Goal: Information Seeking & Learning: Understand process/instructions

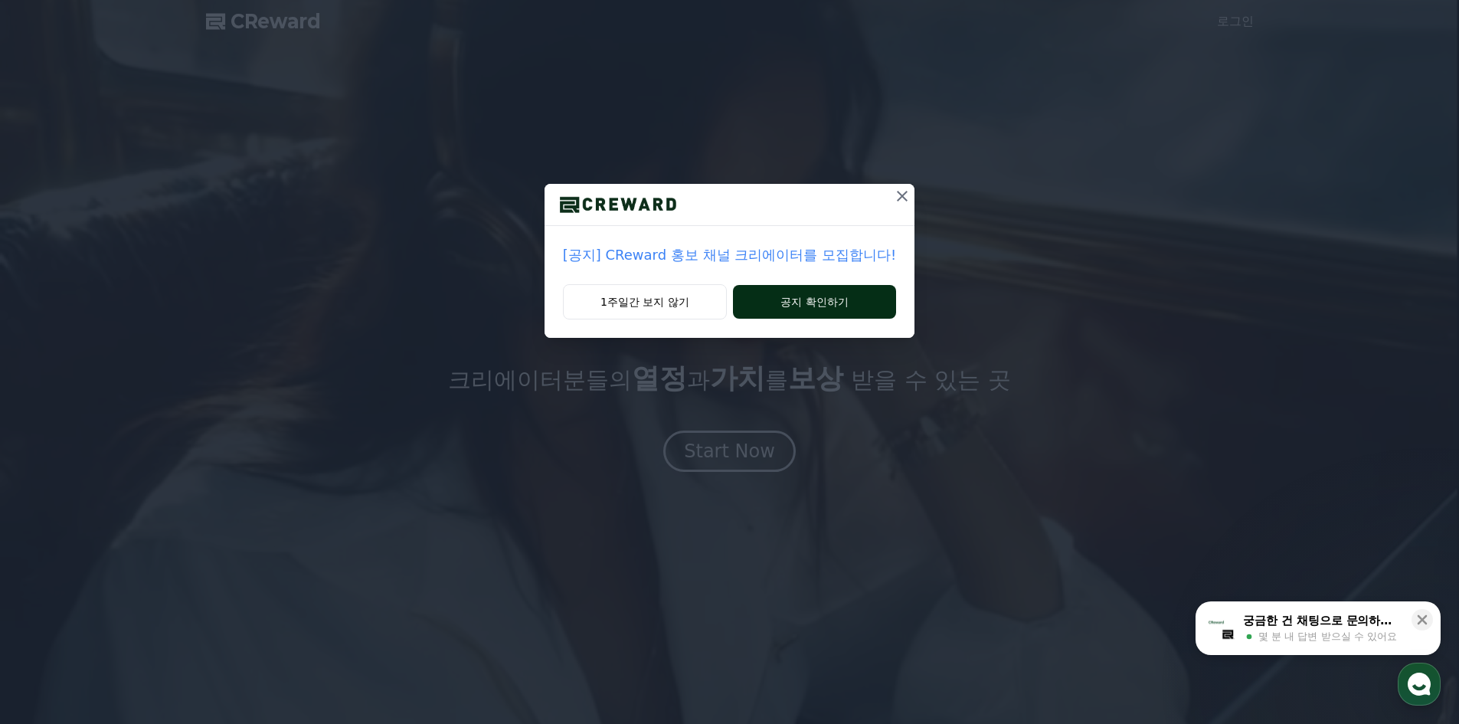
click at [802, 299] on button "공지 확인하기" at bounding box center [814, 302] width 163 height 34
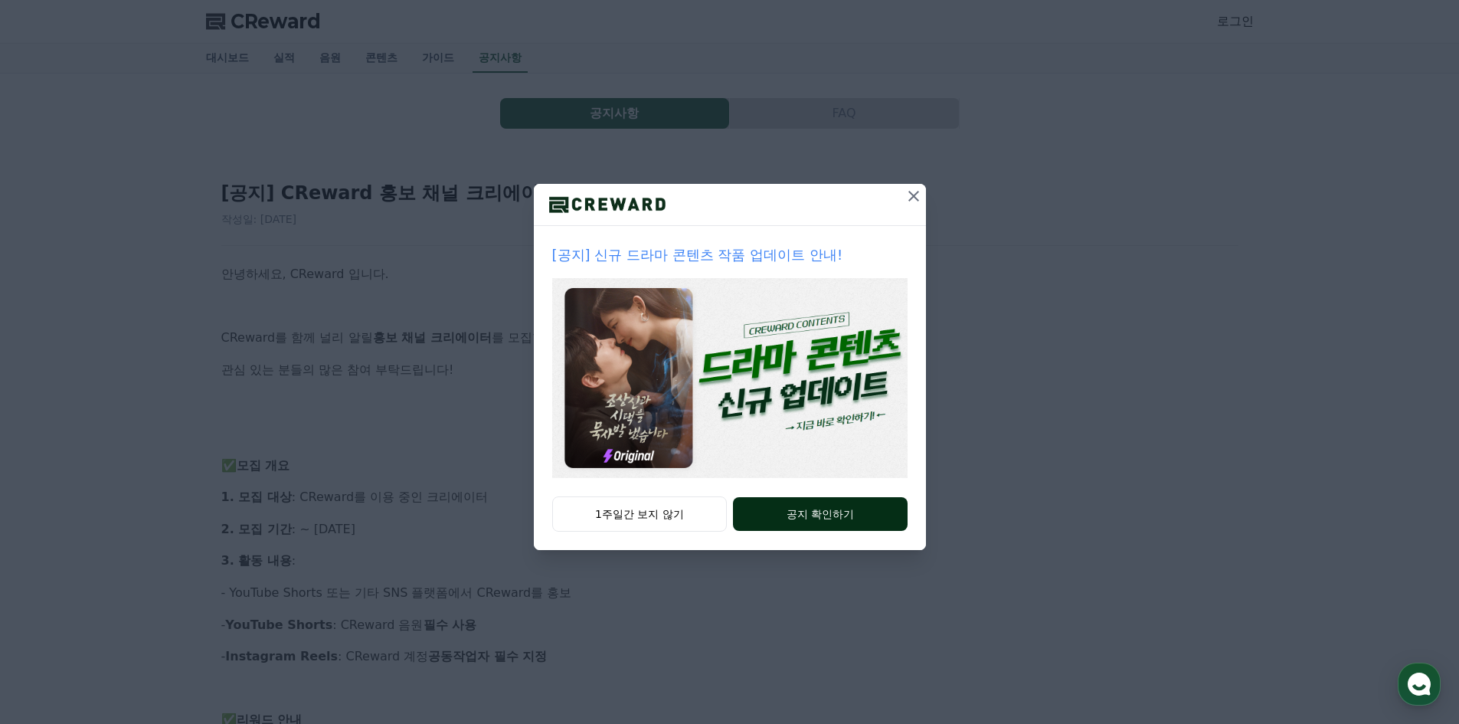
click at [805, 514] on button "공지 확인하기" at bounding box center [820, 514] width 174 height 34
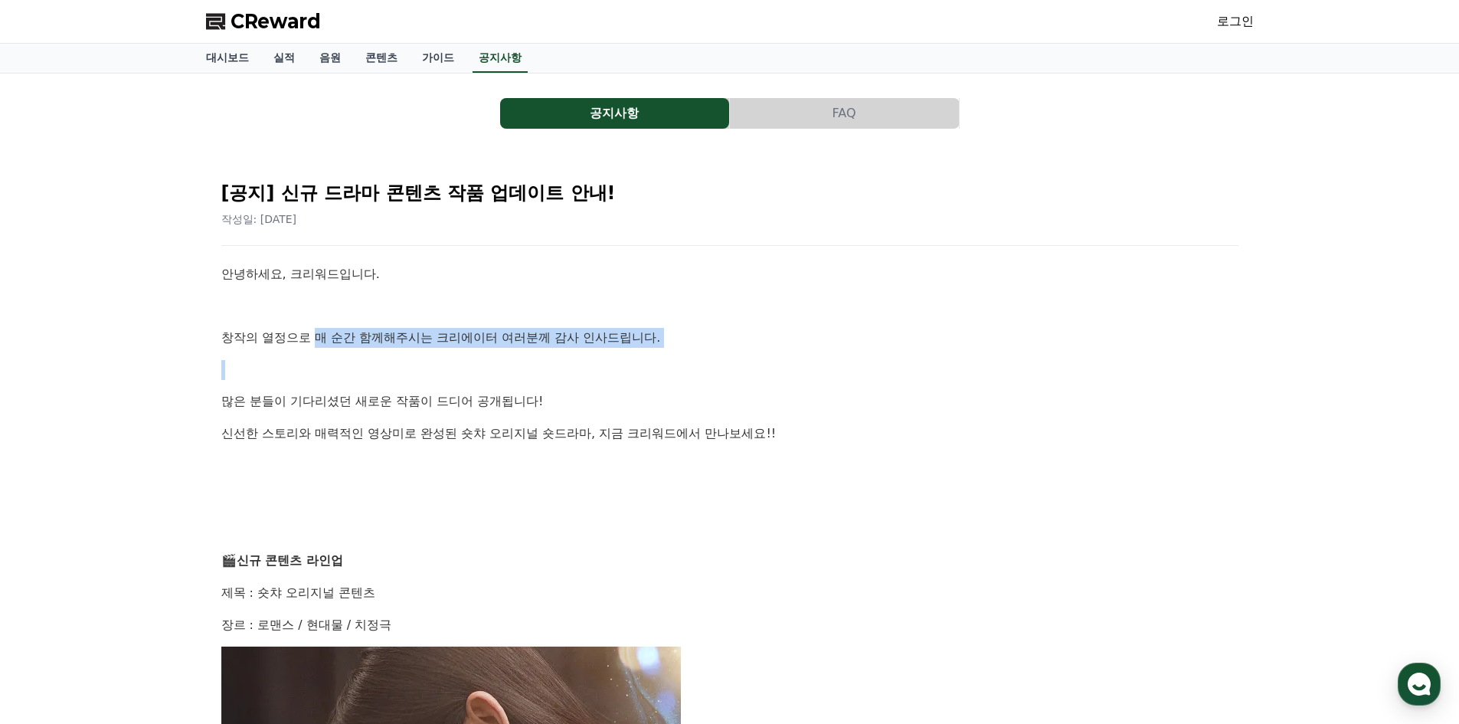
drag, startPoint x: 345, startPoint y: 340, endPoint x: 600, endPoint y: 363, distance: 256.8
click at [587, 366] on p at bounding box center [729, 370] width 1017 height 20
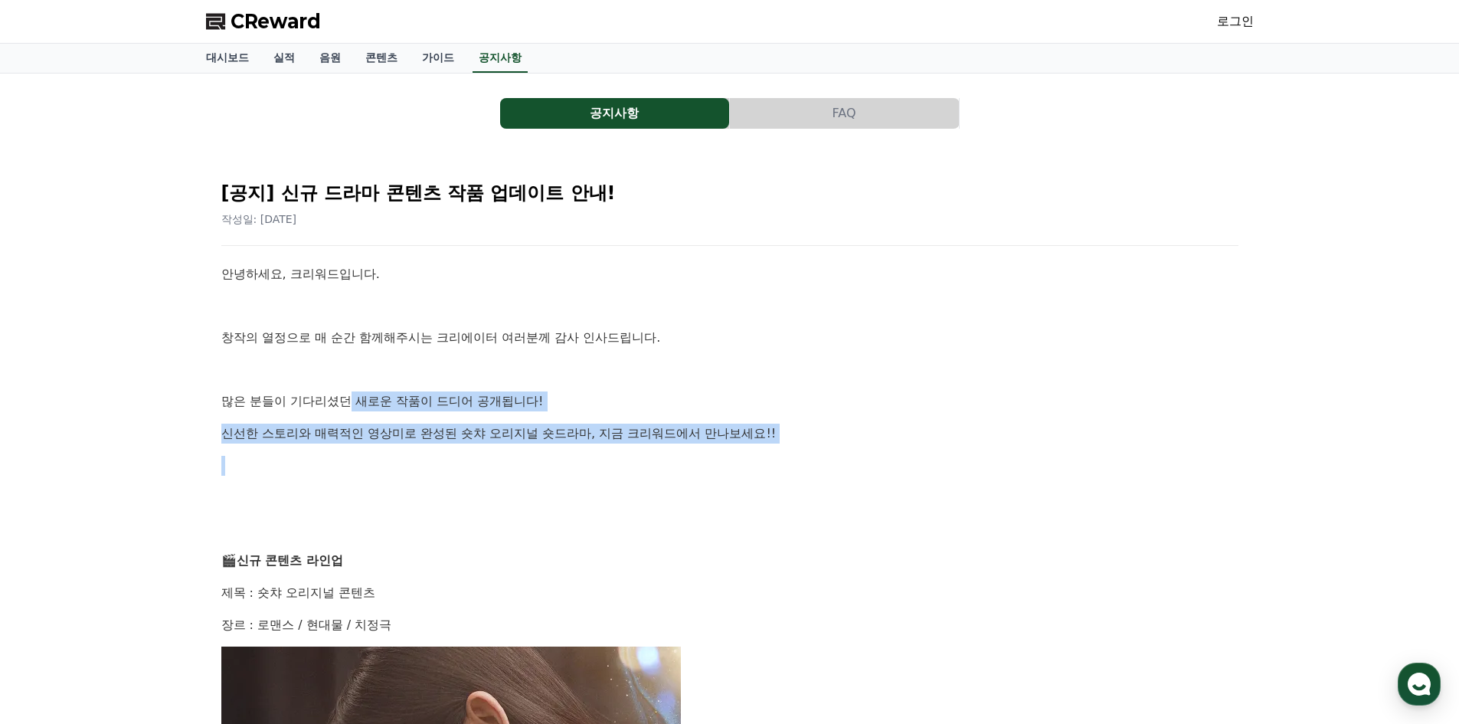
drag, startPoint x: 349, startPoint y: 400, endPoint x: 597, endPoint y: 448, distance: 252.7
click at [477, 441] on p "신선한 스토리와 매력적인 영상미로 완성된 숏챠 오리지널 숏드라마, 지금 크리워드에서 만나보세요!!" at bounding box center [729, 433] width 1017 height 20
click at [445, 60] on link "가이드" at bounding box center [438, 58] width 57 height 29
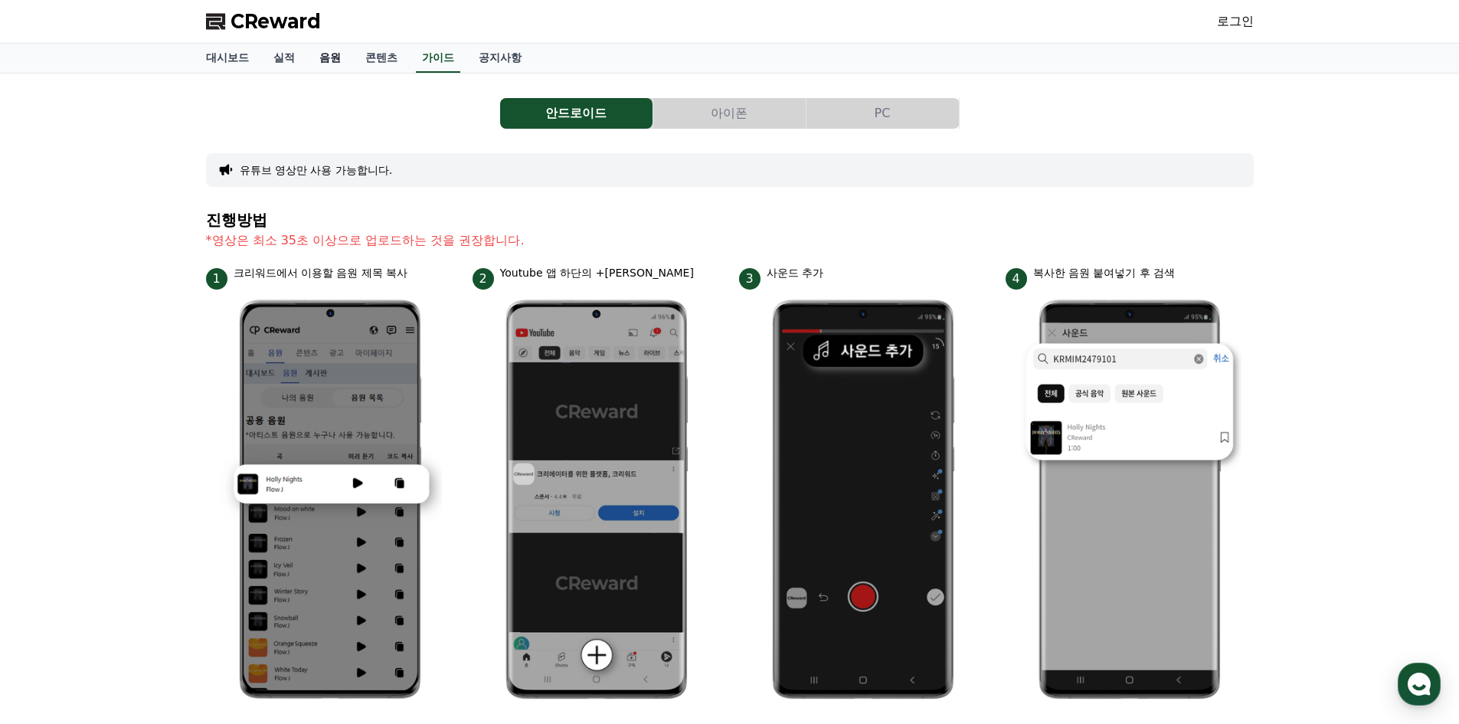
click at [323, 64] on link "음원" at bounding box center [330, 58] width 46 height 29
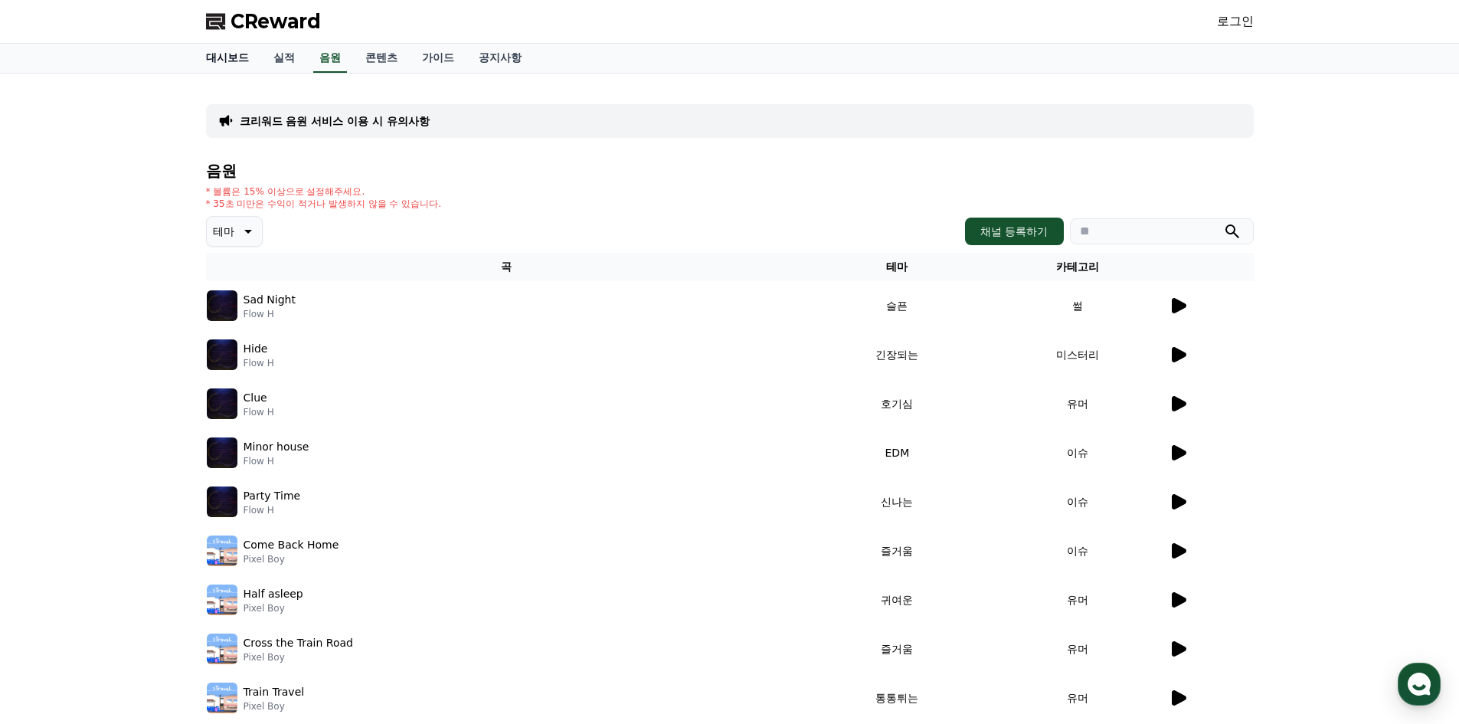
click at [234, 57] on link "대시보드" at bounding box center [227, 58] width 67 height 29
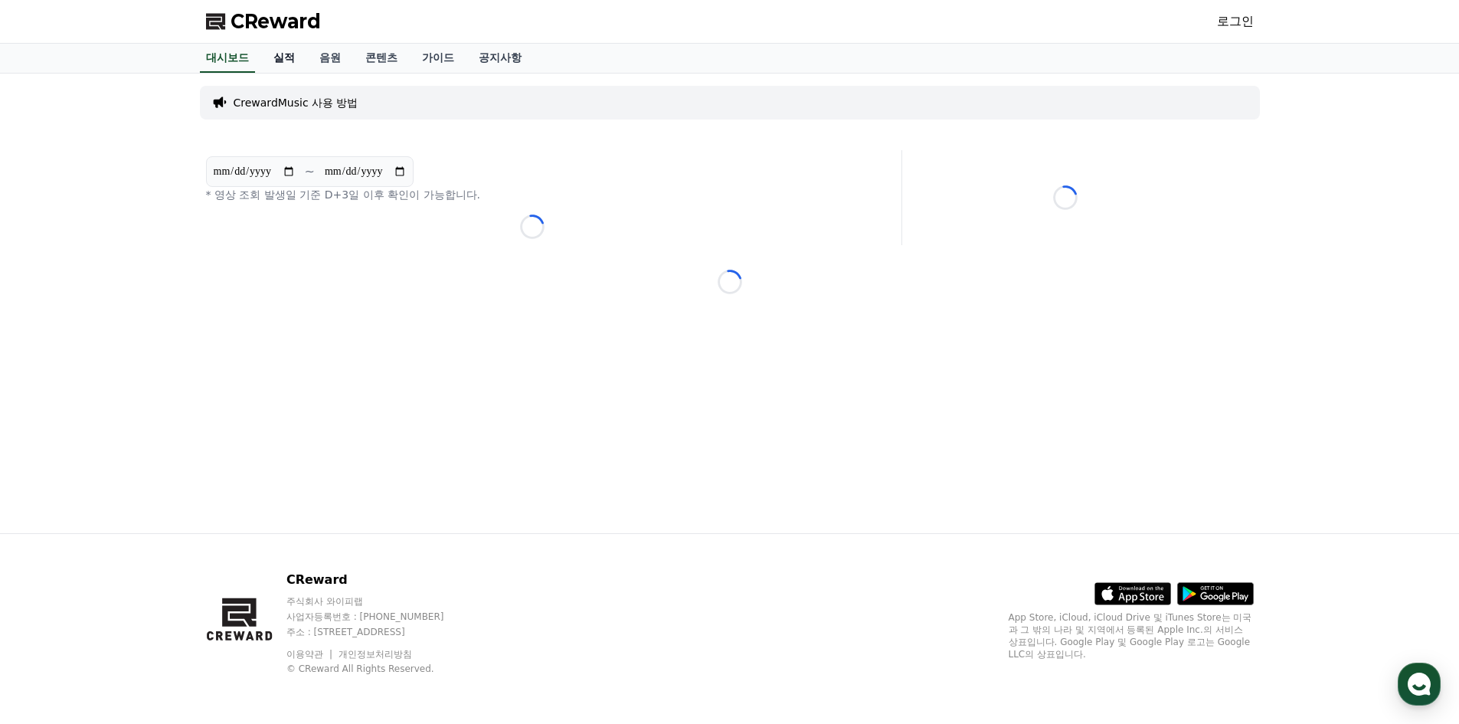
click at [293, 62] on link "실적" at bounding box center [284, 58] width 46 height 29
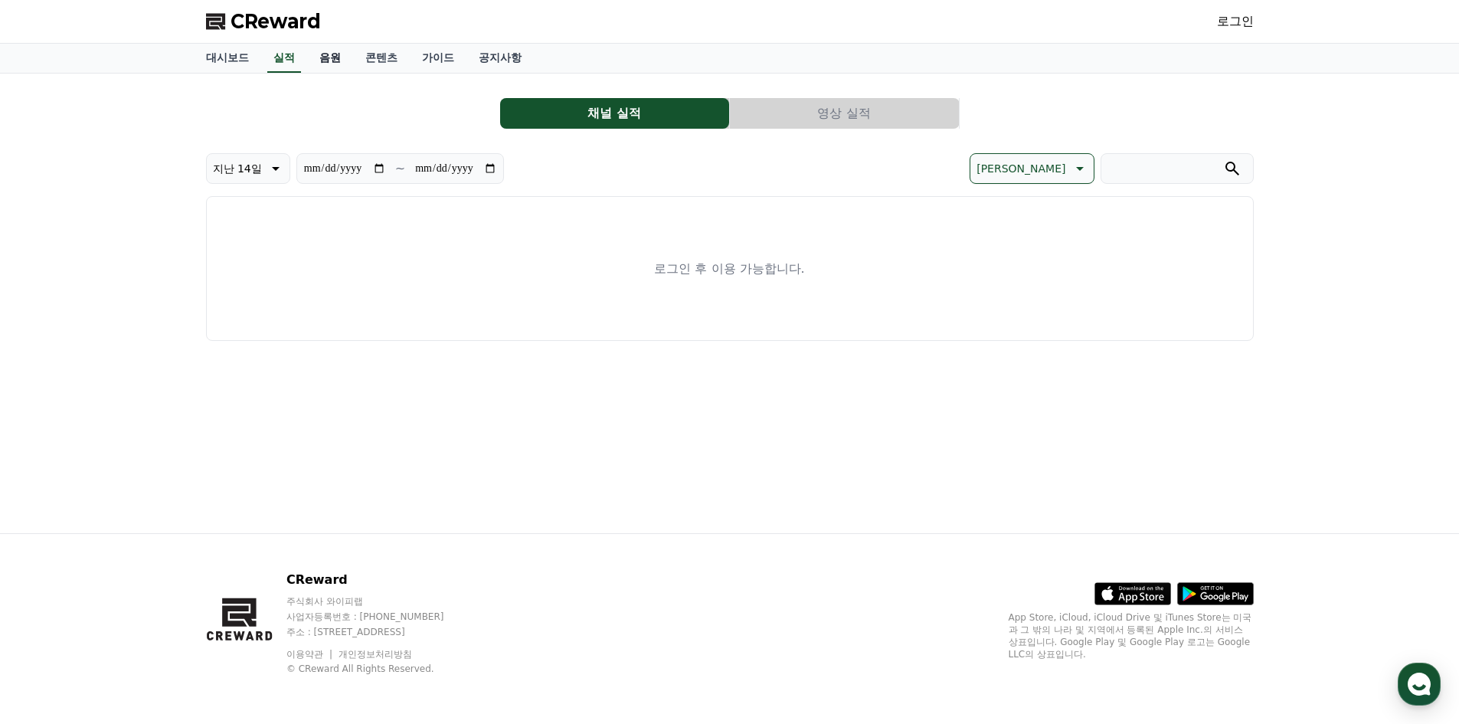
click at [341, 54] on link "음원" at bounding box center [330, 58] width 46 height 29
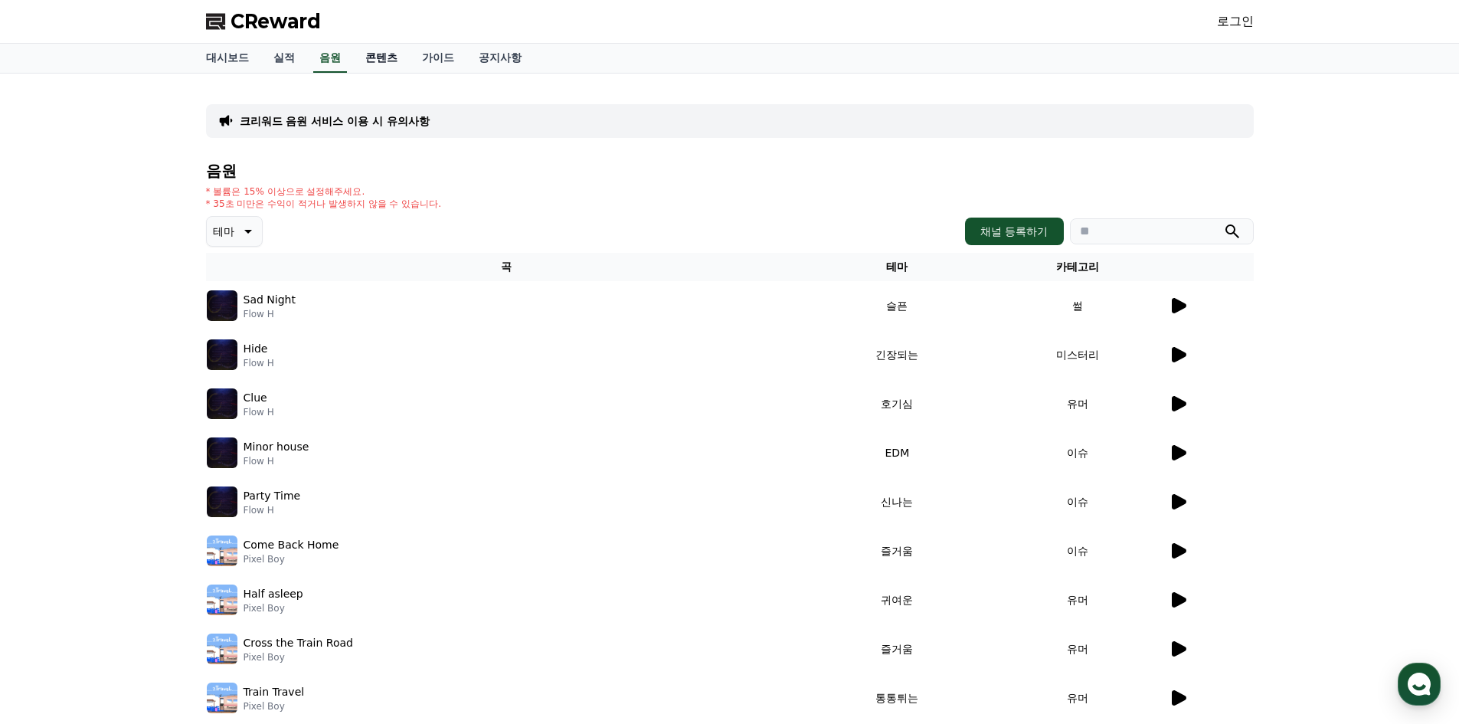
click at [381, 58] on link "콘텐츠" at bounding box center [381, 58] width 57 height 29
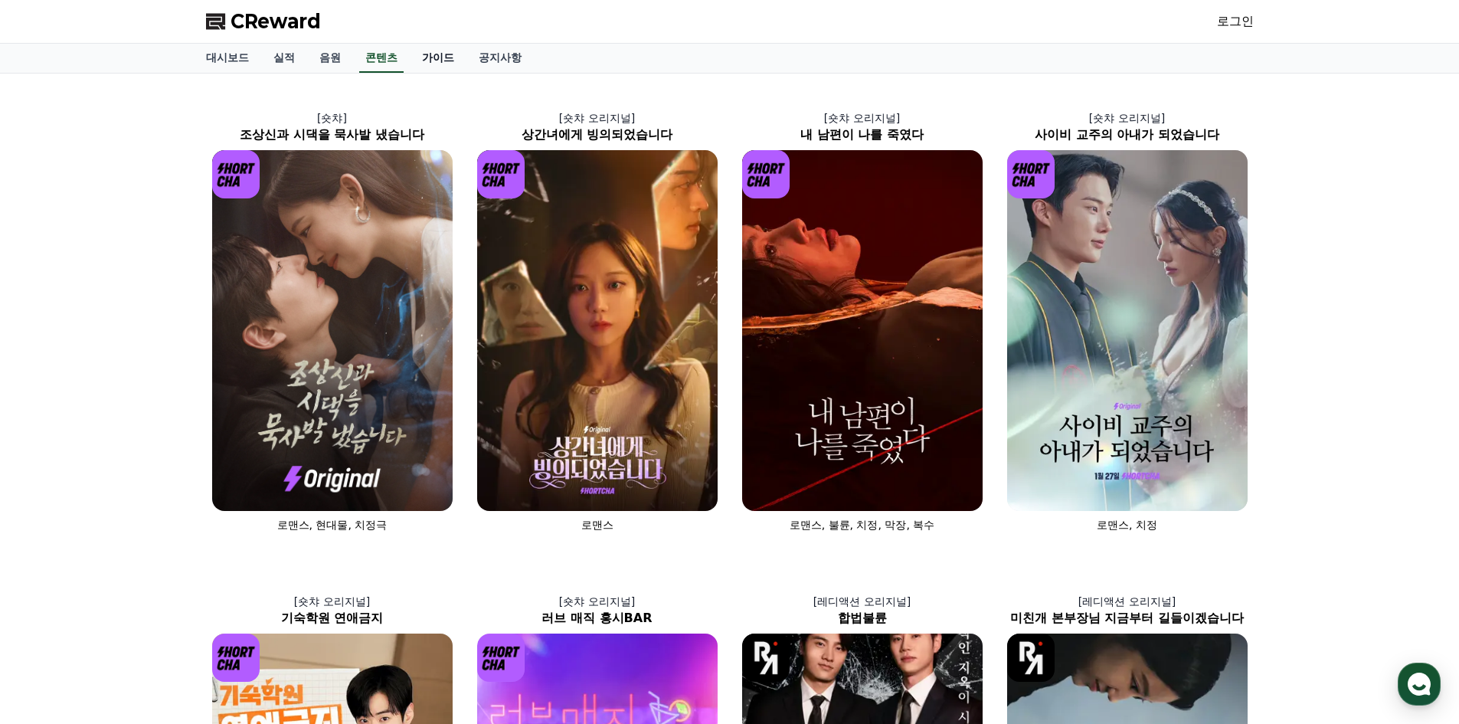
click at [435, 57] on link "가이드" at bounding box center [438, 58] width 57 height 29
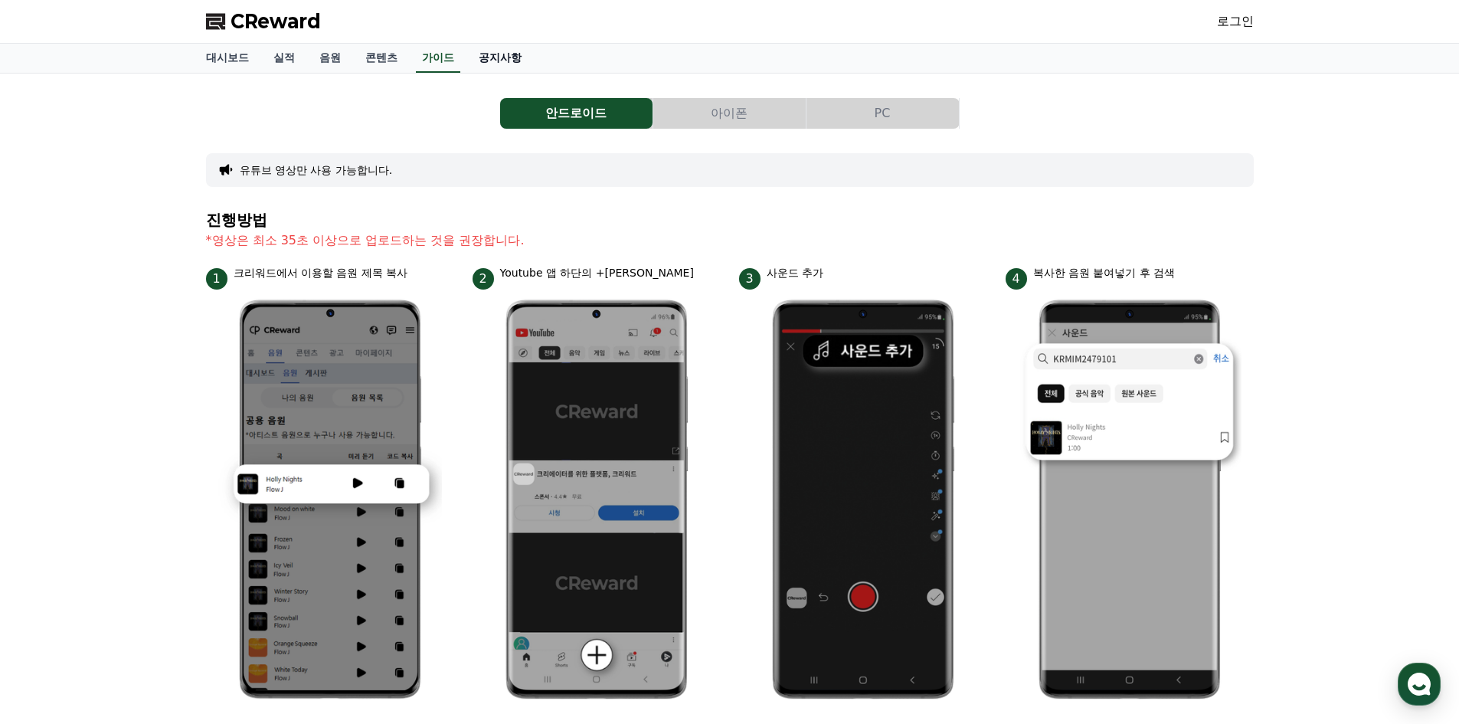
click at [505, 58] on link "공지사항" at bounding box center [499, 58] width 67 height 29
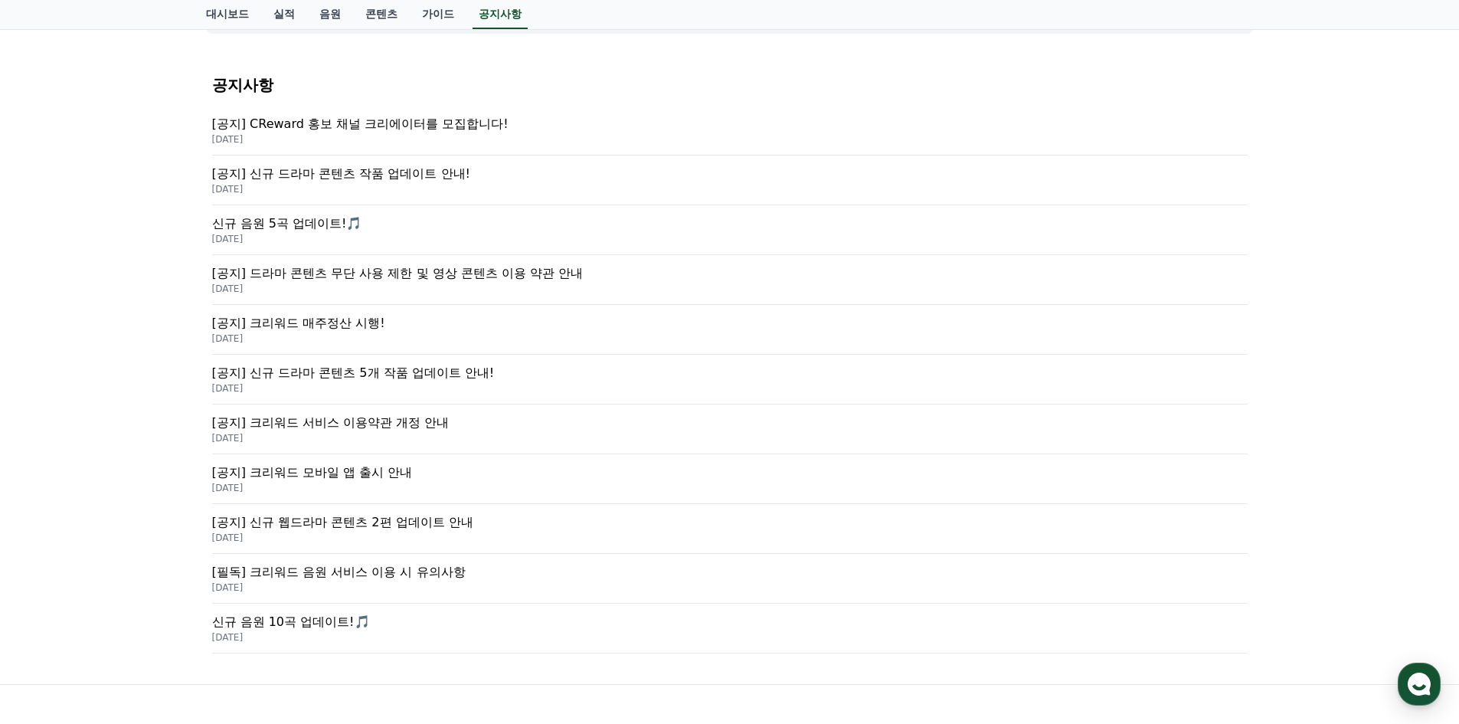
scroll to position [304, 0]
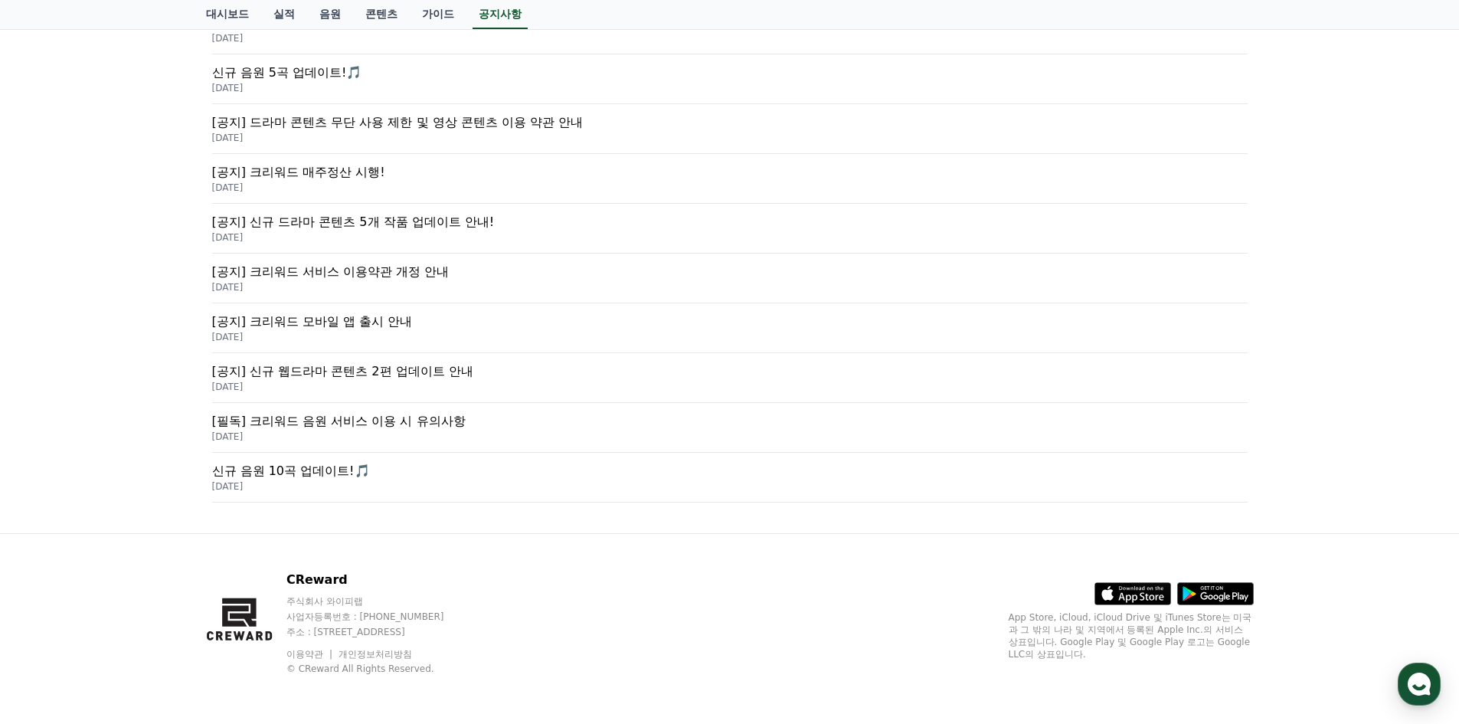
click at [371, 431] on p "2025-02-21" at bounding box center [729, 436] width 1035 height 12
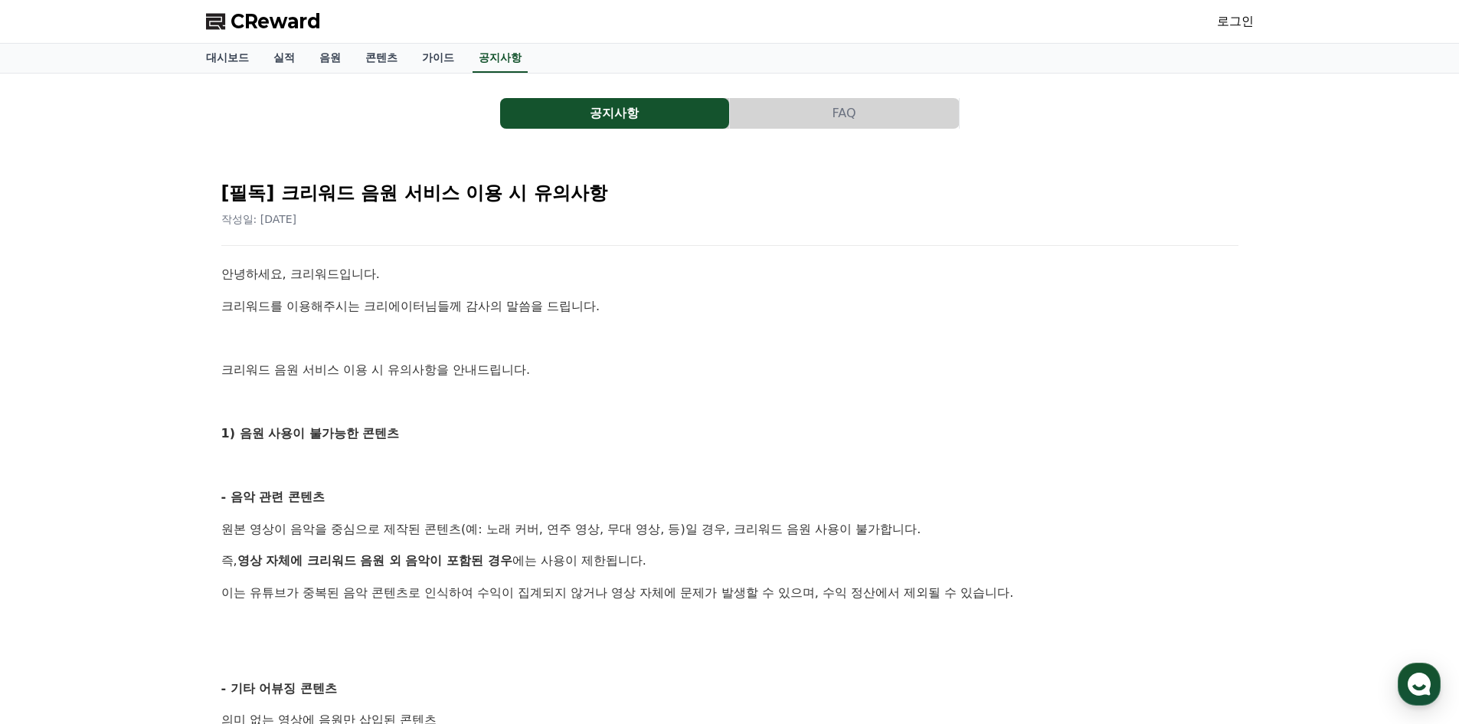
click at [809, 109] on button "FAQ" at bounding box center [844, 113] width 229 height 31
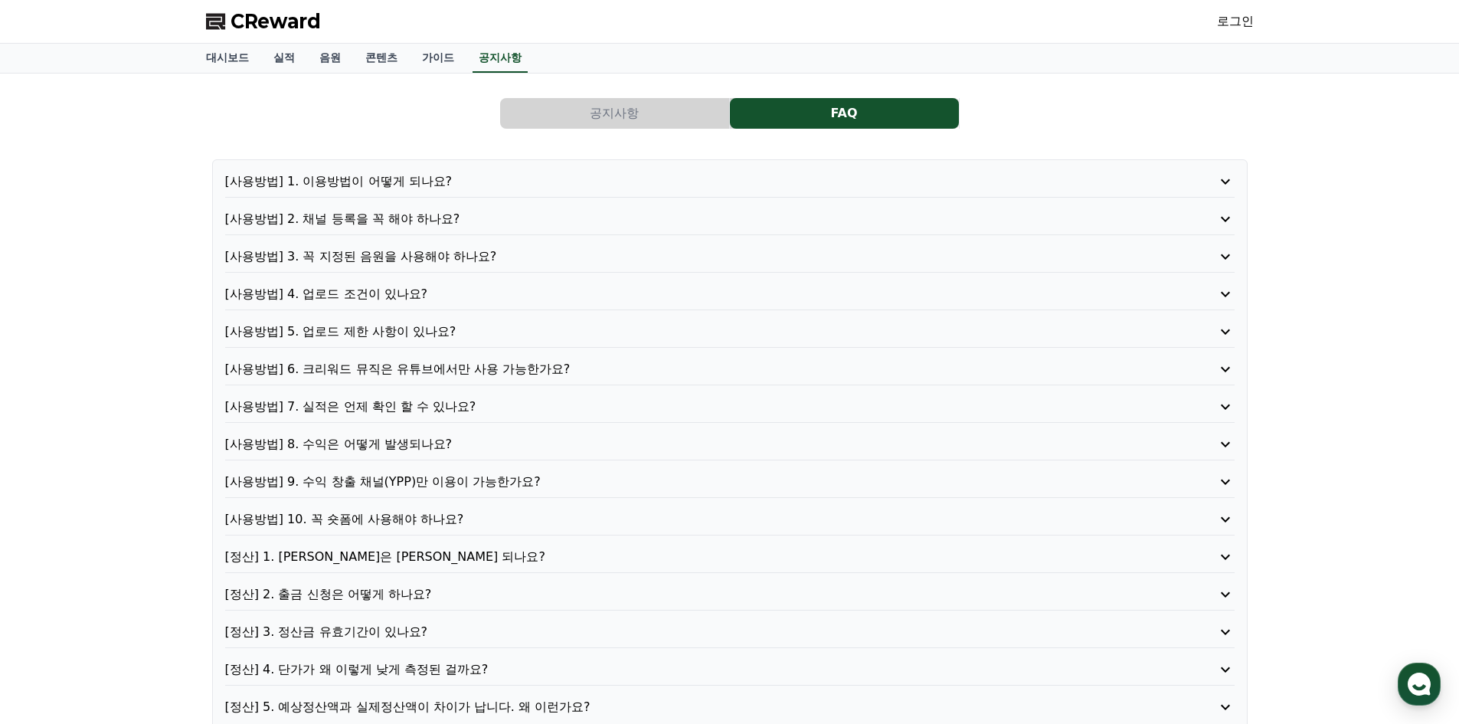
click at [361, 177] on p "[사용방법] 1. 이용방법이 어떻게 되나요?" at bounding box center [689, 181] width 929 height 18
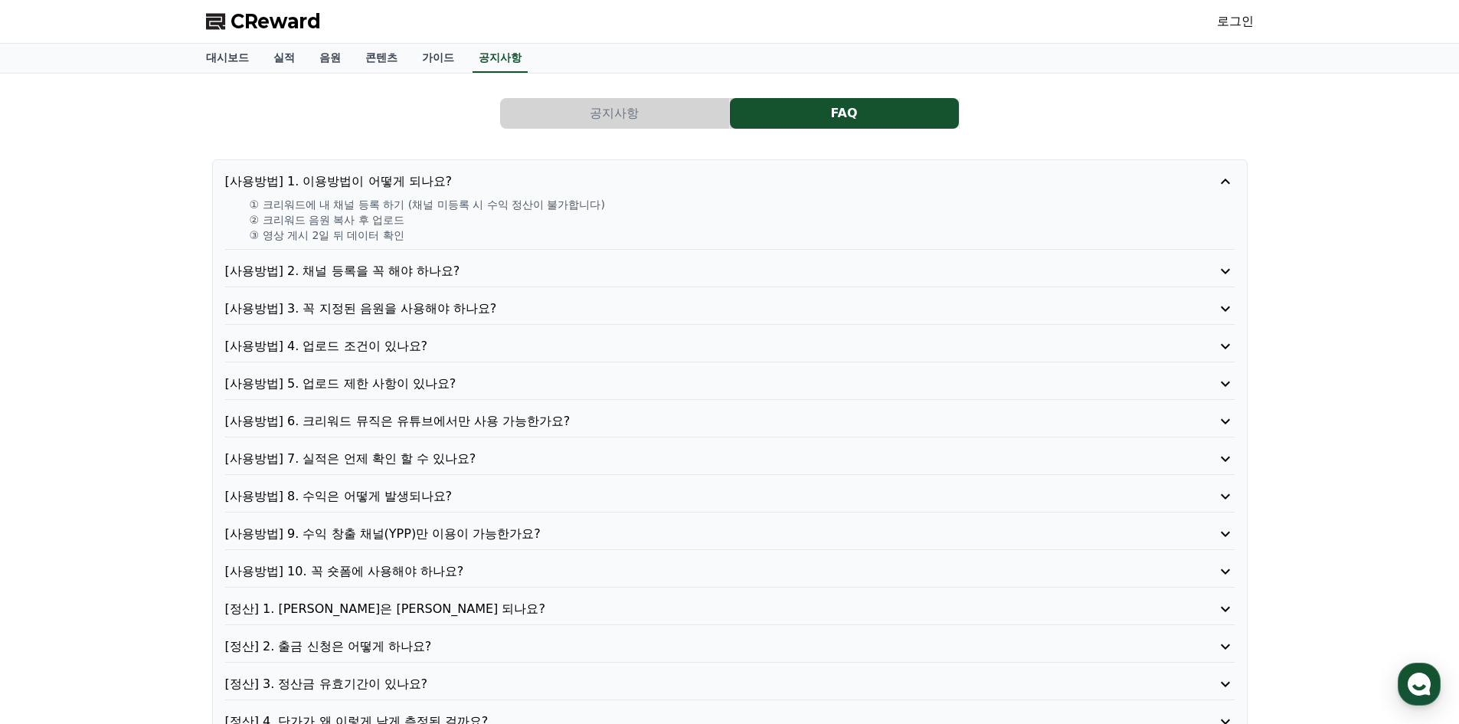
drag, startPoint x: 387, startPoint y: 266, endPoint x: 414, endPoint y: 277, distance: 28.9
click at [387, 267] on p "[사용방법] 2. 채널 등록을 꼭 해야 하나요?" at bounding box center [689, 271] width 929 height 18
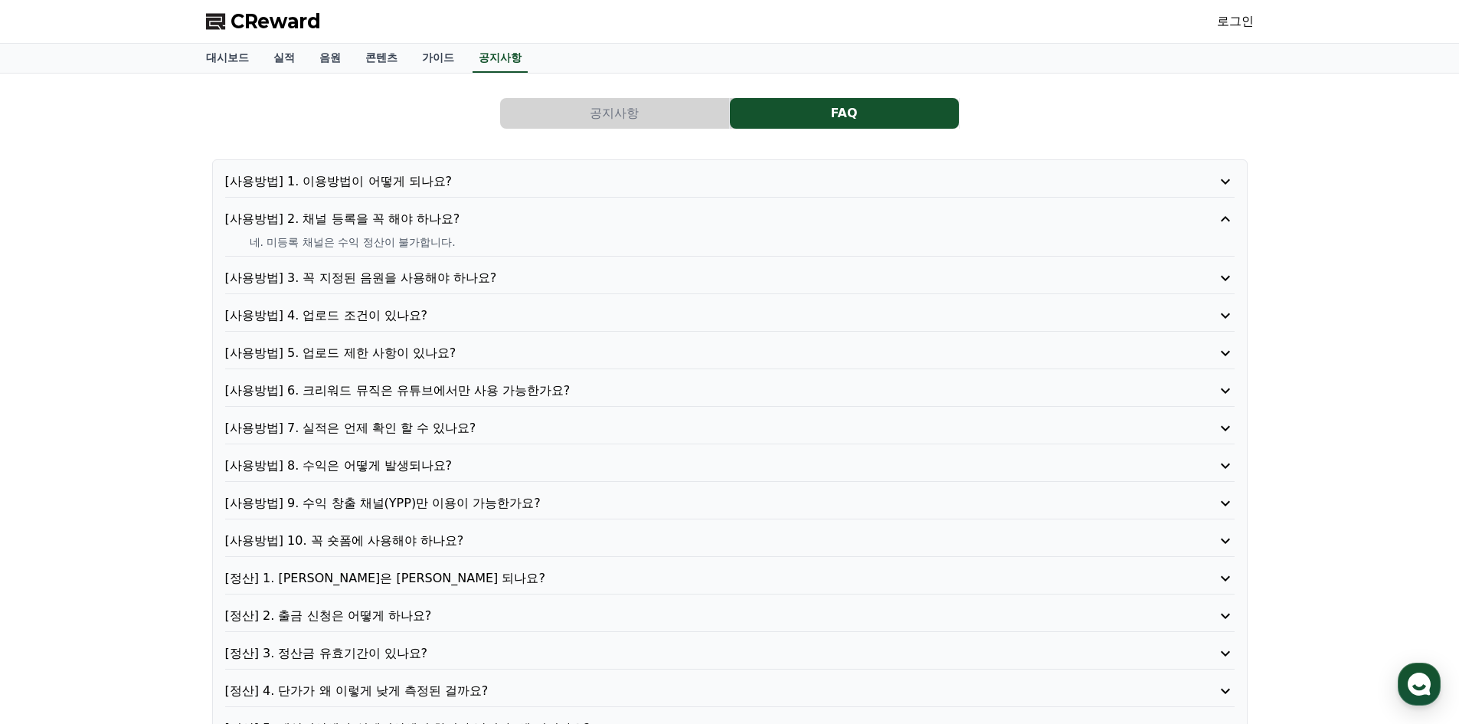
click at [347, 276] on p "[사용방법] 3. 꼭 지정된 음원을 사용해야 하나요?" at bounding box center [689, 278] width 929 height 18
click at [372, 315] on p "[사용방법] 4. 업로드 조건이 있나요?" at bounding box center [689, 315] width 929 height 18
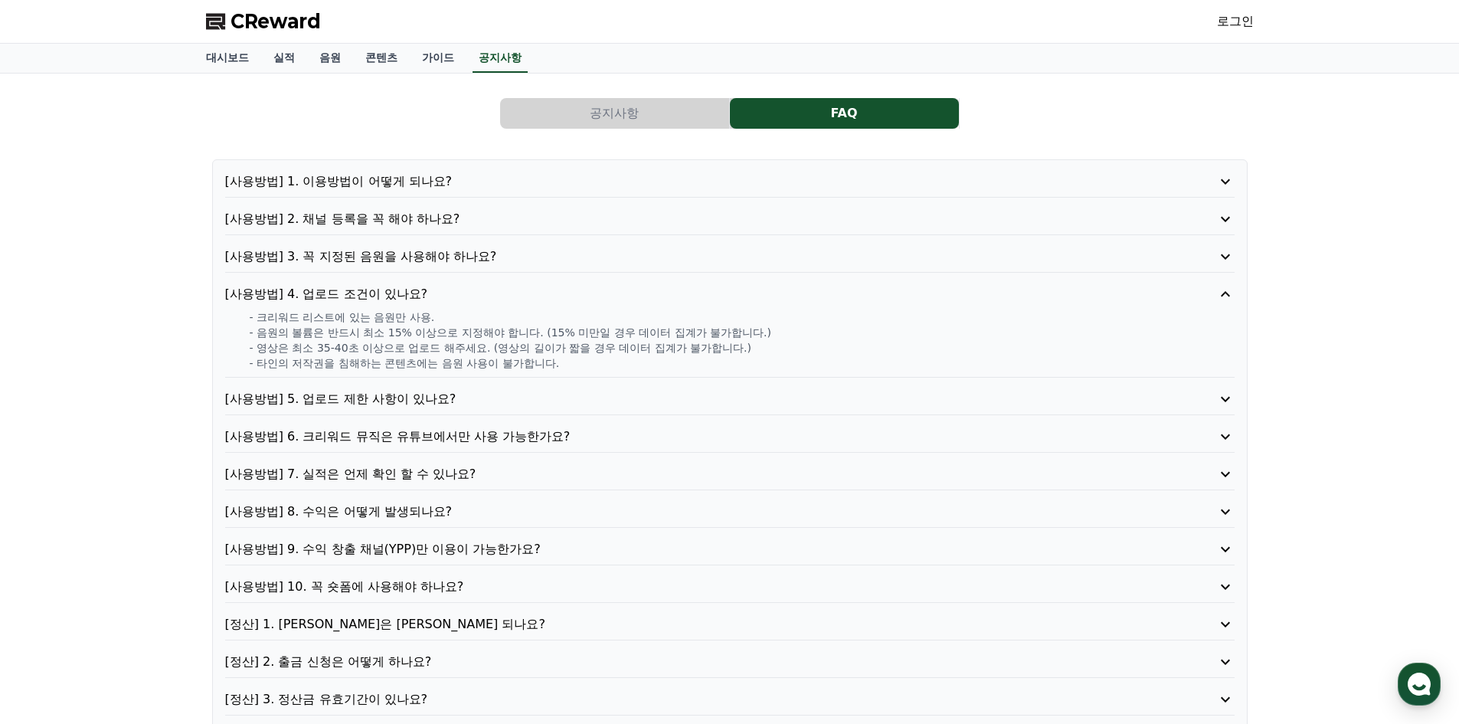
click at [355, 397] on p "[사용방법] 5. 업로드 제한 사항이 있나요?" at bounding box center [689, 399] width 929 height 18
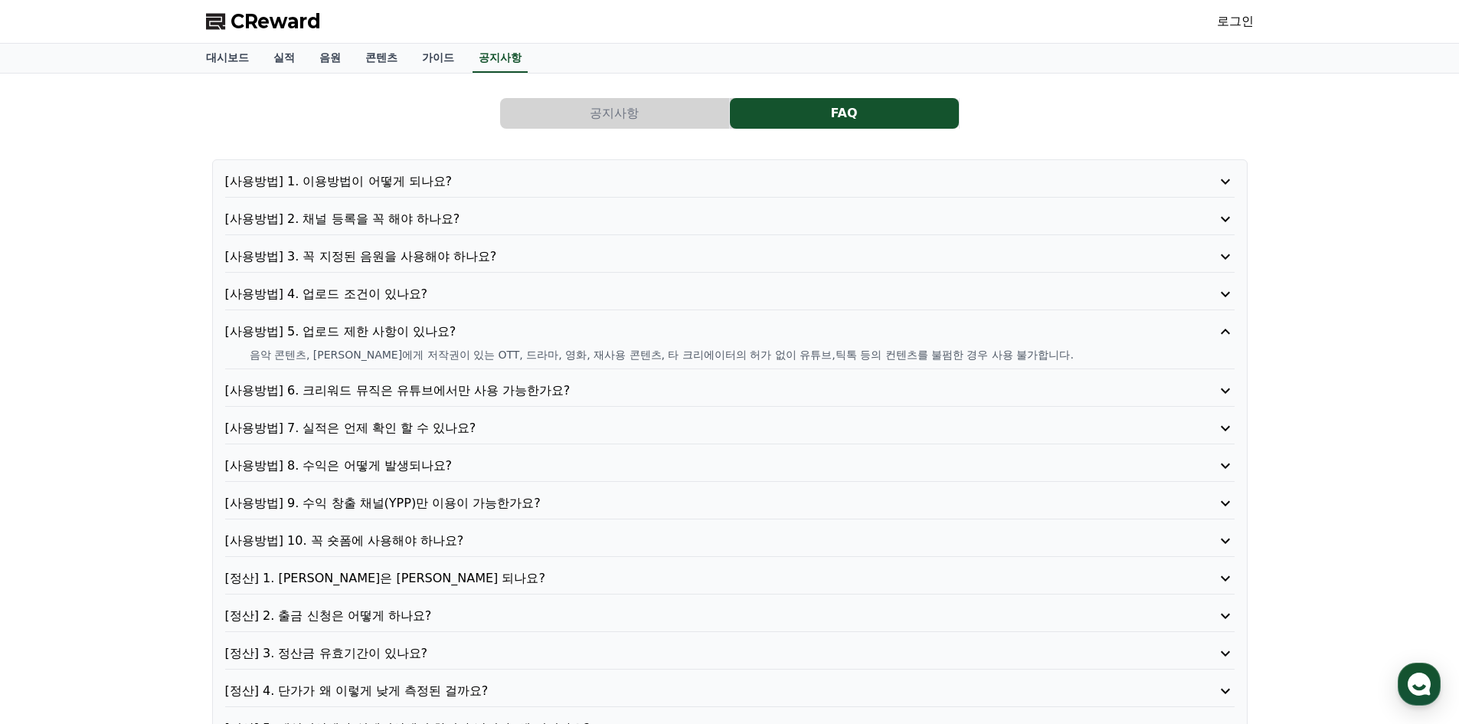
click at [386, 394] on p "[사용방법] 6. 크리워드 뮤직은 유튜브에서만 사용 가능한가요?" at bounding box center [689, 390] width 929 height 18
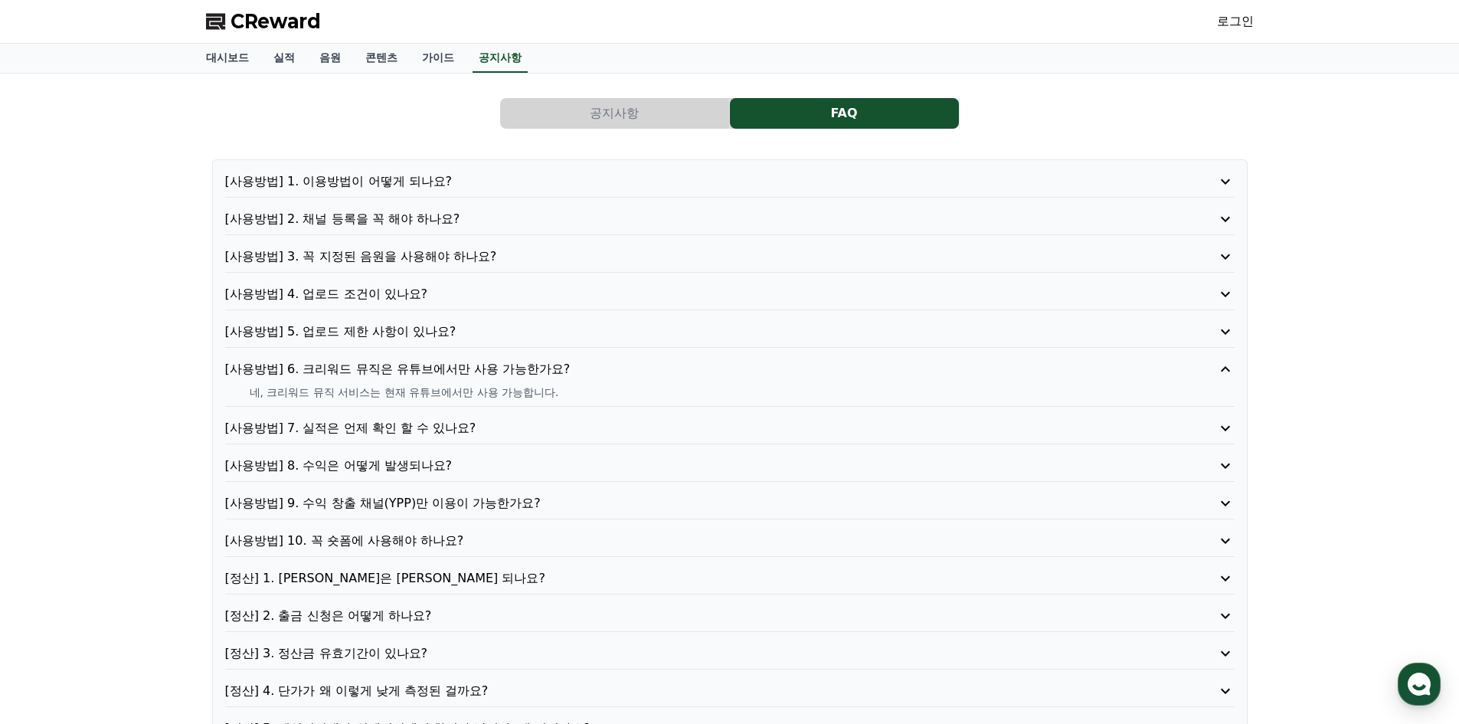
click at [355, 427] on p "[사용방법] 7. 실적은 언제 확인 할 수 있나요?" at bounding box center [689, 428] width 929 height 18
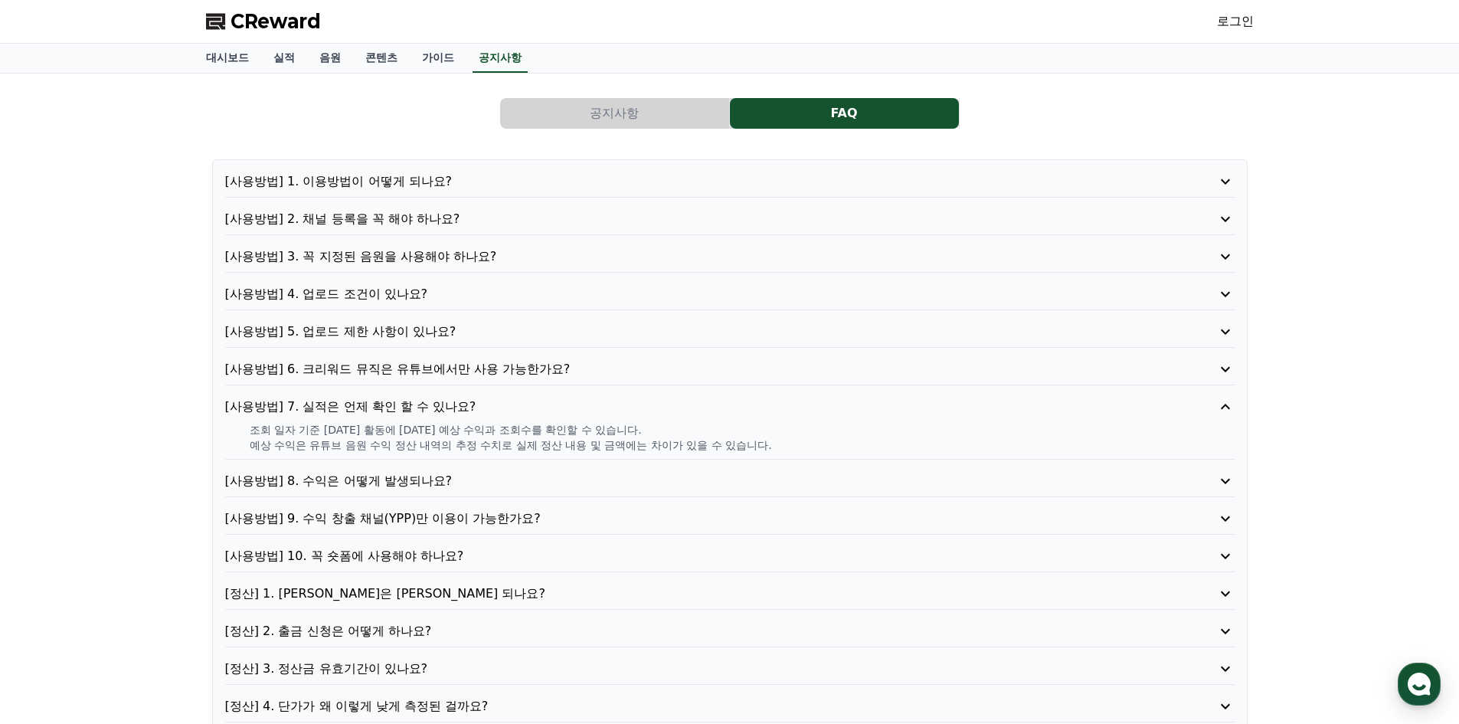
click at [381, 475] on p "[사용방법] 8. 수익은 어떻게 발생되나요?" at bounding box center [689, 481] width 929 height 18
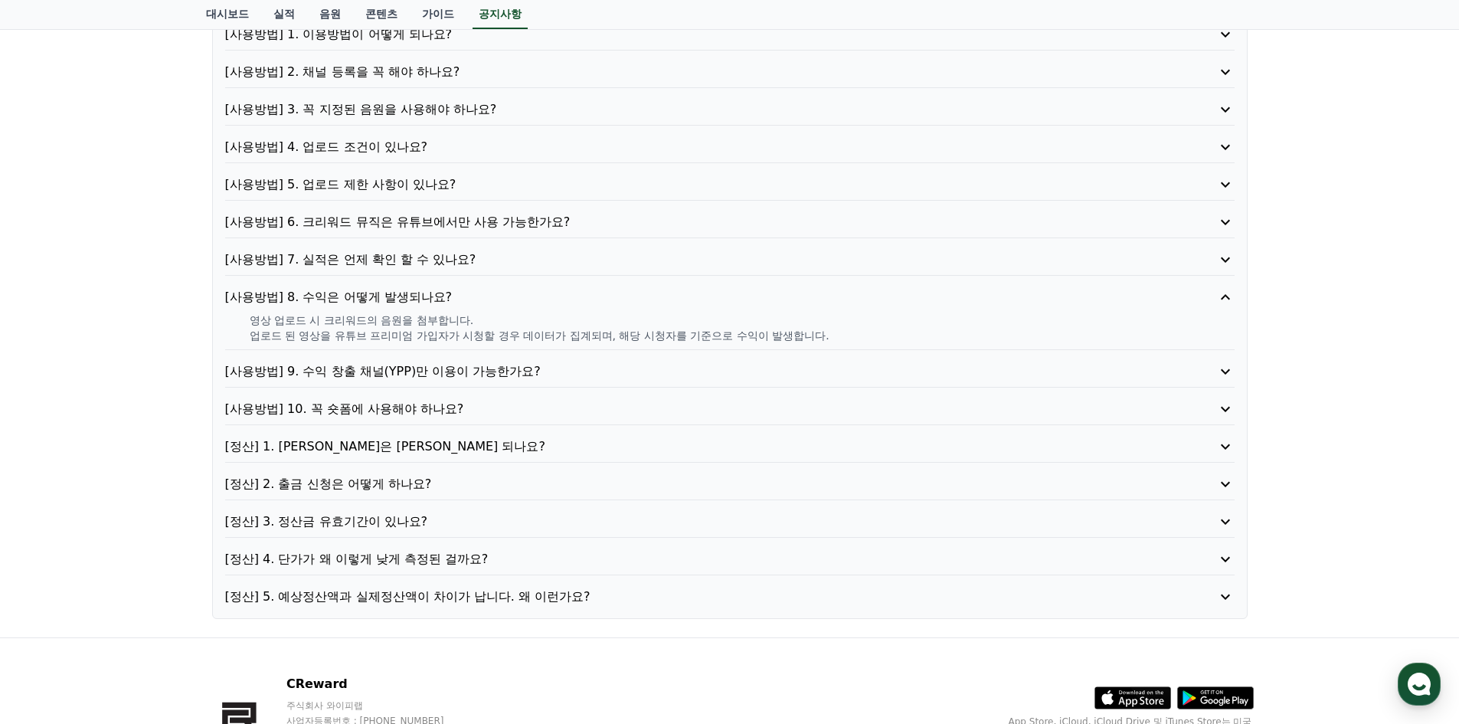
scroll to position [153, 0]
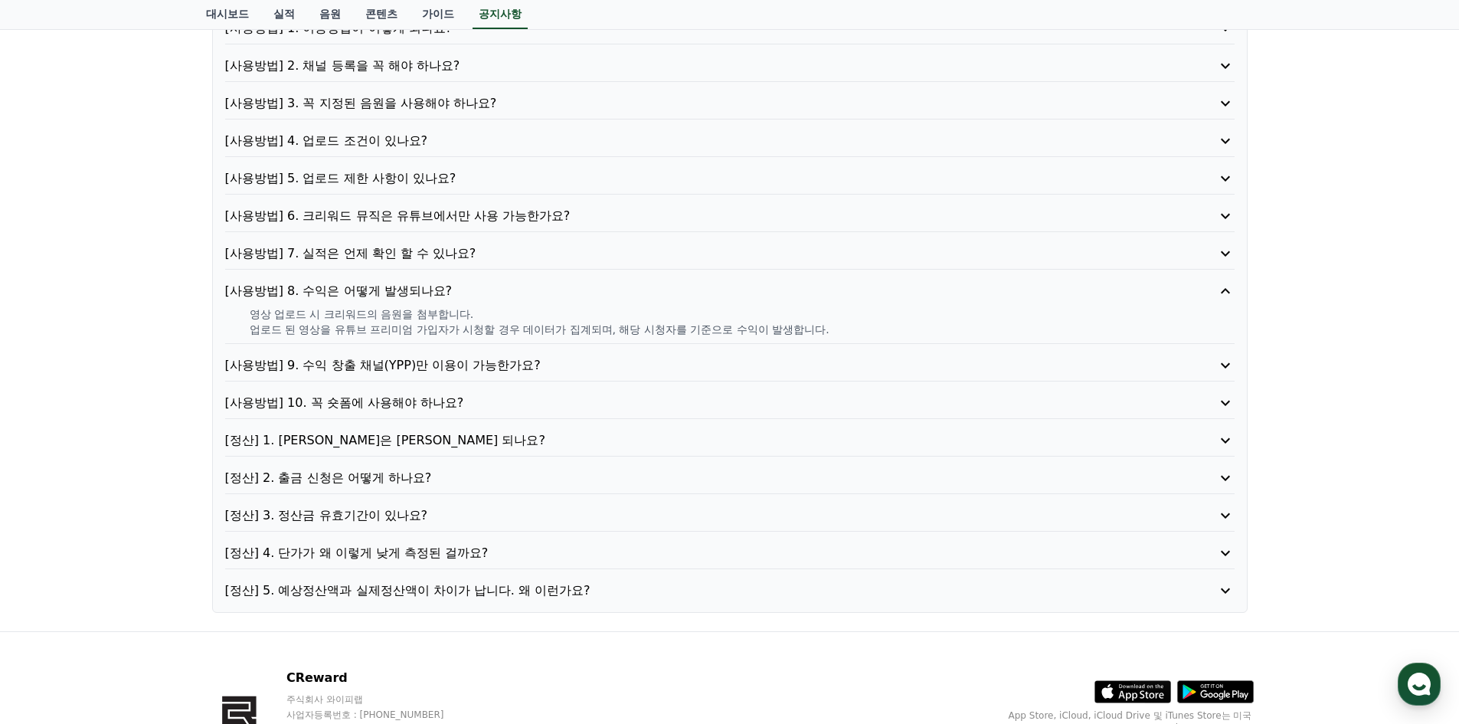
click at [392, 363] on p "[사용방법] 9. 수익 창출 채널(YPP)만 이용이 가능한가요?" at bounding box center [689, 365] width 929 height 18
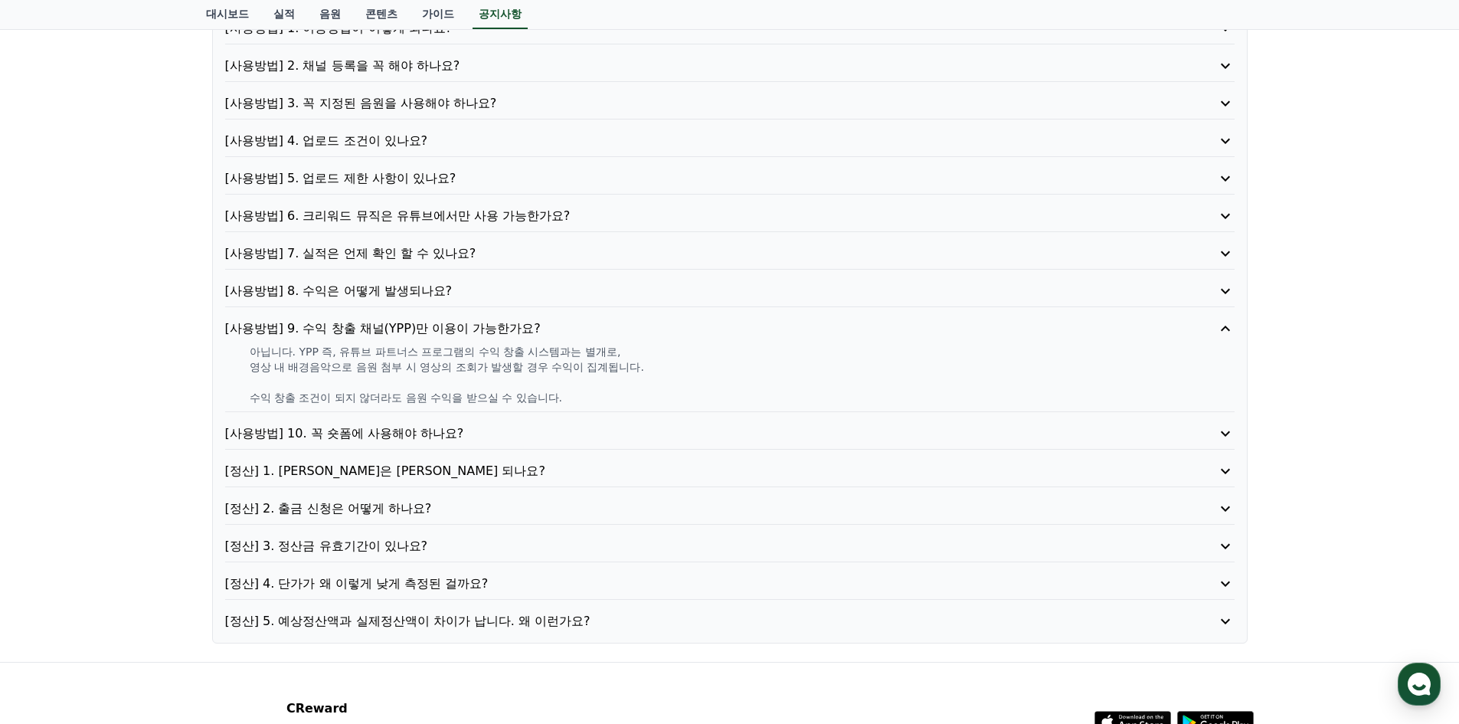
click at [332, 292] on p "[사용방법] 8. 수익은 어떻게 발생되나요?" at bounding box center [689, 291] width 929 height 18
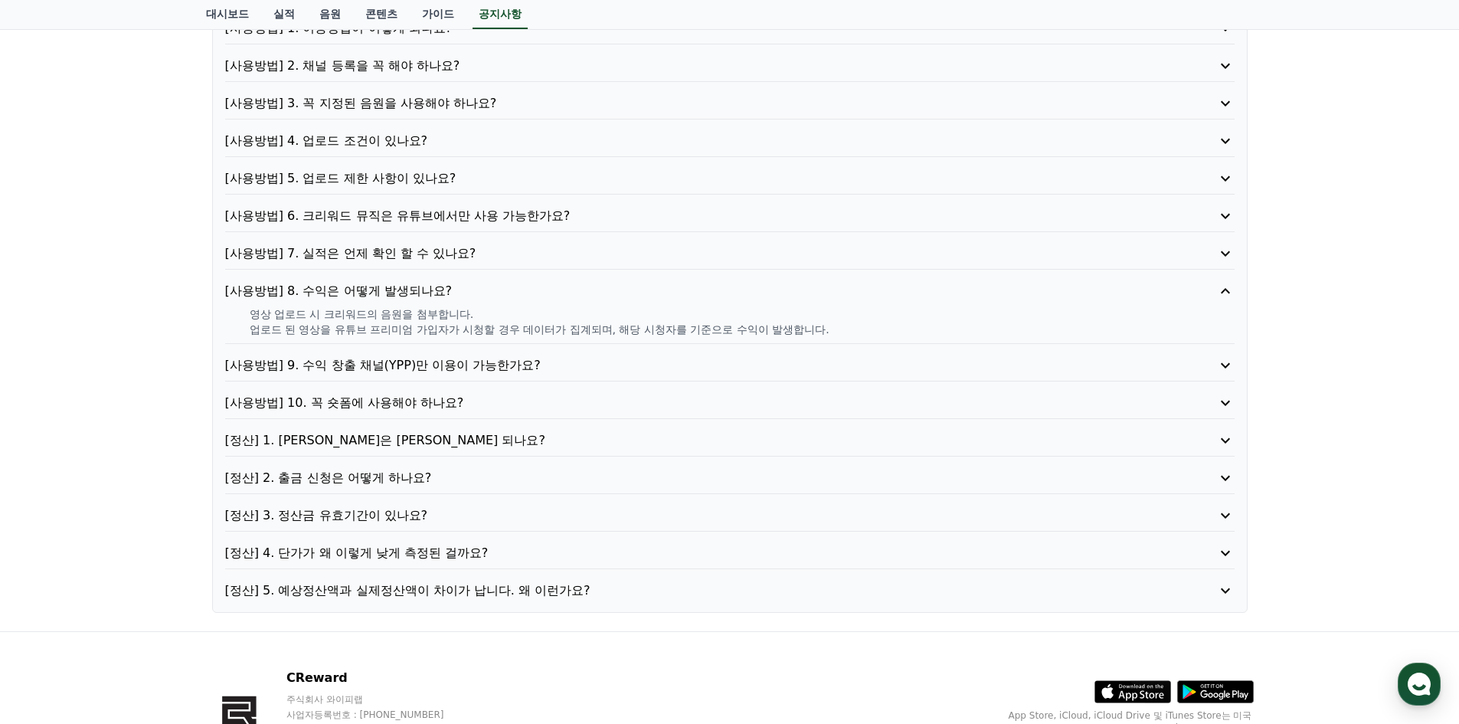
click at [369, 407] on p "[사용방법] 10. 꼭 숏폼에 사용해야 하나요?" at bounding box center [689, 403] width 929 height 18
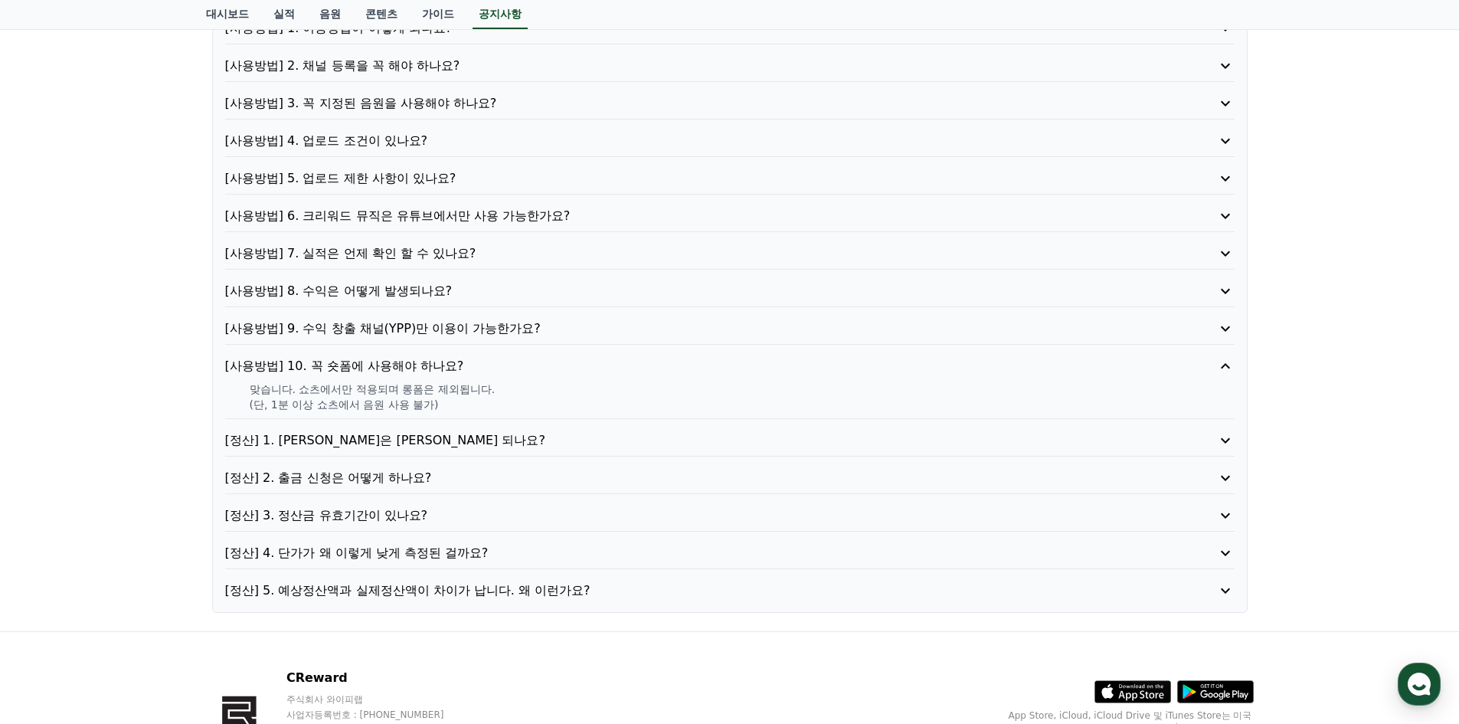
click at [345, 443] on p "[정산] 1. 정산은 언제 되나요?" at bounding box center [689, 440] width 929 height 18
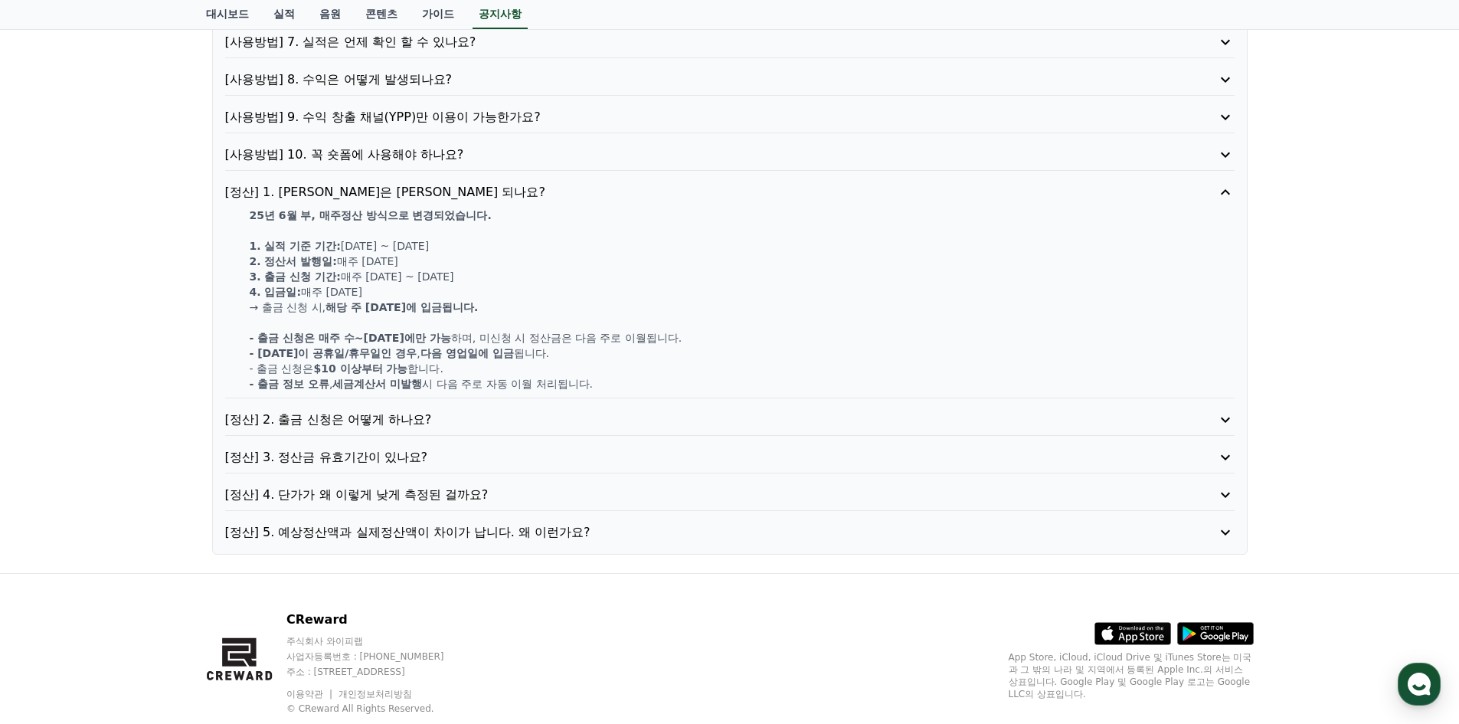
scroll to position [383, 0]
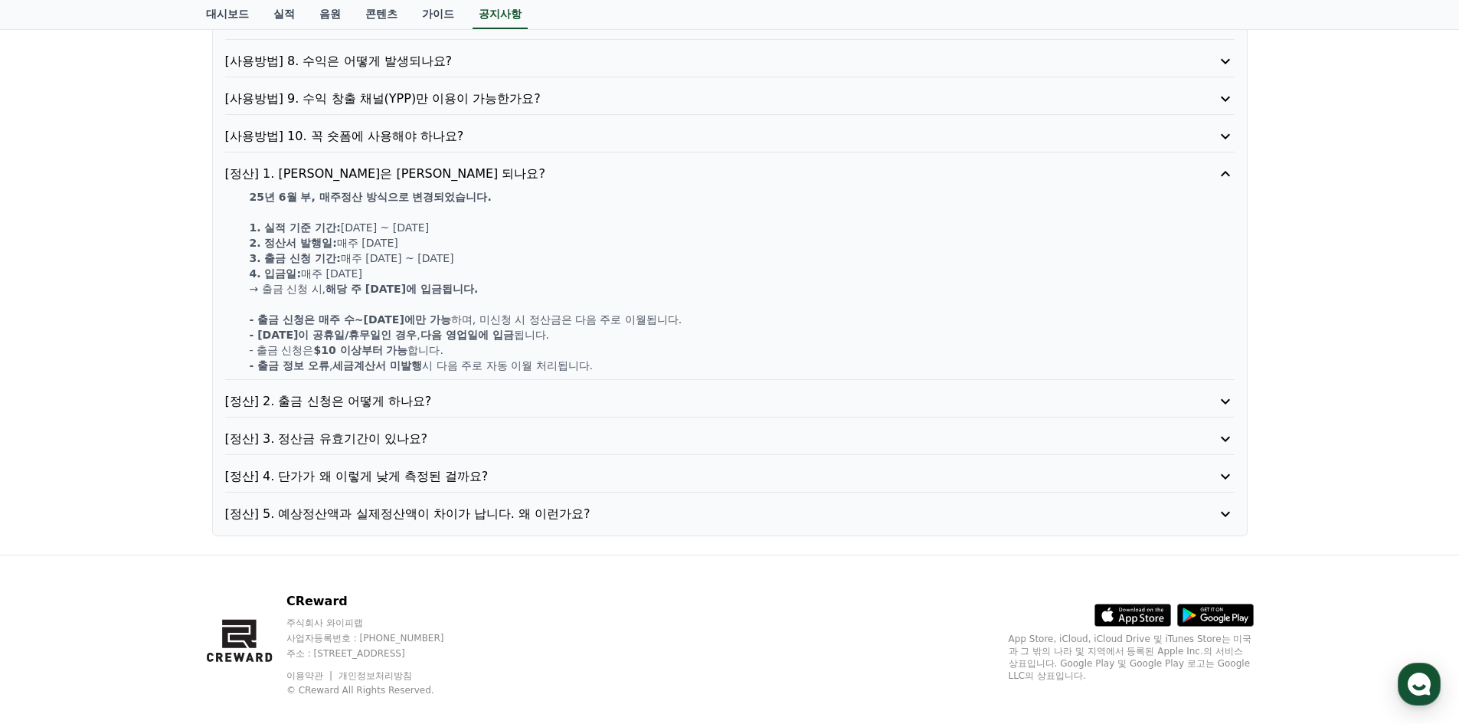
click at [362, 398] on p "[정산] 2. 출금 신청은 어떻게 하나요?" at bounding box center [689, 401] width 929 height 18
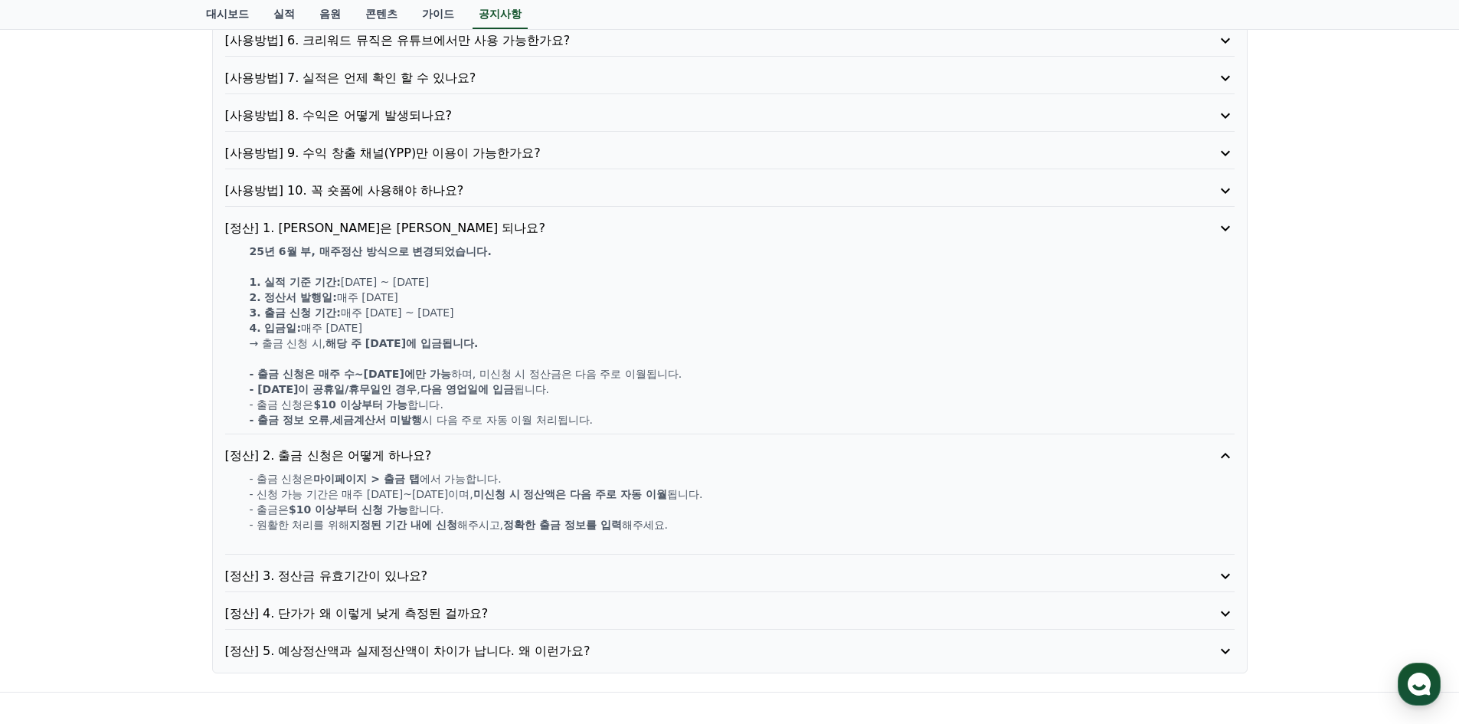
scroll to position [297, 0]
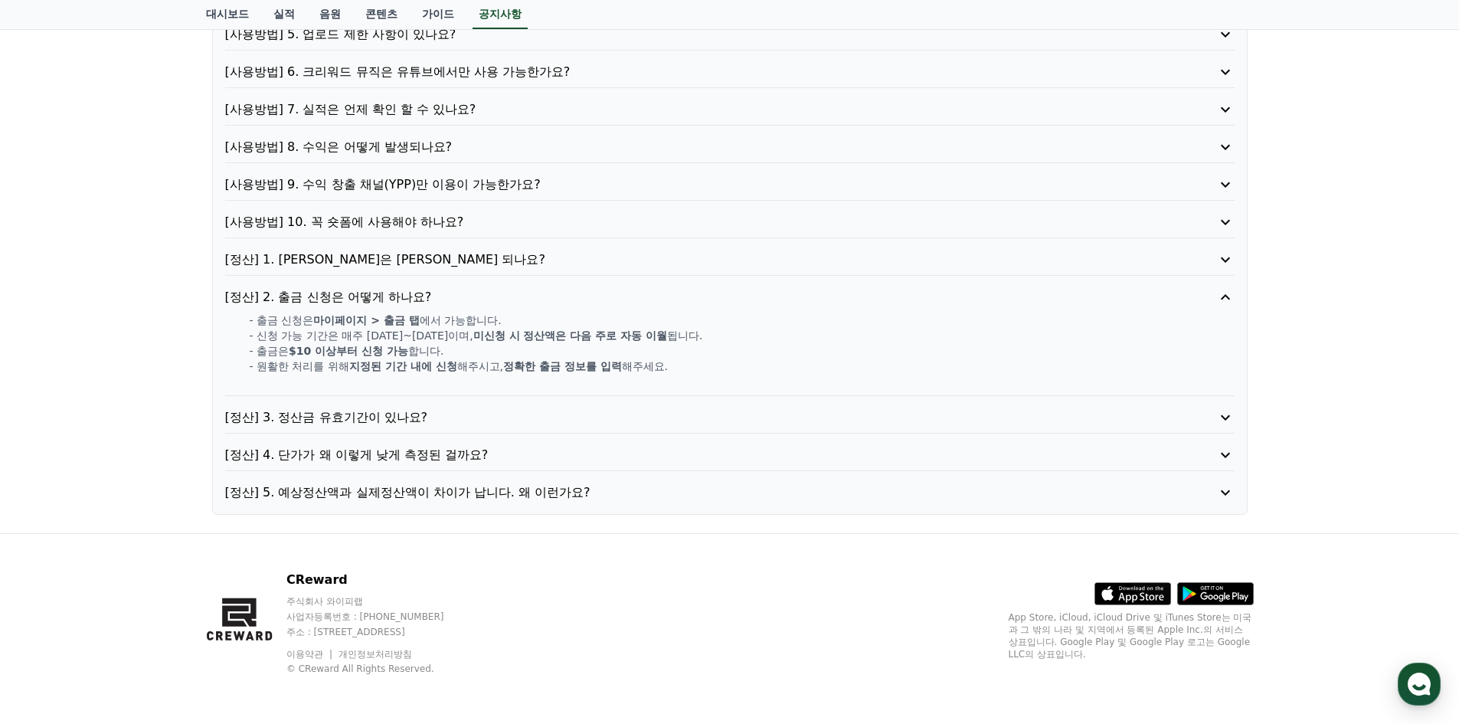
click at [299, 414] on p "[정산] 3. 정산금 유효기간이 있나요?" at bounding box center [689, 417] width 929 height 18
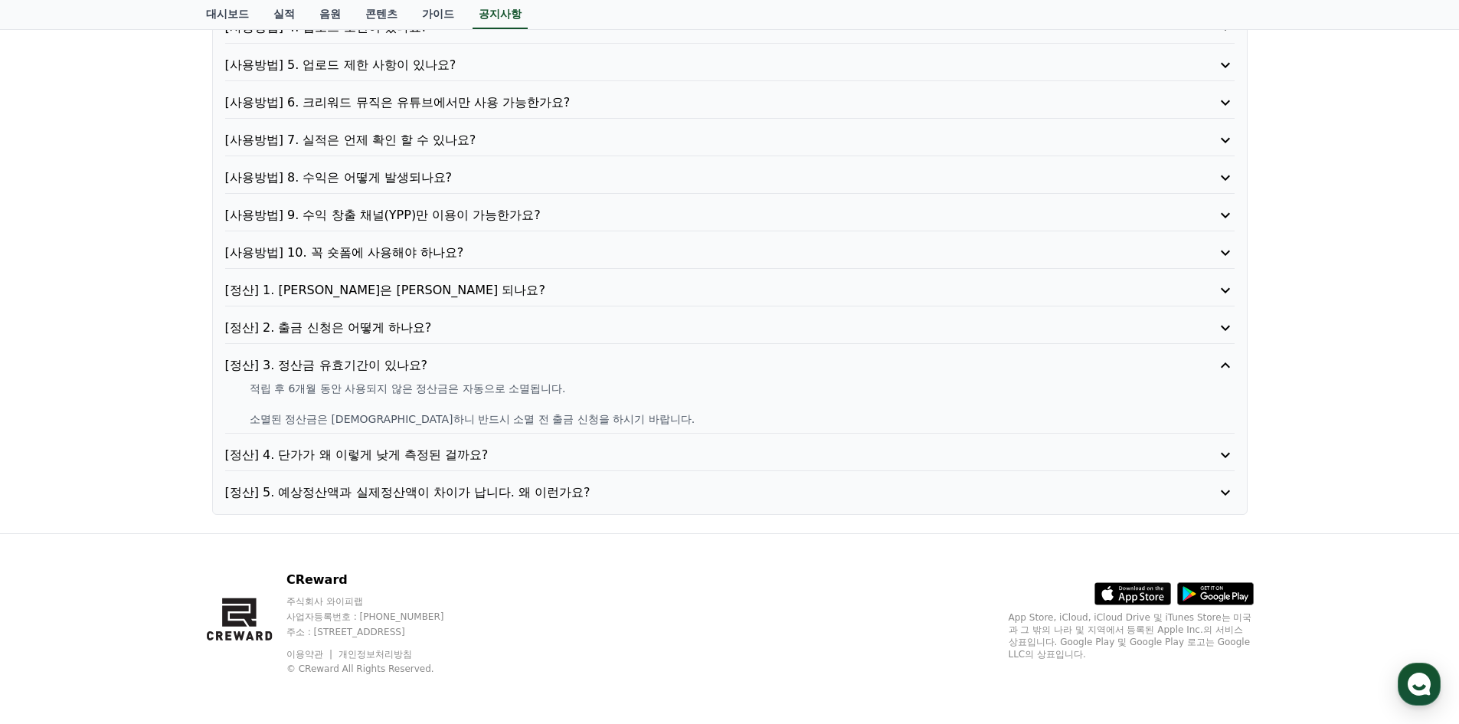
scroll to position [266, 0]
click at [335, 453] on p "[정산] 4. 단가가 왜 이렇게 낮게 측정된 걸까요?" at bounding box center [689, 455] width 929 height 18
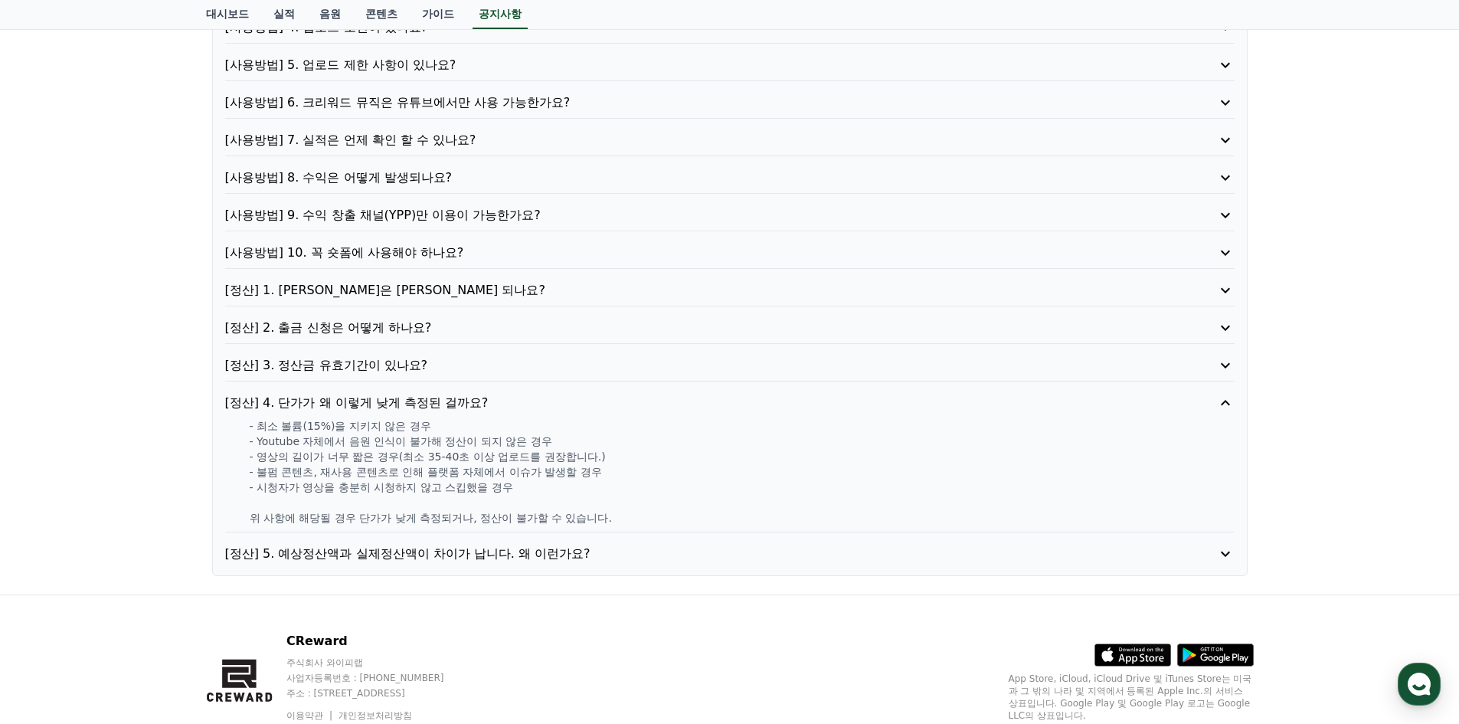
click at [381, 556] on p "[정산] 5. 예상정산액과 실제정산액이 차이가 납니다. 왜 이런가요?" at bounding box center [689, 553] width 929 height 18
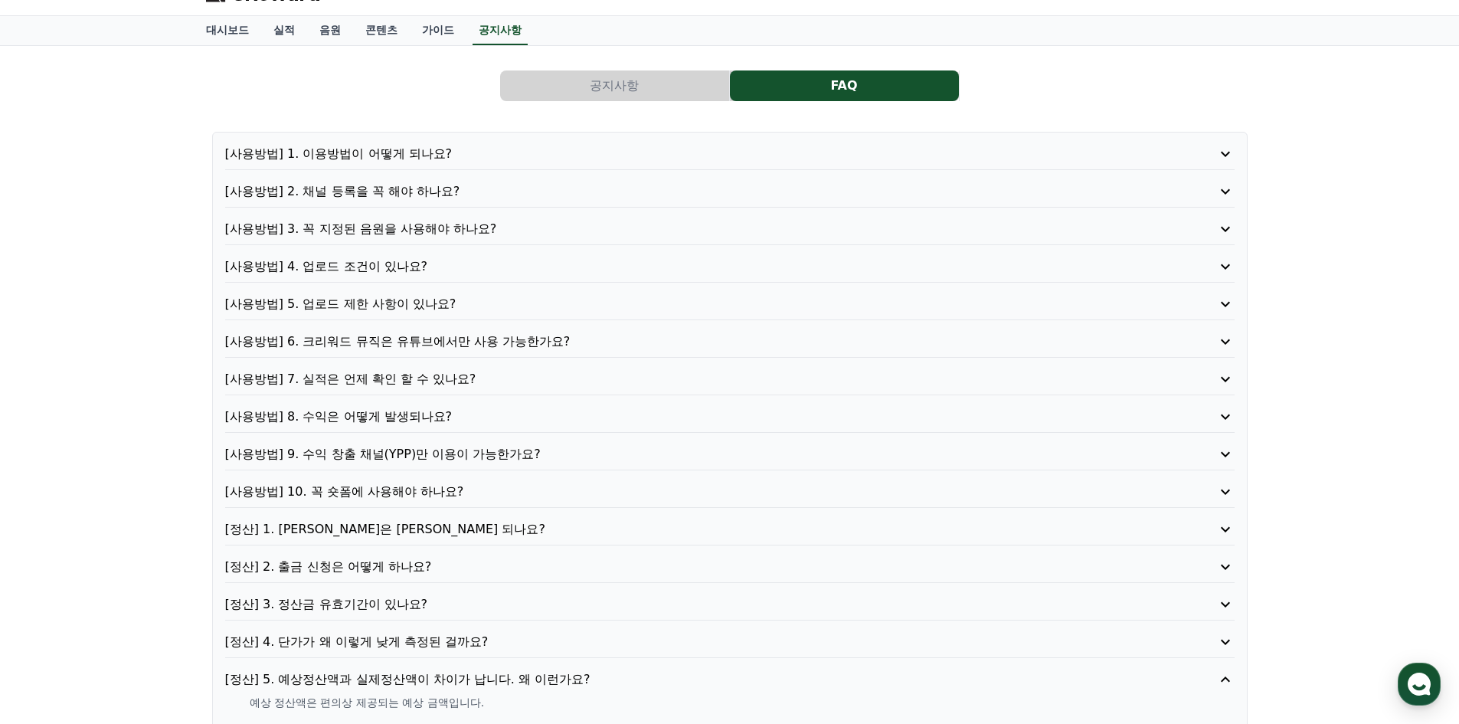
scroll to position [0, 0]
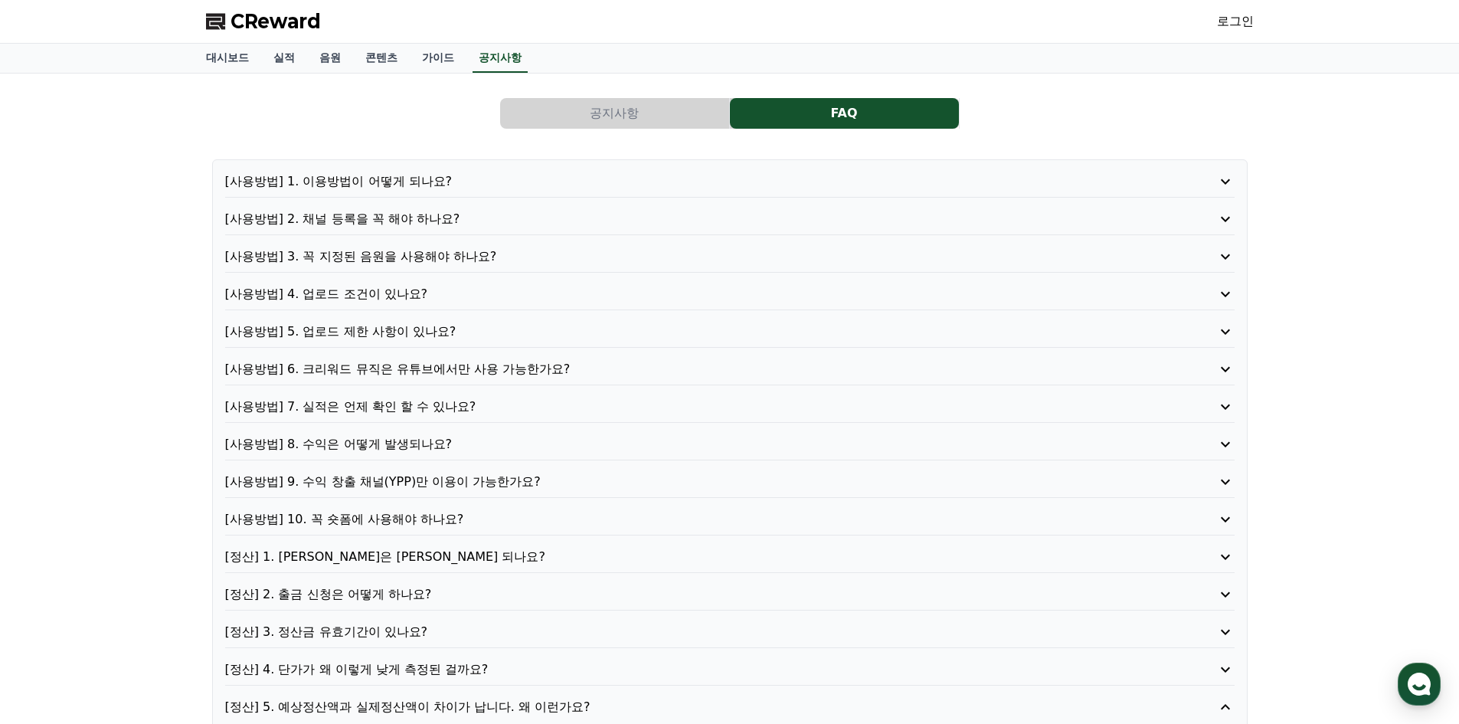
click at [574, 131] on div "공지사항 FAQ [사용방법] 1. 이용방법이 어떻게 되나요? [사용방법] 2. 채널 등록을 꼭 해야 하나요? [사용방법] 3. 꼭 지정된 음원…" at bounding box center [730, 436] width 1048 height 701
click at [594, 116] on button "공지사항" at bounding box center [614, 113] width 229 height 31
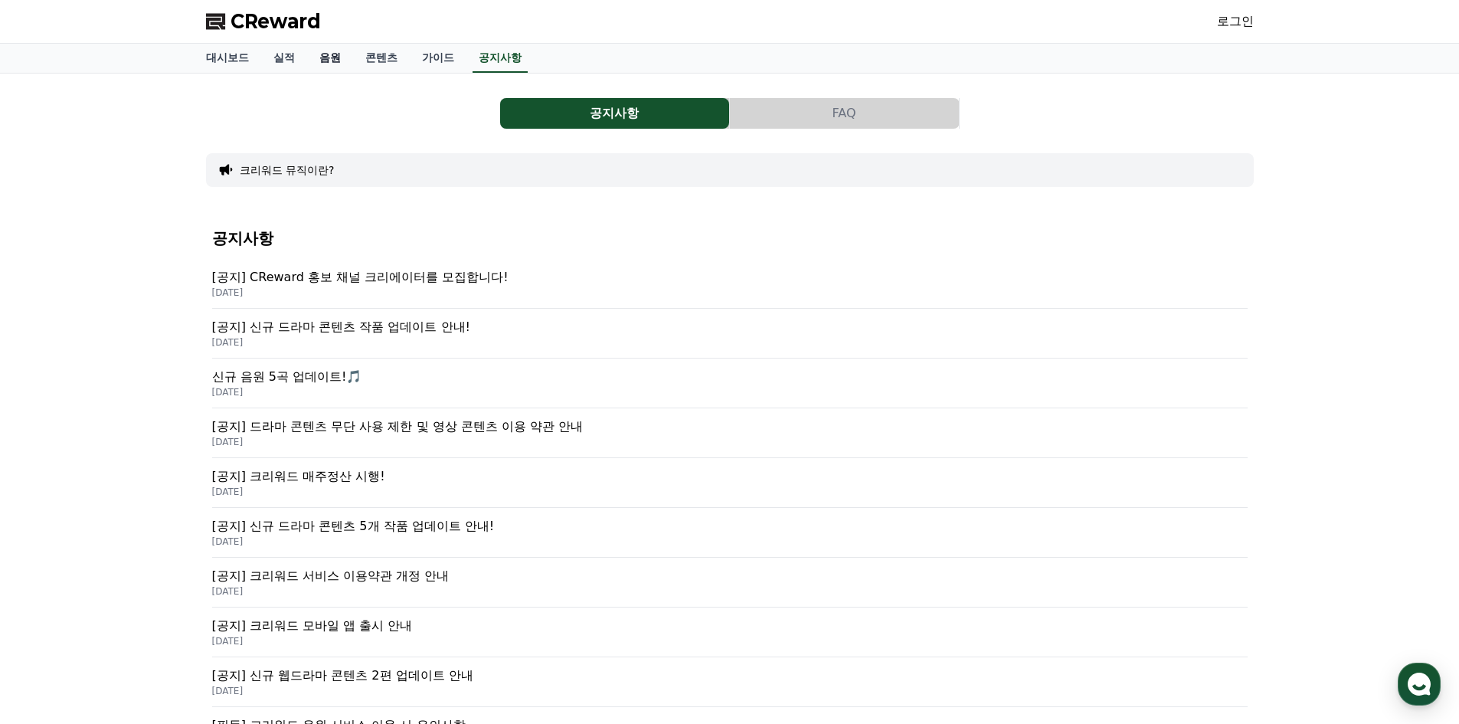
click at [335, 60] on link "음원" at bounding box center [330, 58] width 46 height 29
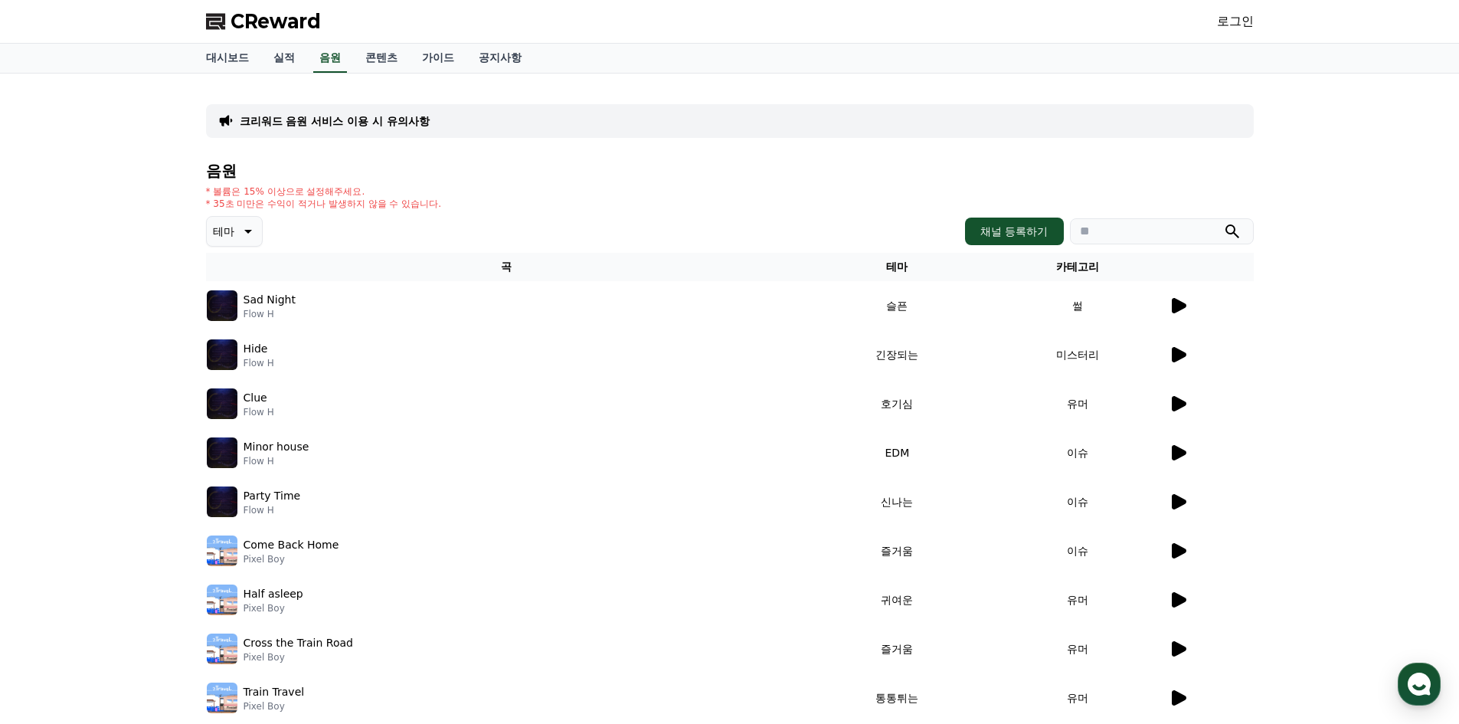
click at [1175, 304] on icon at bounding box center [1179, 305] width 15 height 15
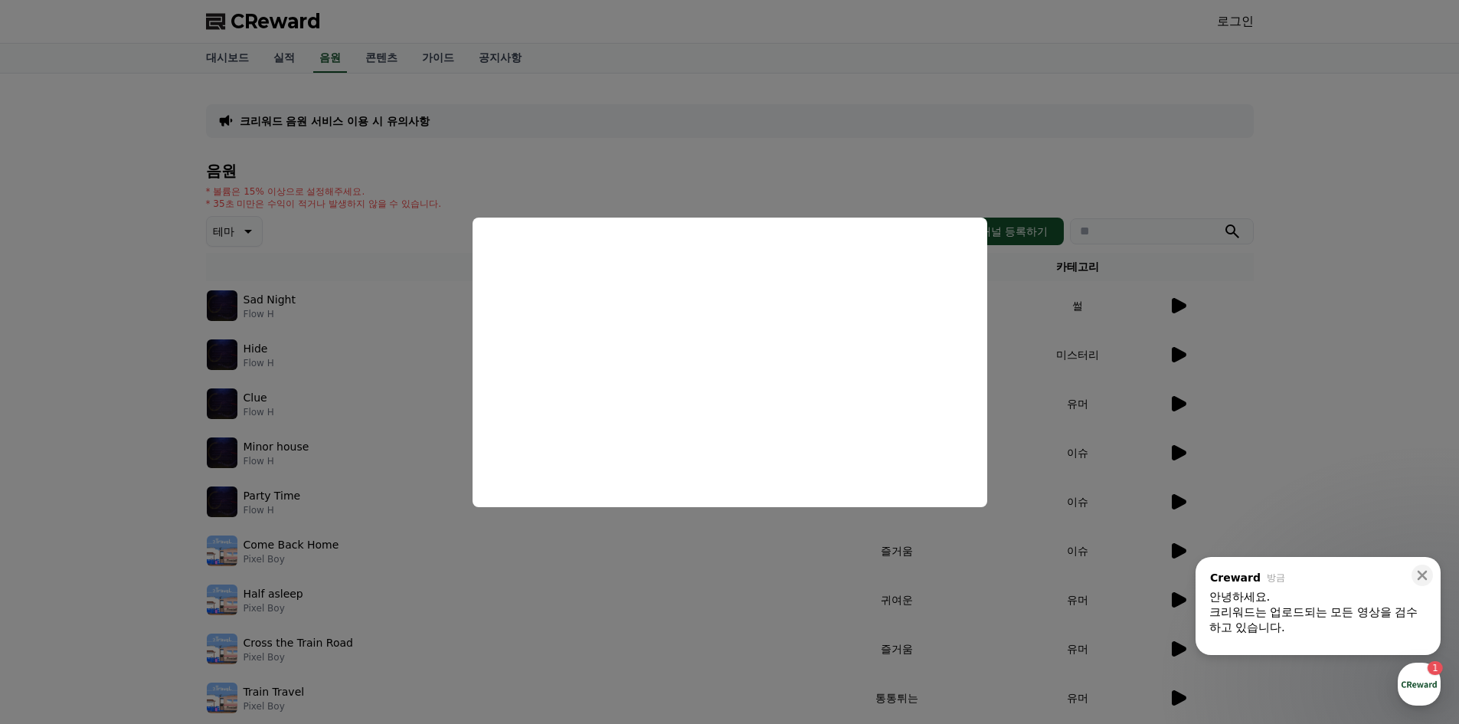
click at [1319, 620] on div "크리워드는 업로드되는 모든 영상을 검수하고 있습니다." at bounding box center [1317, 619] width 217 height 31
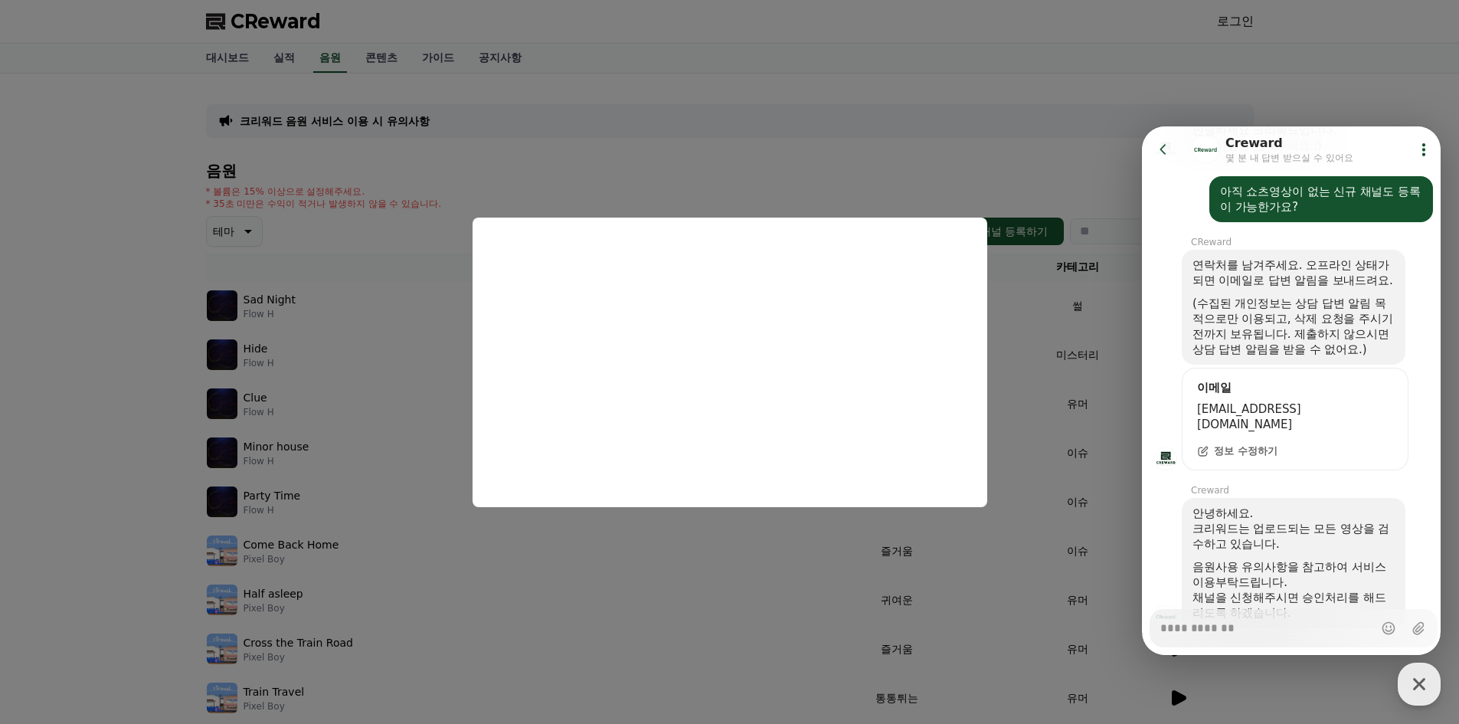
scroll to position [358, 0]
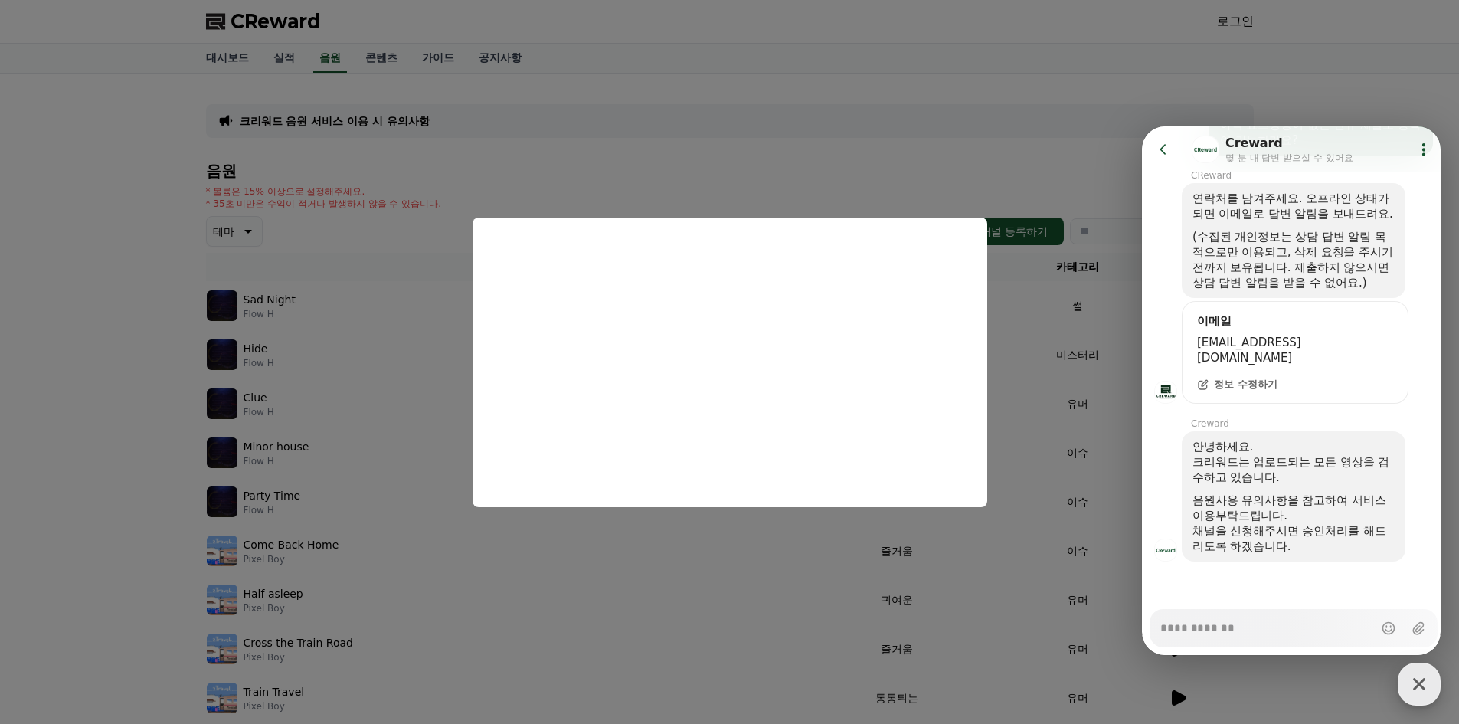
click at [1421, 692] on icon "button" at bounding box center [1419, 684] width 28 height 28
type textarea "*"
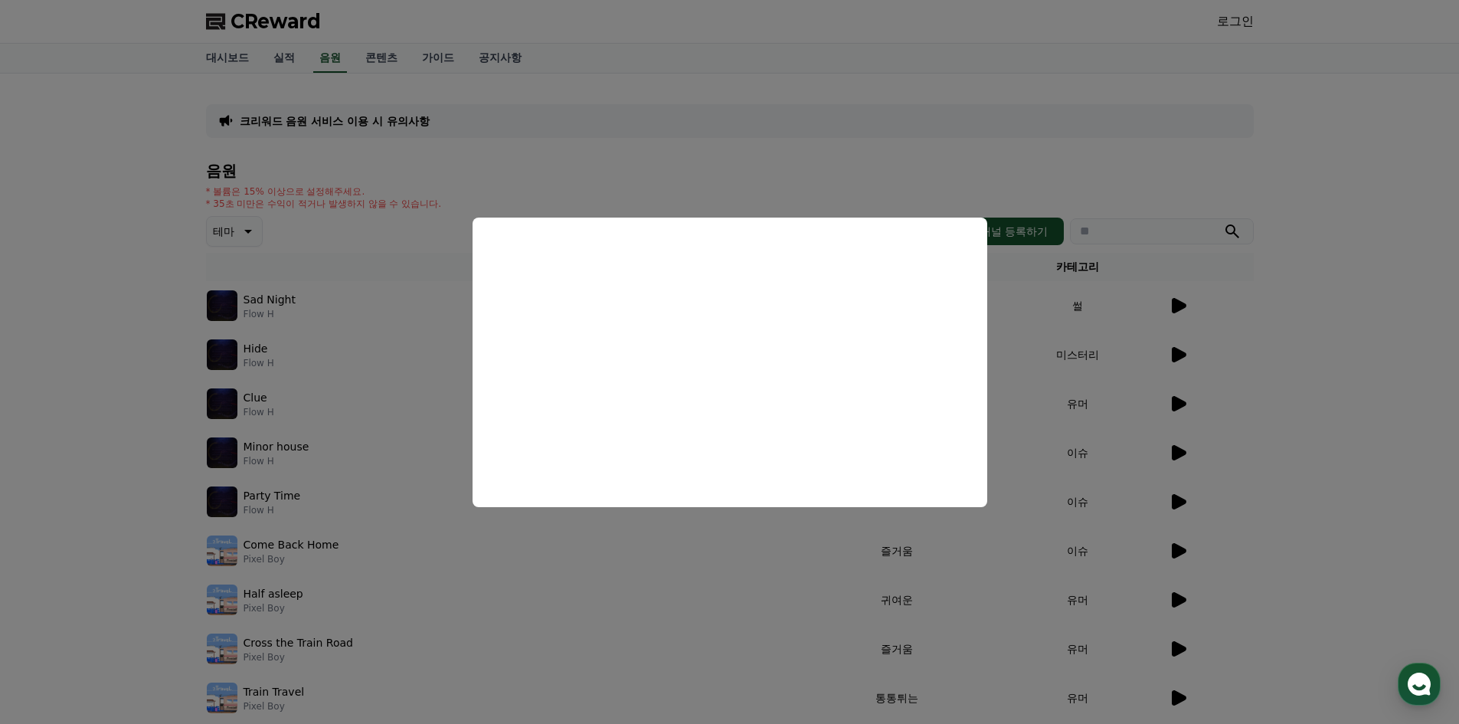
click at [1185, 359] on button "close modal" at bounding box center [729, 362] width 1459 height 724
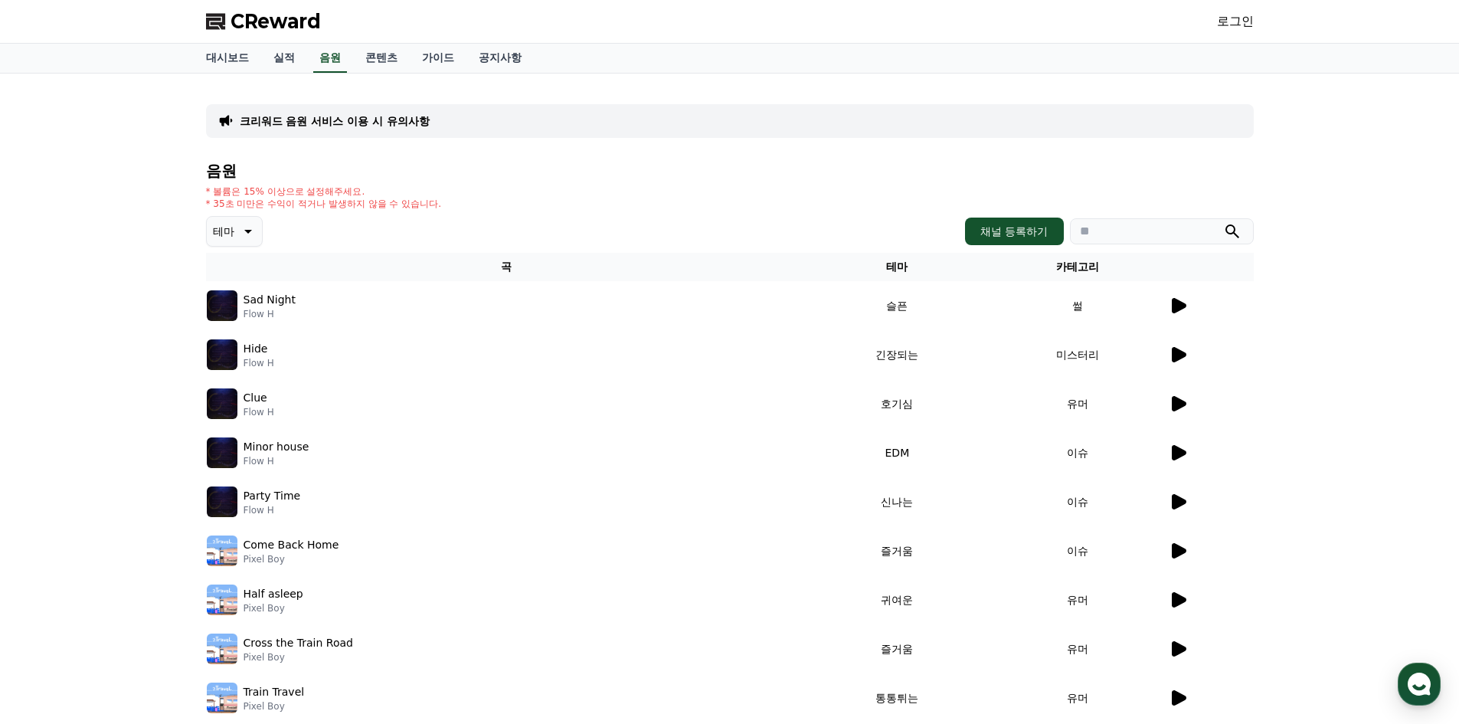
click at [1181, 356] on icon at bounding box center [1179, 354] width 15 height 15
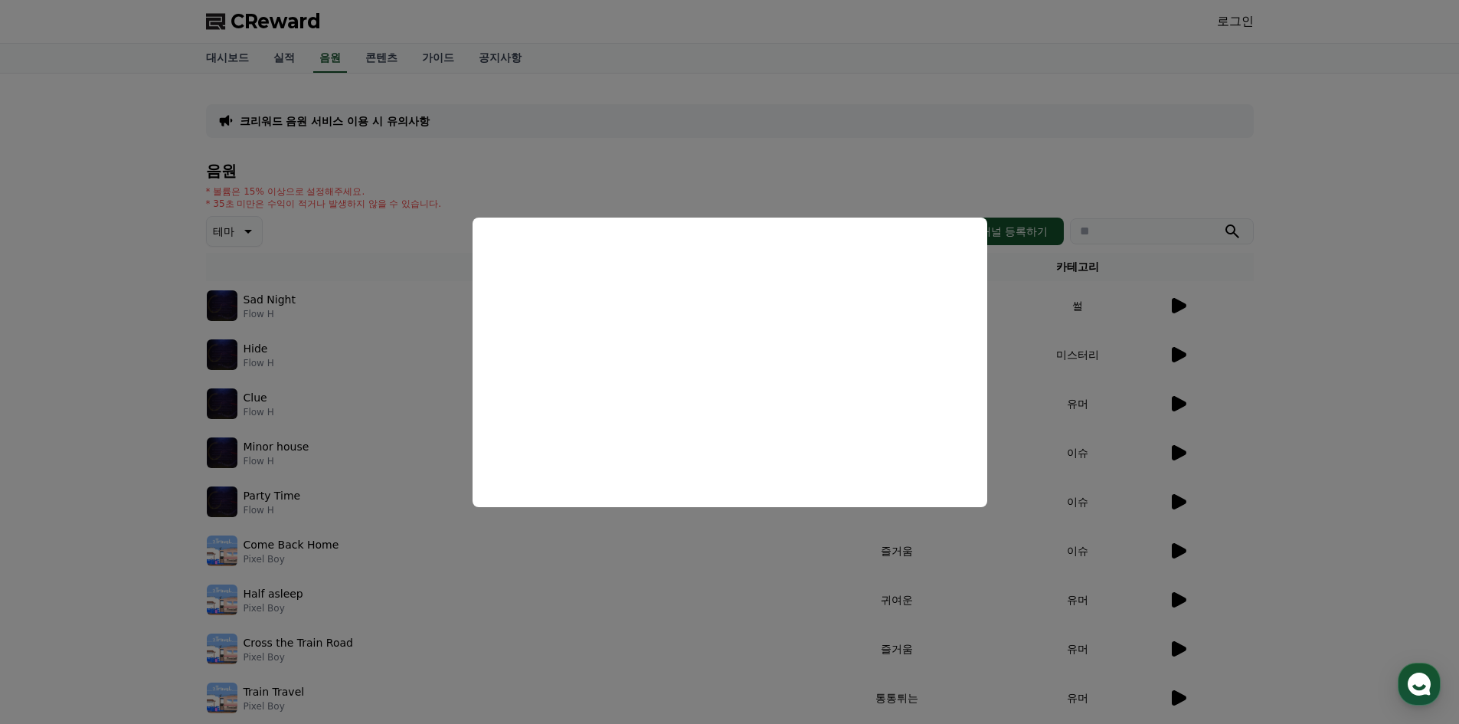
click at [1175, 399] on button "close modal" at bounding box center [729, 362] width 1459 height 724
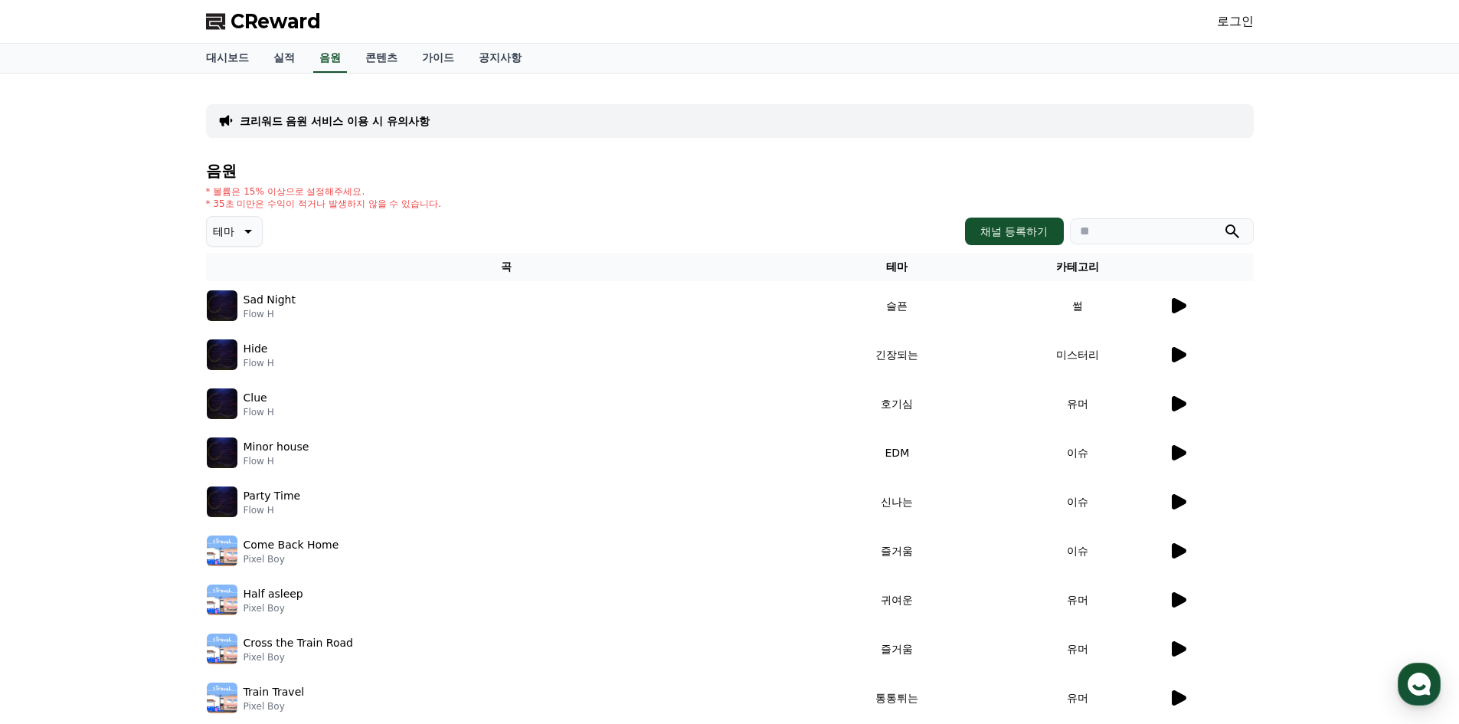
click at [240, 237] on icon at bounding box center [246, 231] width 18 height 18
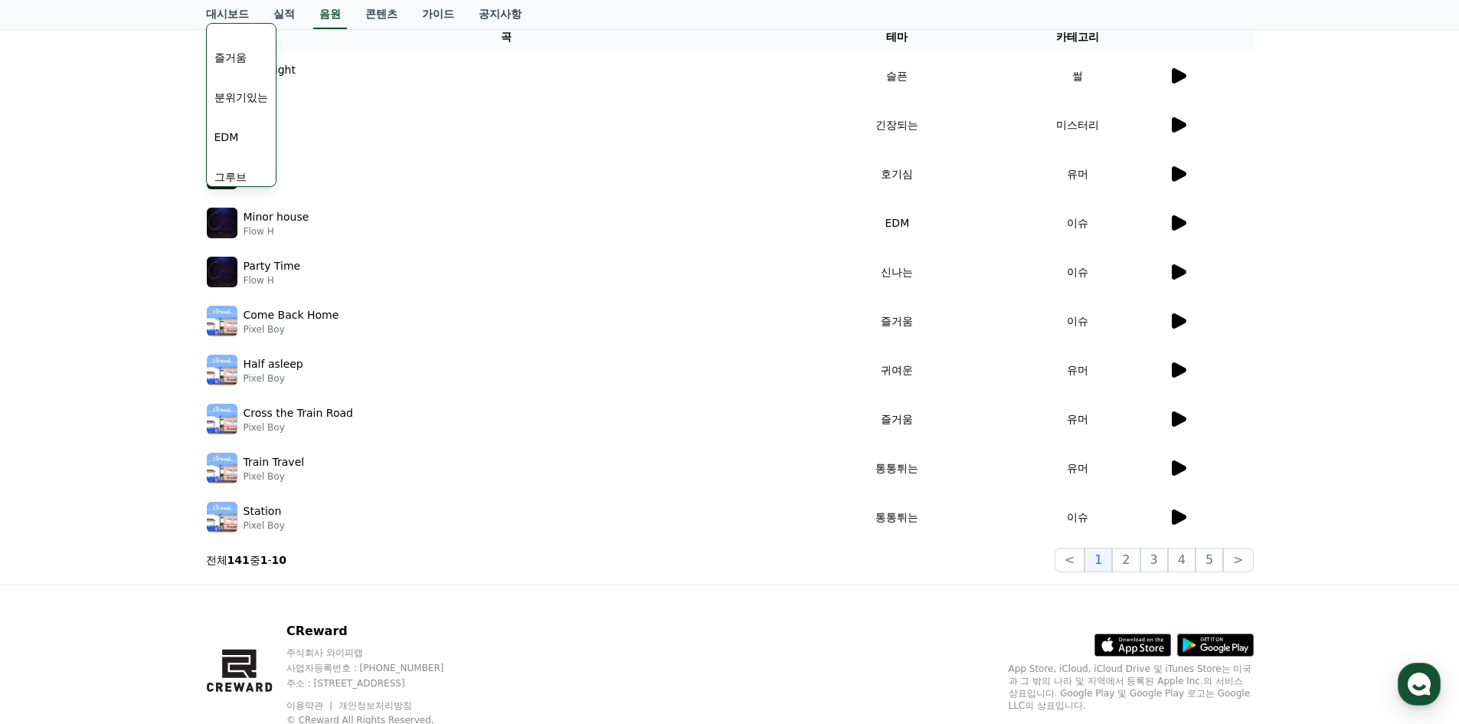
scroll to position [306, 0]
click at [240, 135] on button "즐거움" at bounding box center [230, 134] width 44 height 34
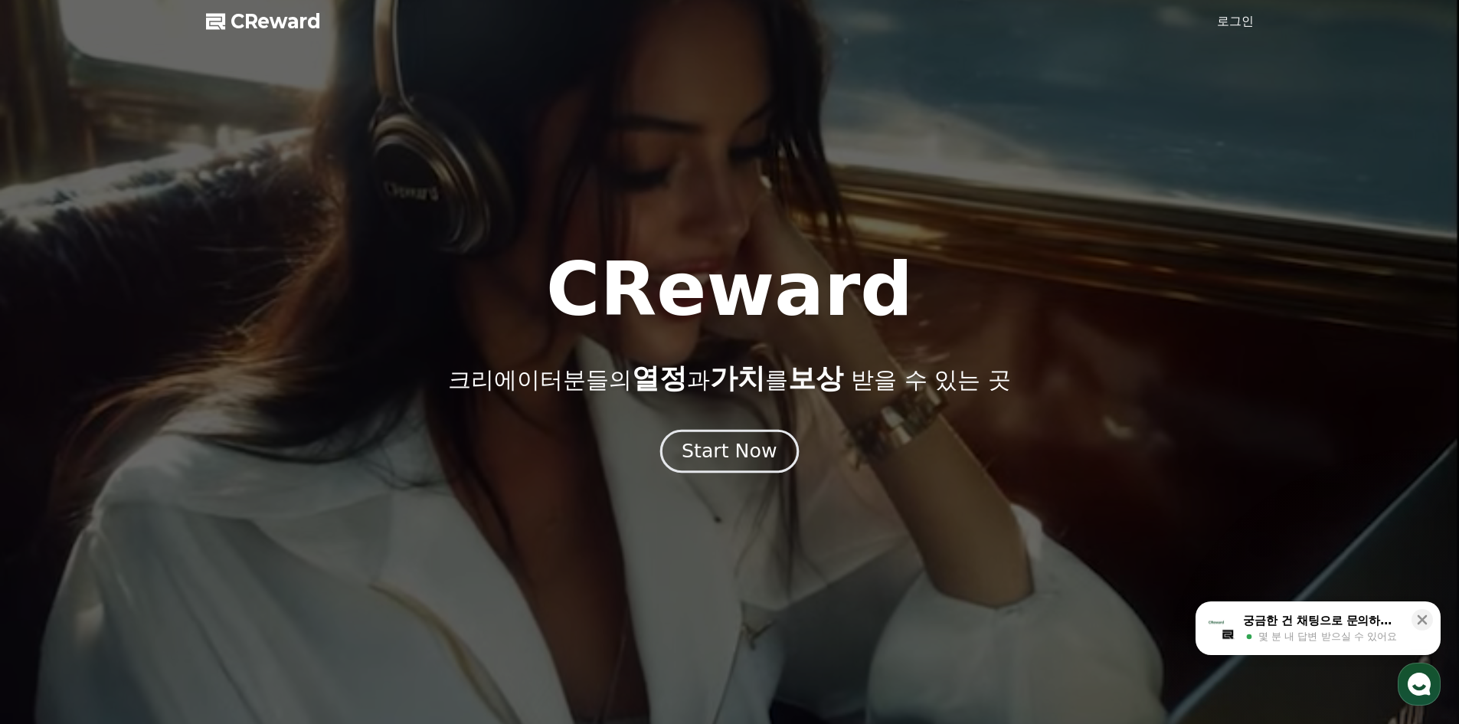
click at [732, 461] on div "Start Now" at bounding box center [729, 451] width 95 height 26
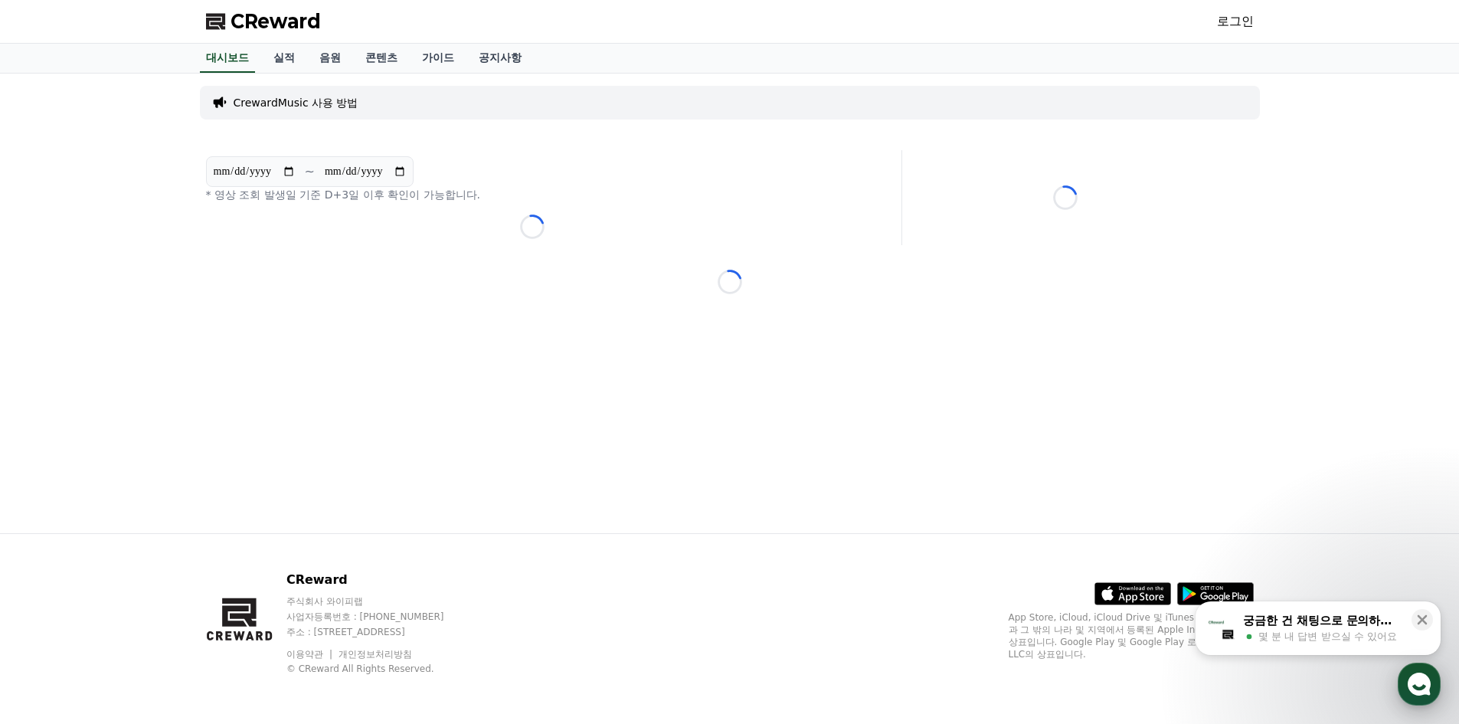
click at [1422, 685] on use "button" at bounding box center [1418, 683] width 23 height 23
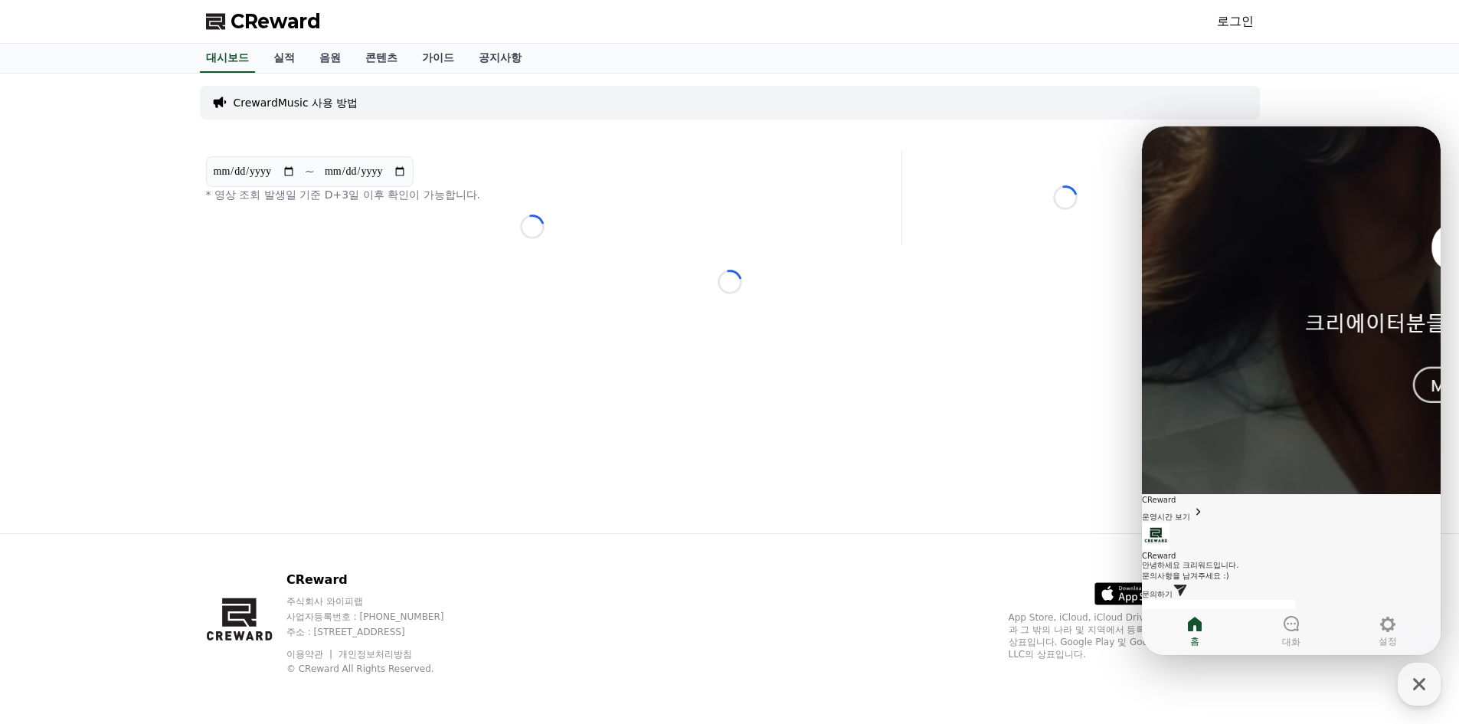
click at [1172, 590] on span "문의하기" at bounding box center [1157, 594] width 31 height 8
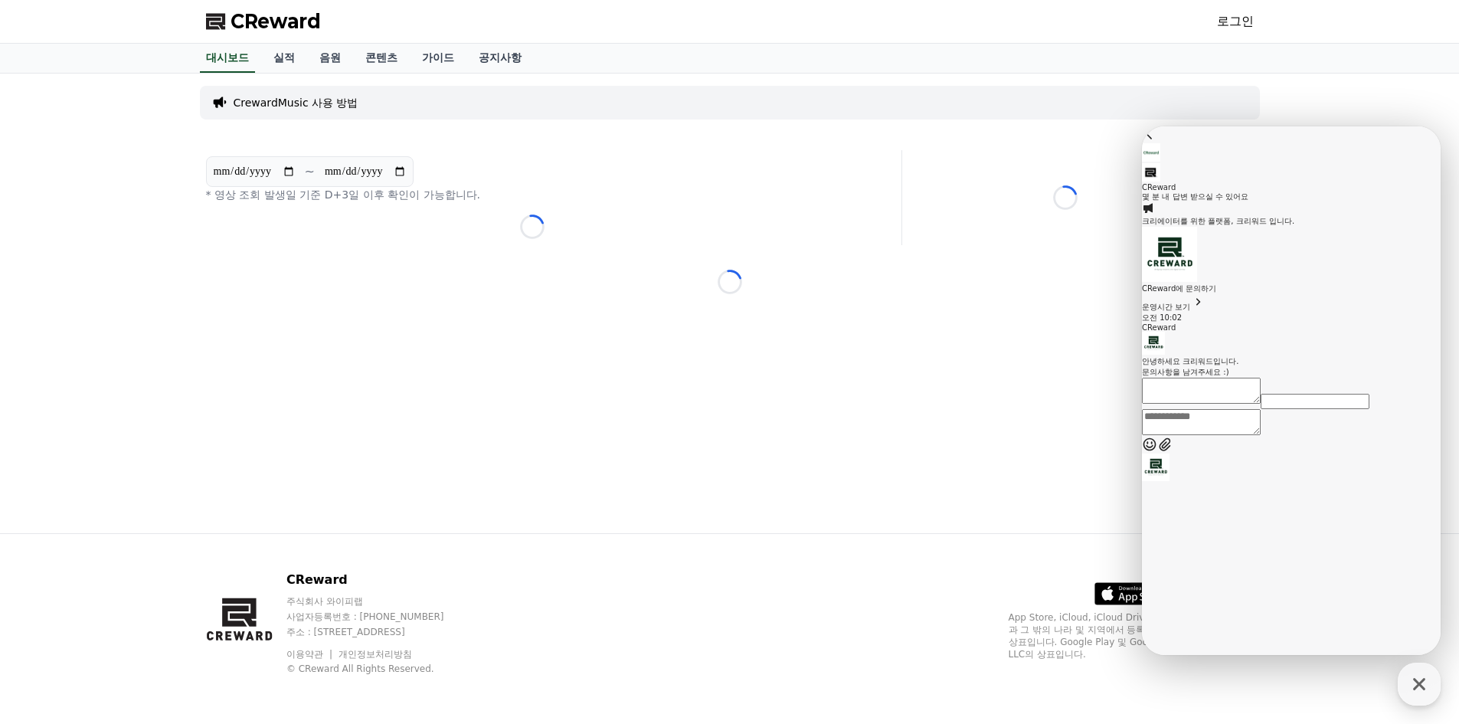
click at [1260, 435] on textarea "Messenger Input Textarea" at bounding box center [1201, 422] width 119 height 26
type textarea "*"
type textarea "**********"
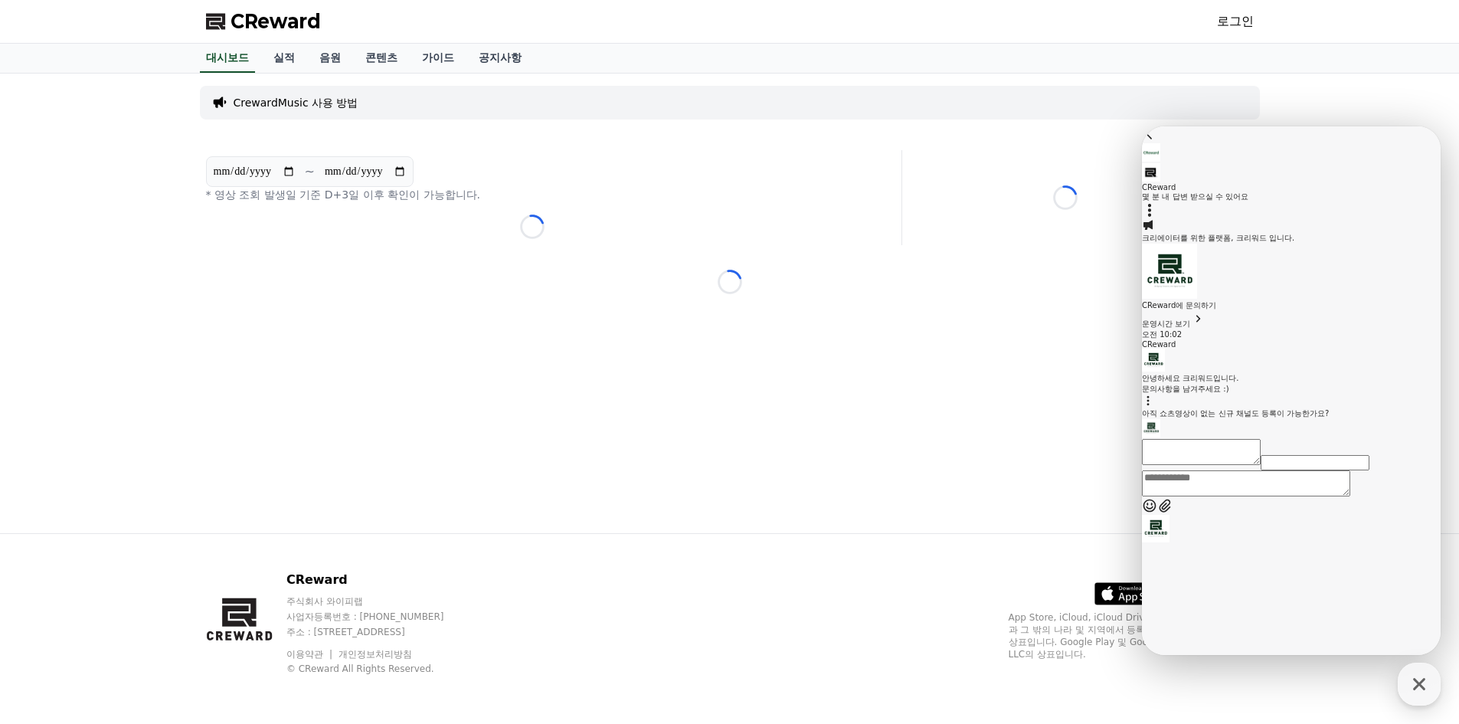
scroll to position [227, 0]
click at [1250, 519] on input "이메일" at bounding box center [1196, 526] width 109 height 15
drag, startPoint x: 1227, startPoint y: 496, endPoint x: 1205, endPoint y: 498, distance: 22.3
click at [1205, 519] on input "이메일" at bounding box center [1196, 526] width 109 height 15
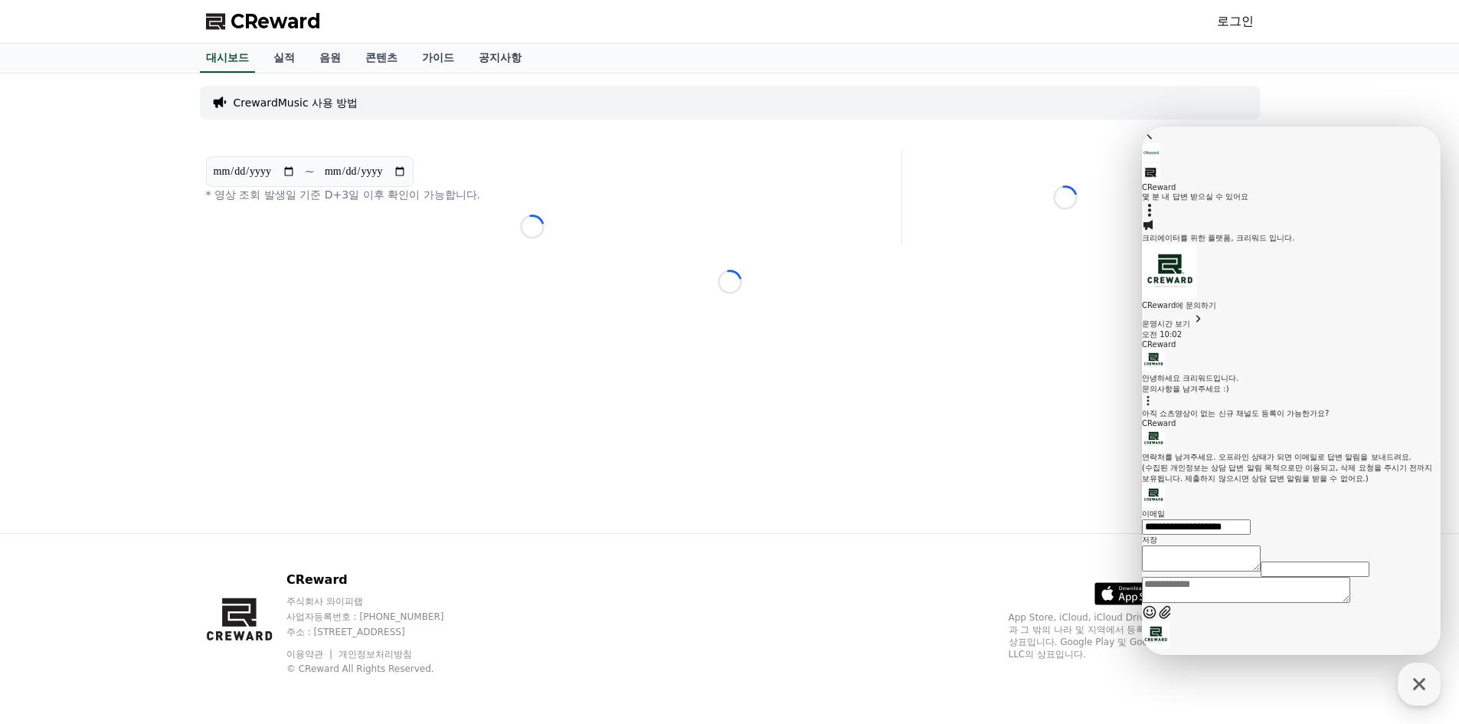
type input "**********"
click at [1142, 534] on button "저장" at bounding box center [1149, 539] width 15 height 11
click at [262, 23] on span "CReward" at bounding box center [275, 21] width 90 height 25
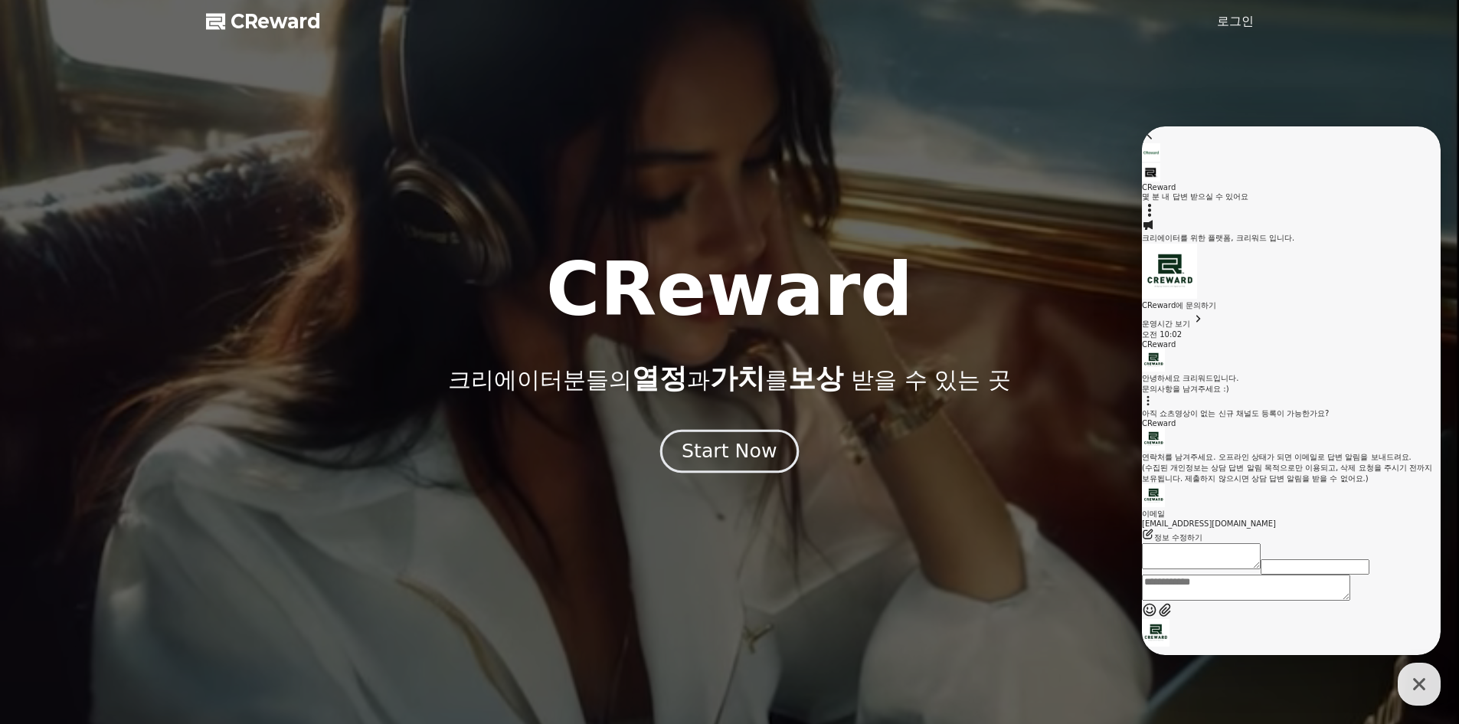
click at [745, 452] on div "Start Now" at bounding box center [729, 451] width 95 height 26
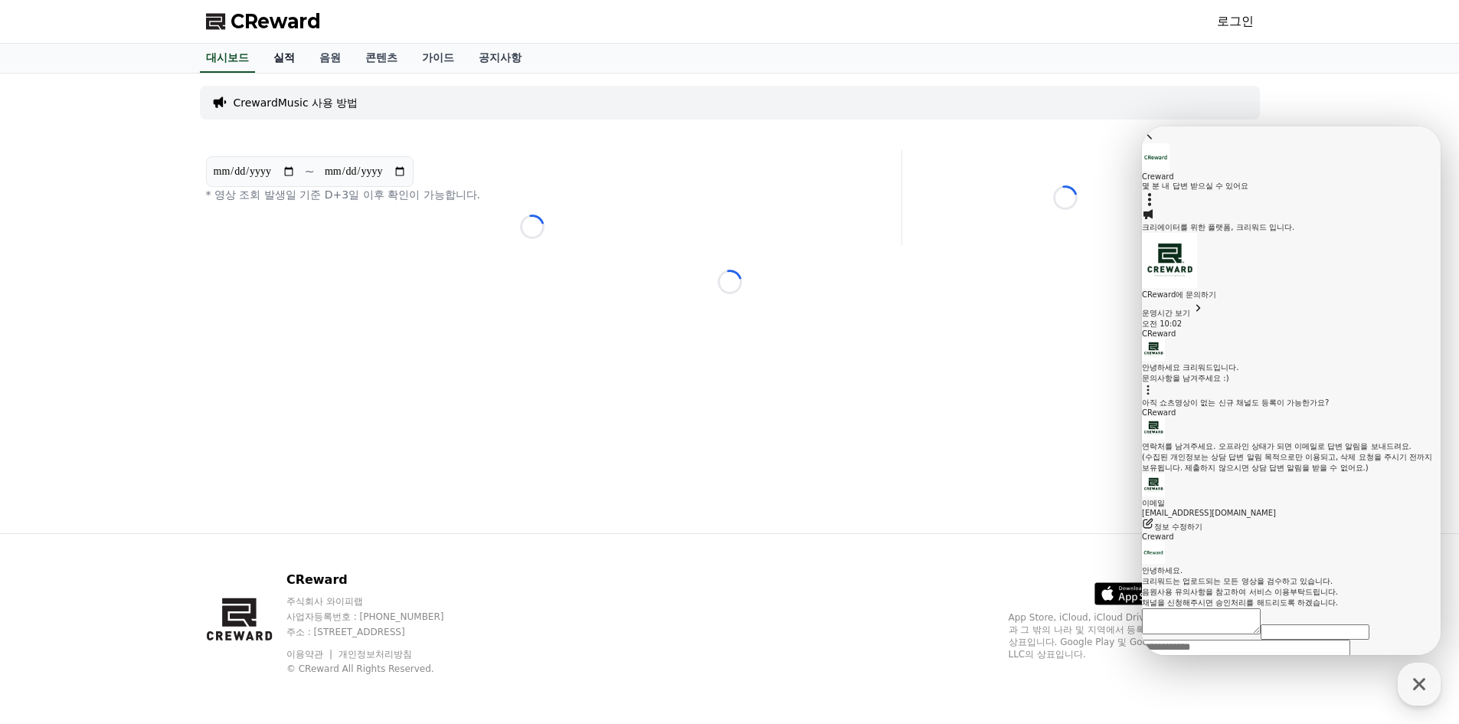
click at [278, 54] on link "실적" at bounding box center [284, 58] width 46 height 29
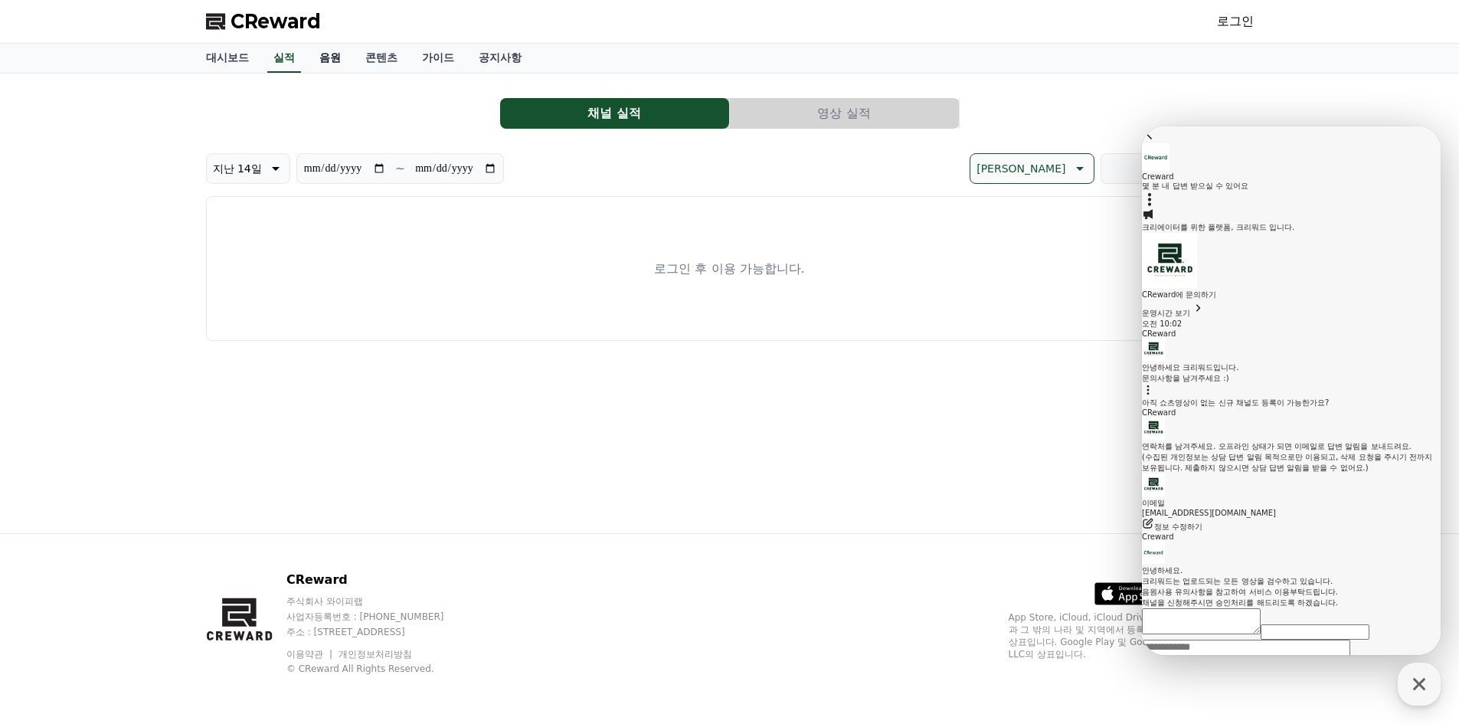
click at [322, 59] on link "음원" at bounding box center [330, 58] width 46 height 29
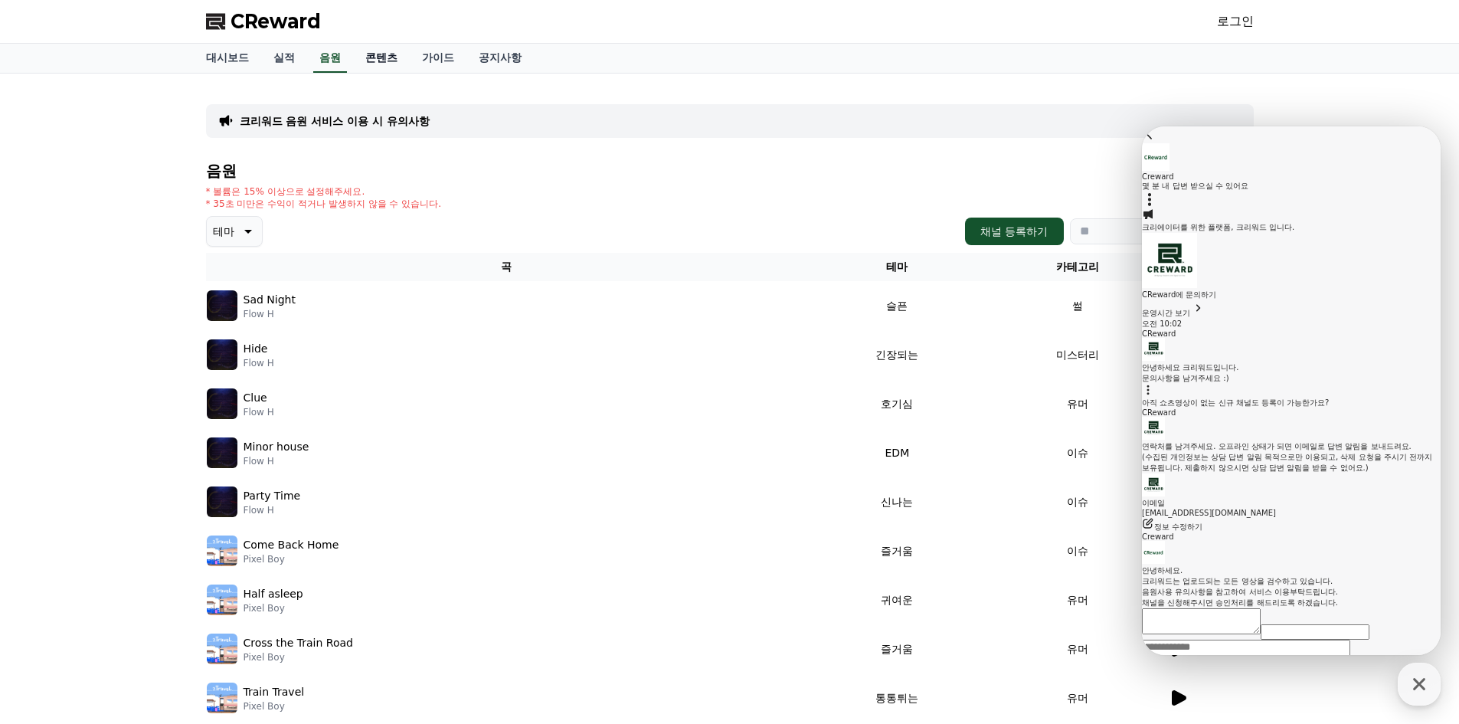
click at [377, 64] on link "콘텐츠" at bounding box center [381, 58] width 57 height 29
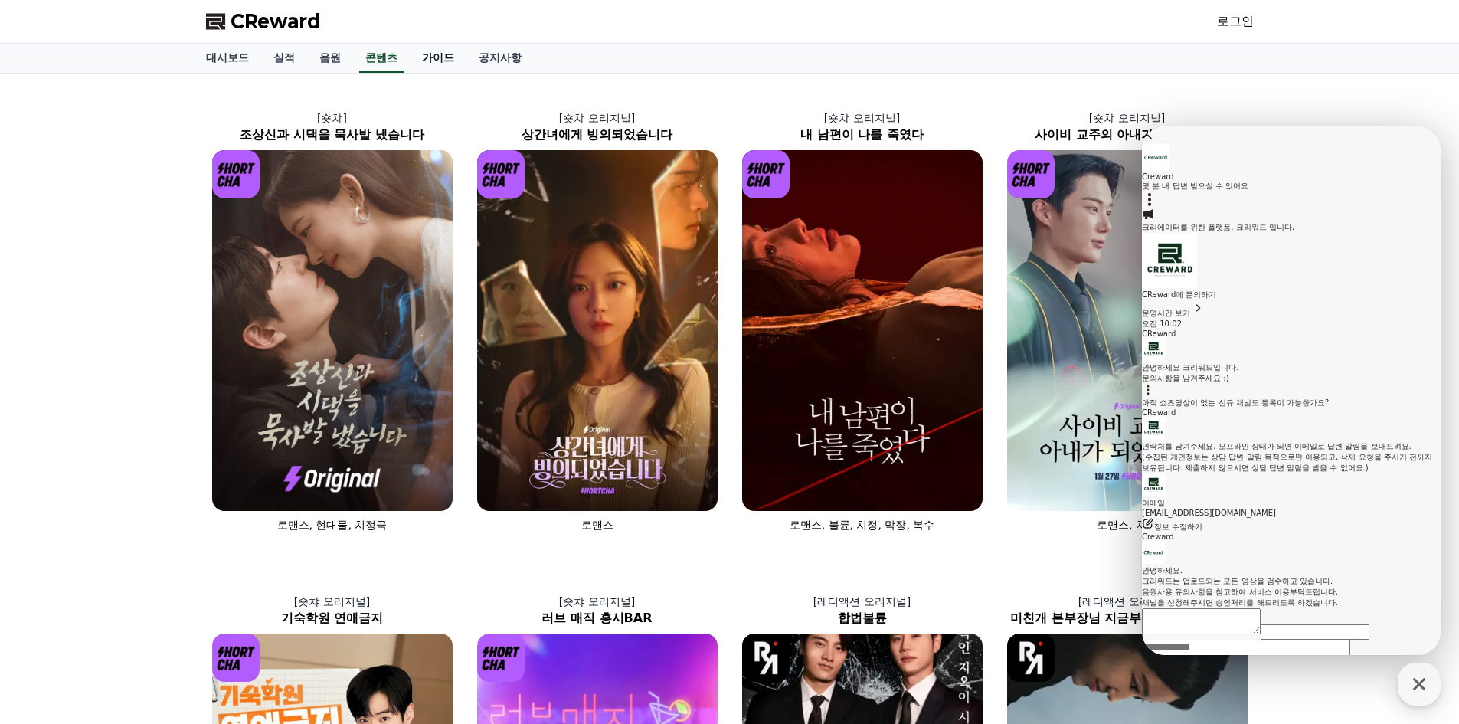
click at [417, 64] on link "가이드" at bounding box center [438, 58] width 57 height 29
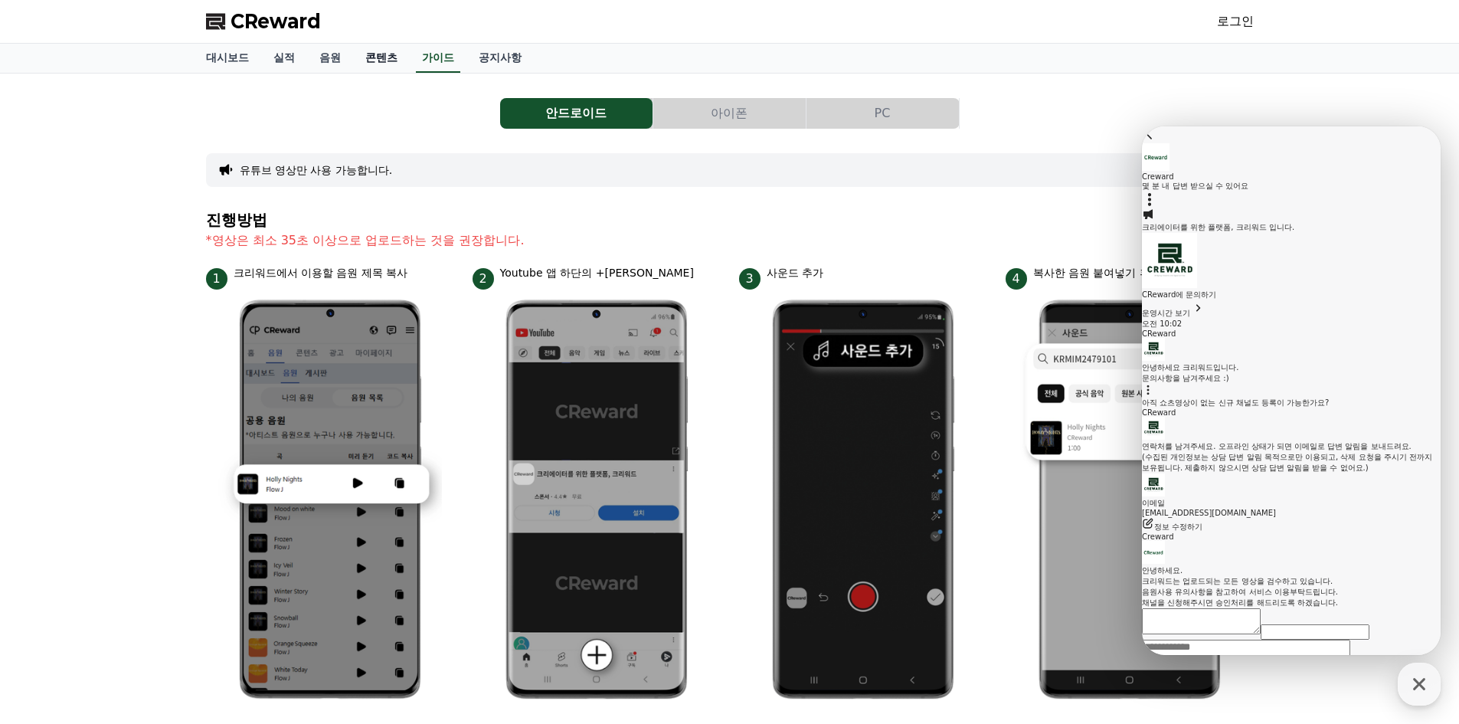
click at [377, 59] on link "콘텐츠" at bounding box center [381, 58] width 57 height 29
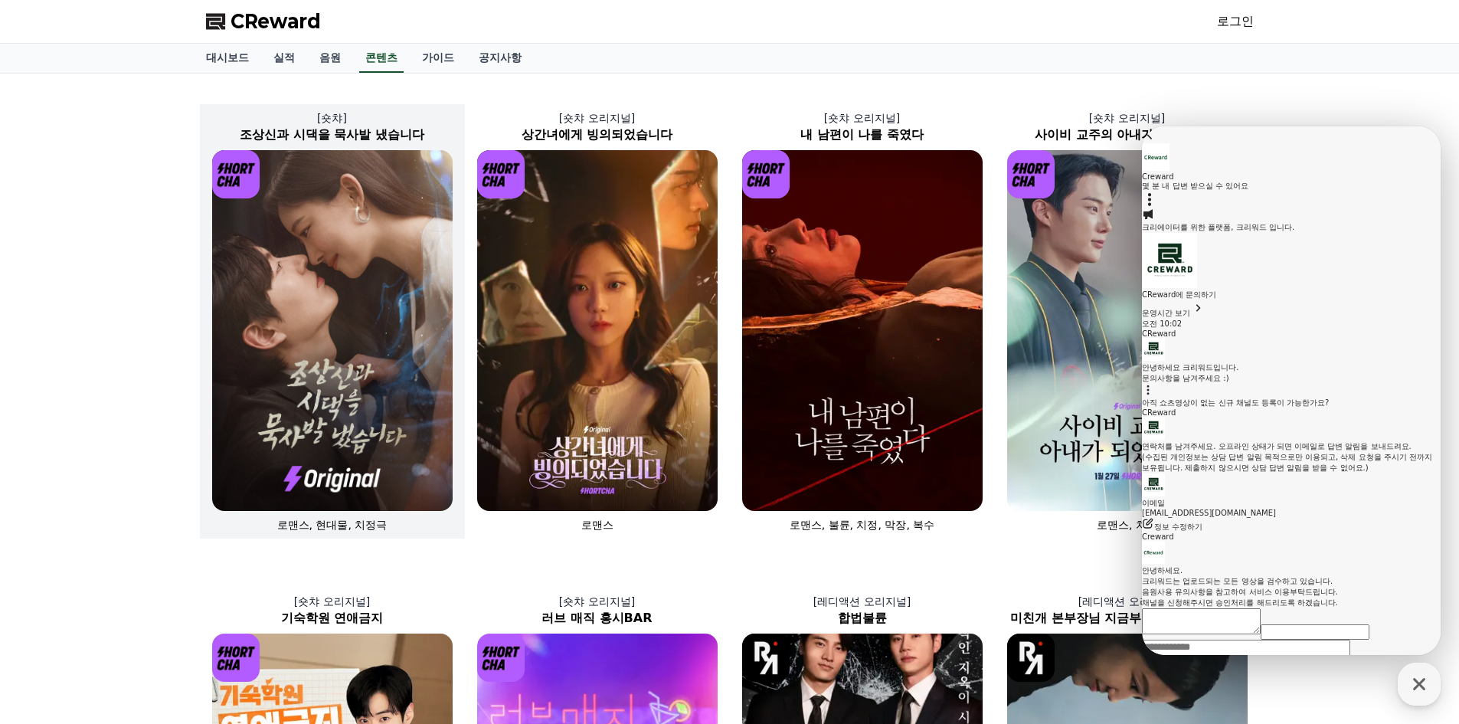
click at [361, 343] on img at bounding box center [332, 330] width 240 height 361
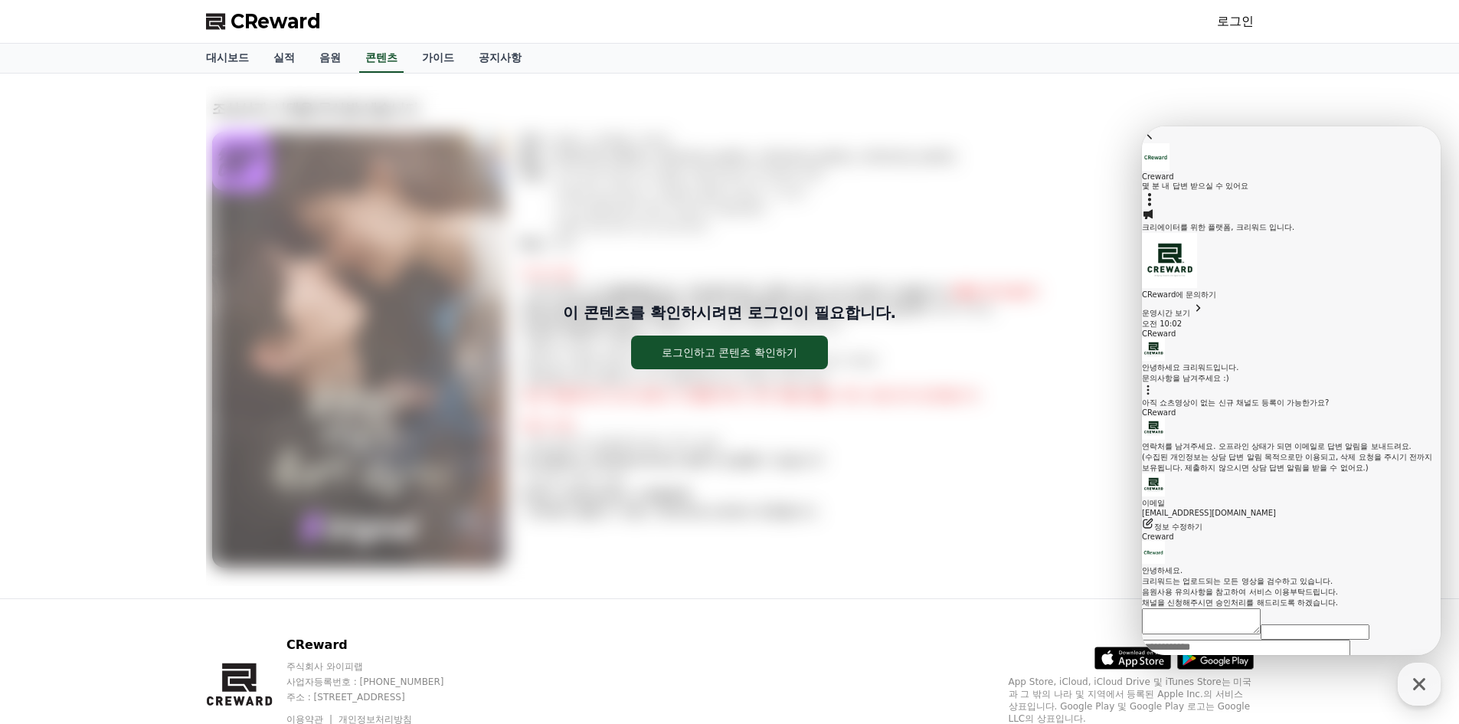
click at [919, 224] on div "이 콘텐츠를 확인하시려면 로그인이 필요합니다. 로그인하고 콘텐츠 확인하기" at bounding box center [730, 336] width 1048 height 500
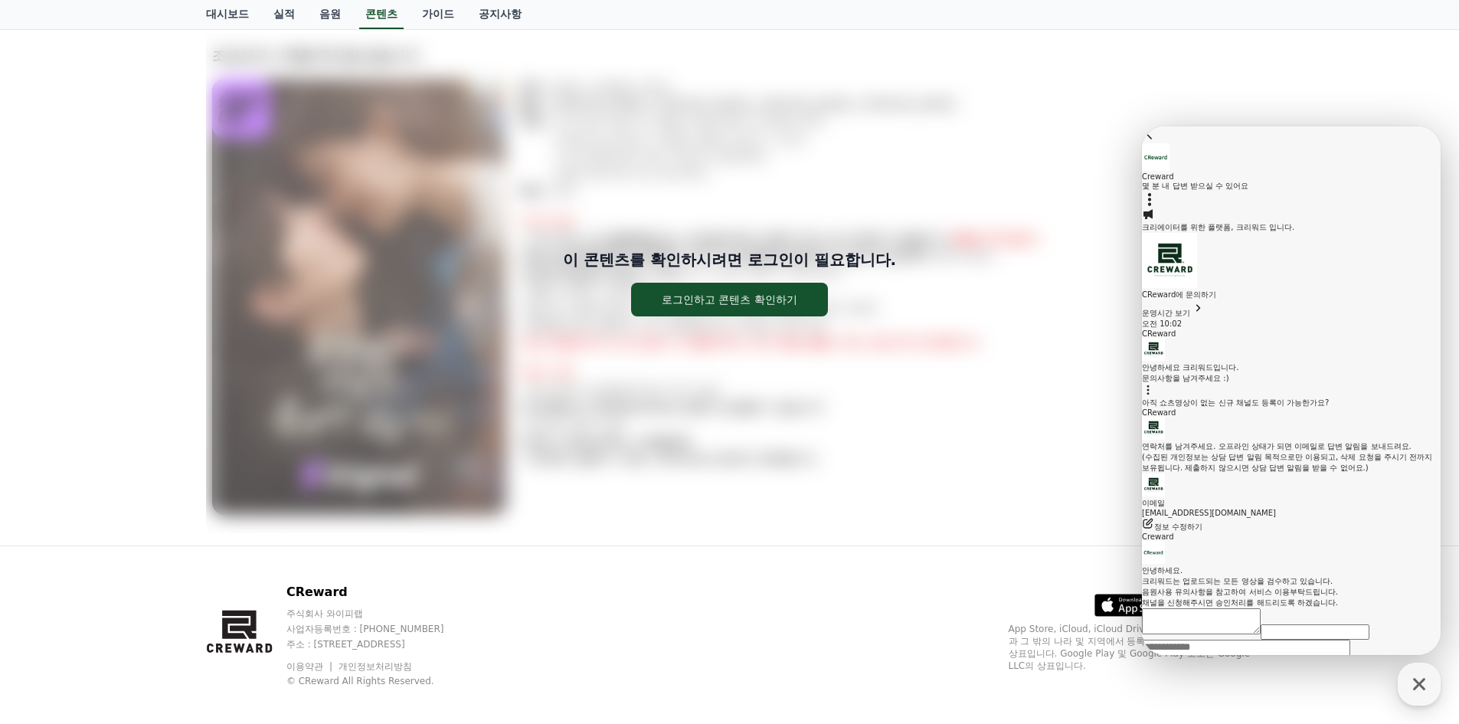
scroll to position [65, 0]
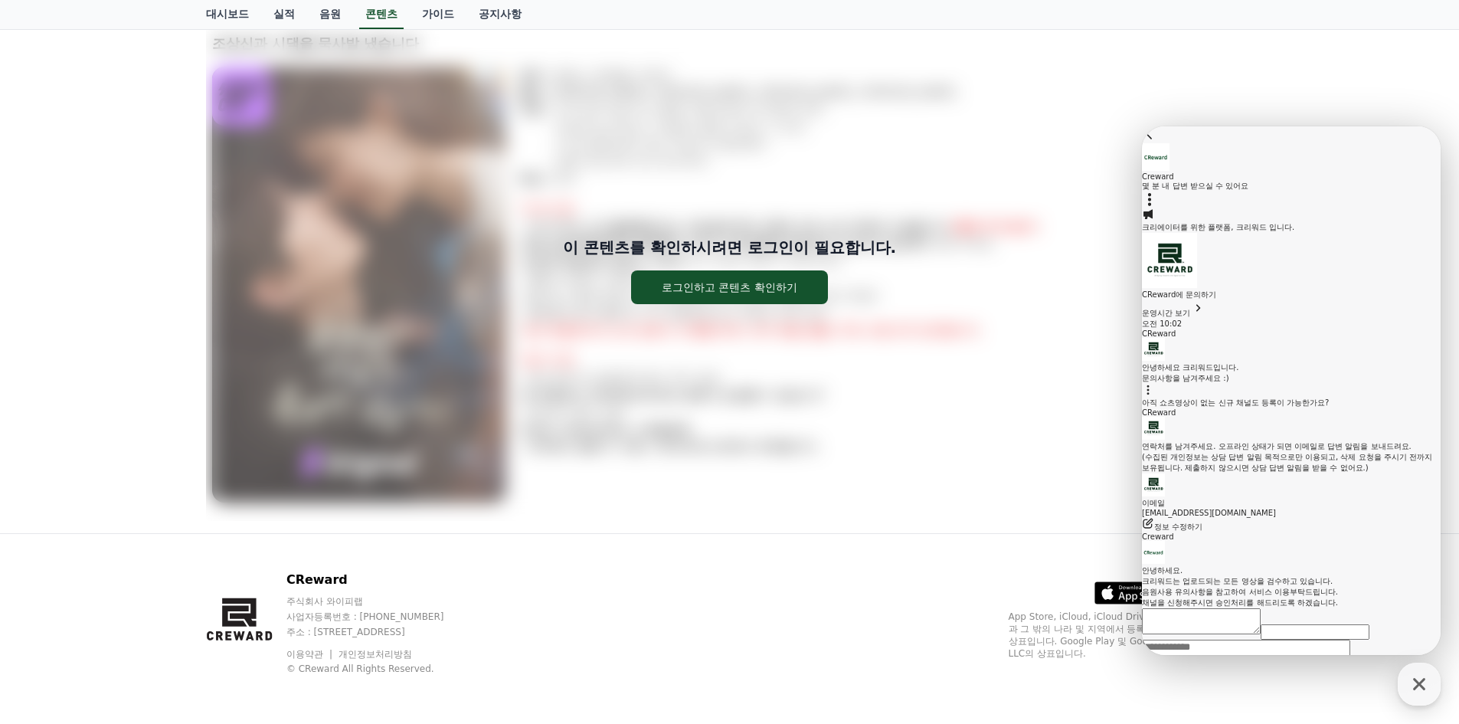
click at [1213, 82] on div "이 콘텐츠를 확인하시려면 로그인이 필요합니다. 로그인하고 콘텐츠 확인하기" at bounding box center [730, 271] width 1048 height 500
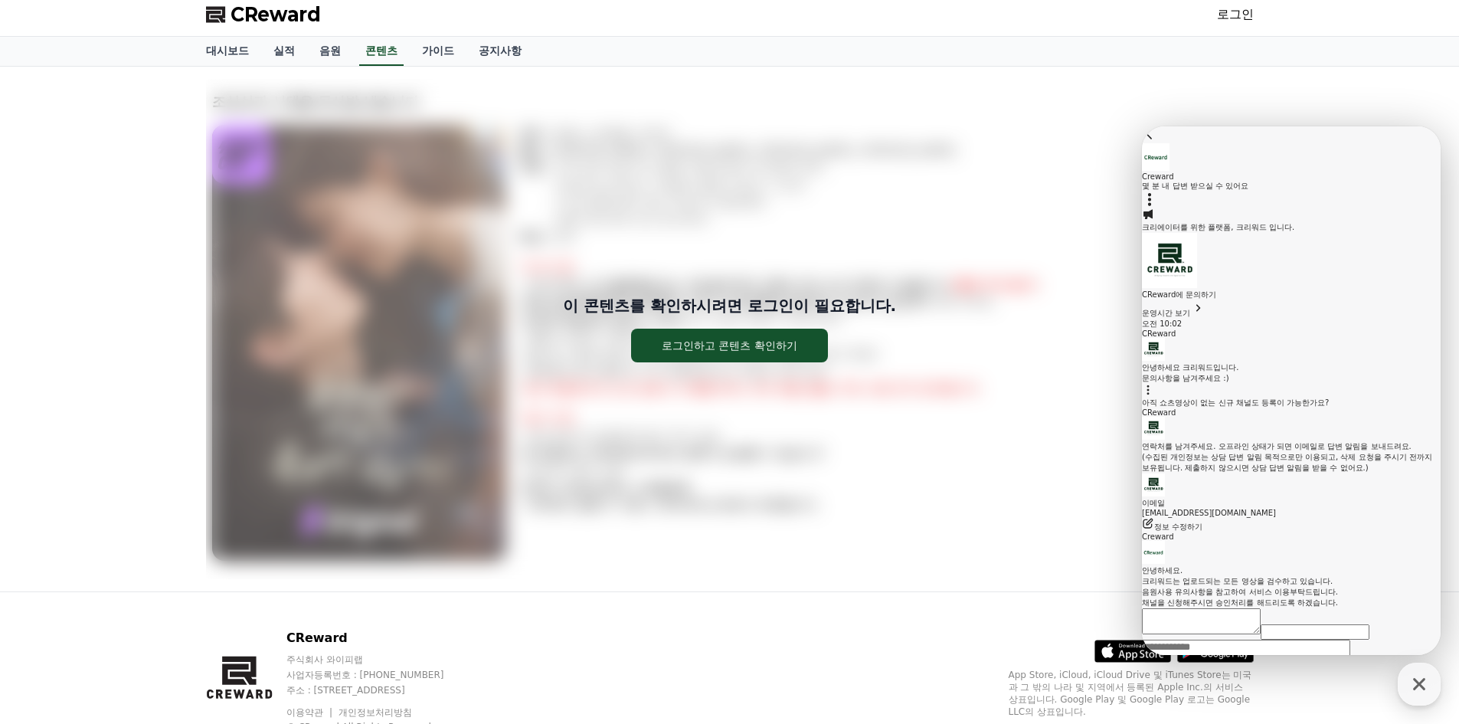
scroll to position [0, 0]
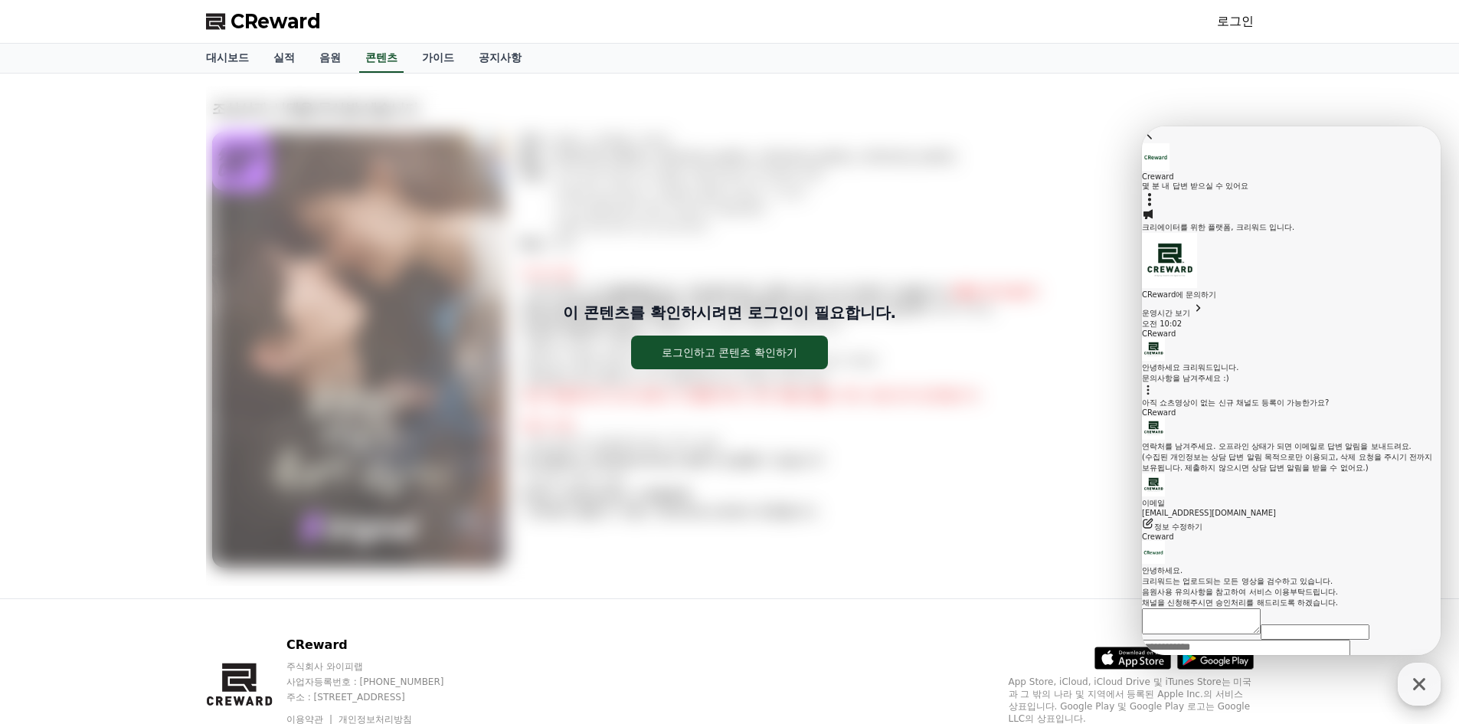
click at [1416, 686] on icon "button" at bounding box center [1419, 684] width 12 height 12
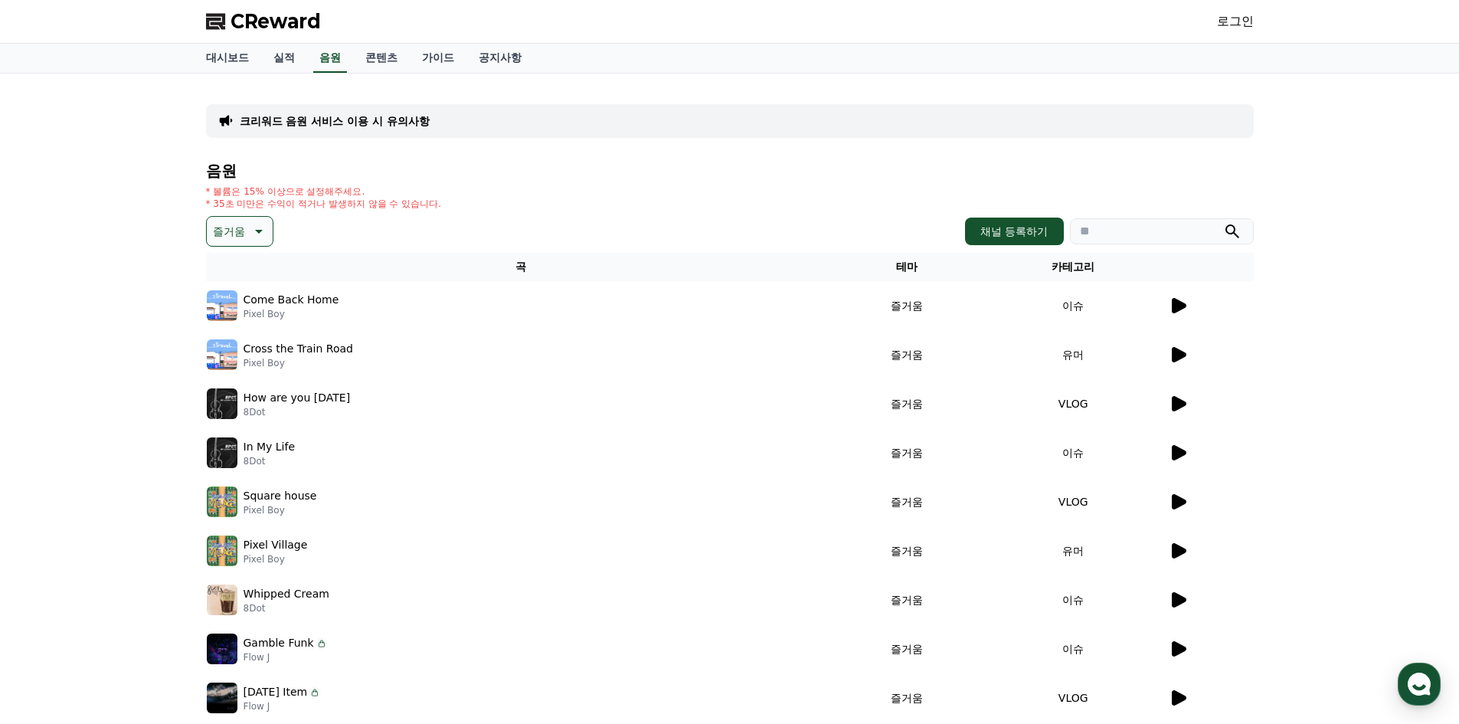
click at [1171, 310] on icon at bounding box center [1178, 305] width 18 height 18
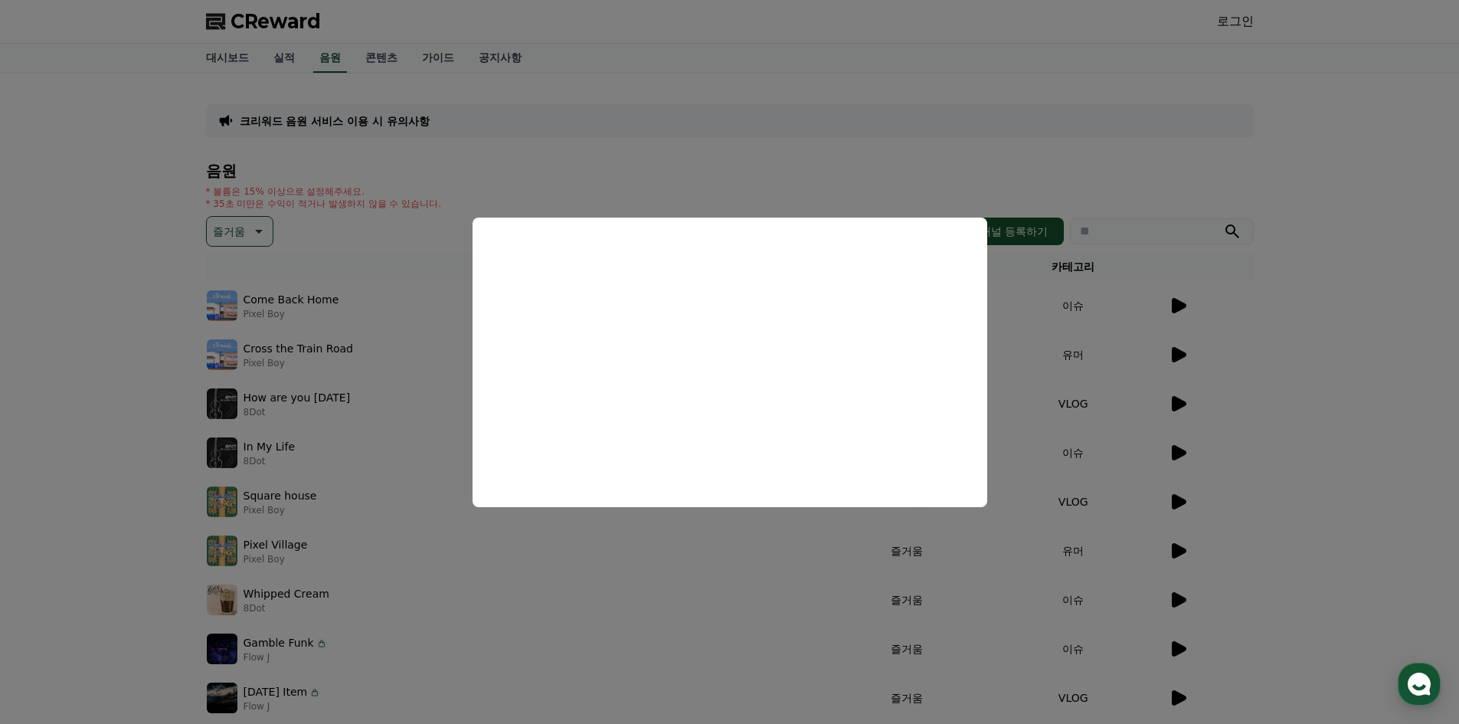
click at [1181, 365] on button "close modal" at bounding box center [729, 362] width 1459 height 724
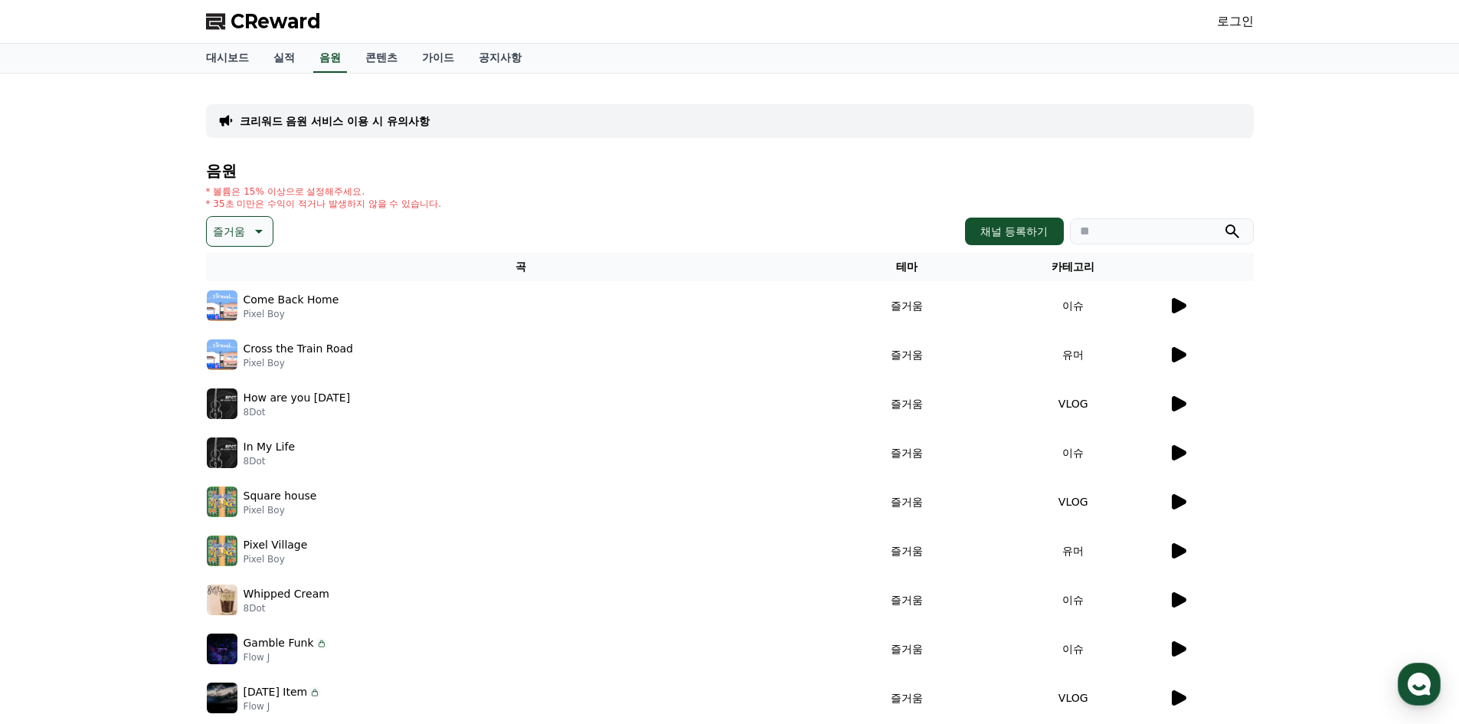
click at [1175, 355] on icon at bounding box center [1179, 354] width 15 height 15
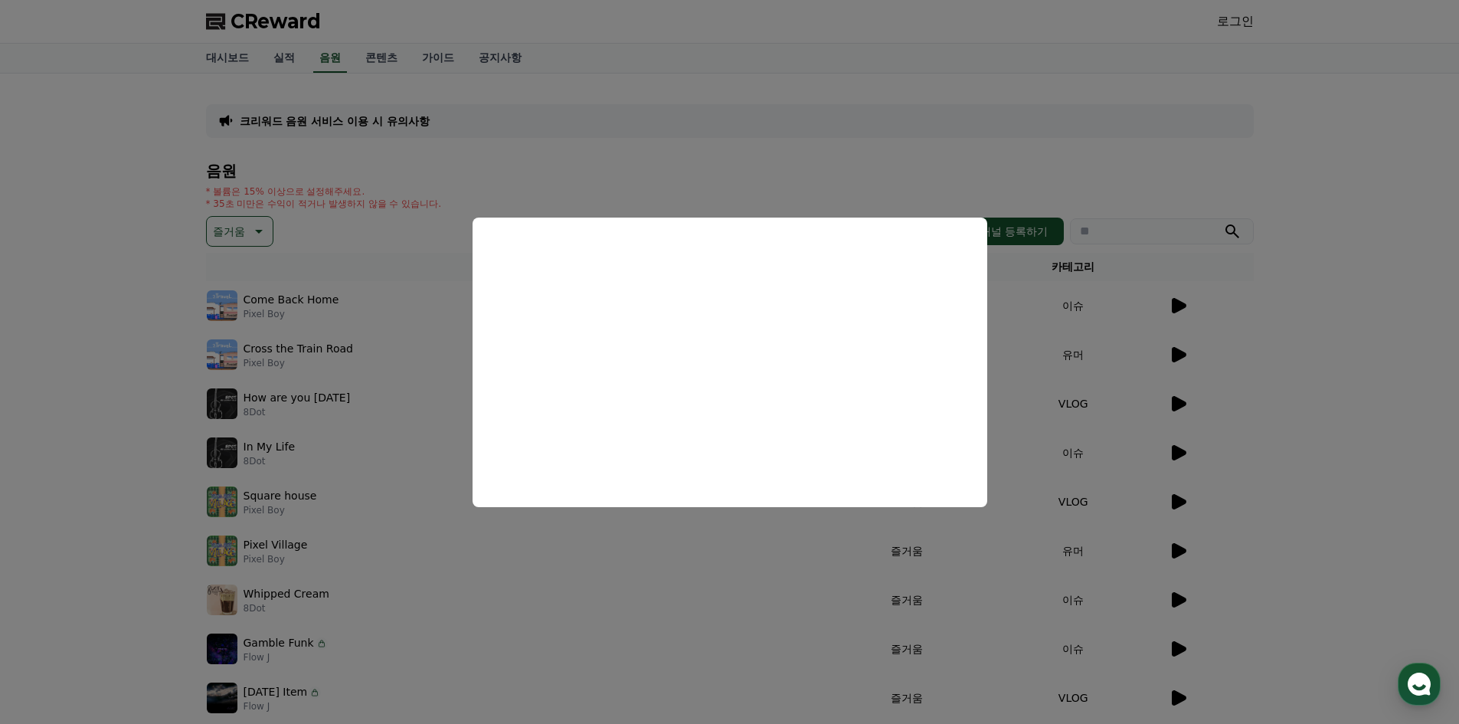
click at [649, 527] on button "close modal" at bounding box center [729, 362] width 1459 height 724
